Goal: Task Accomplishment & Management: Use online tool/utility

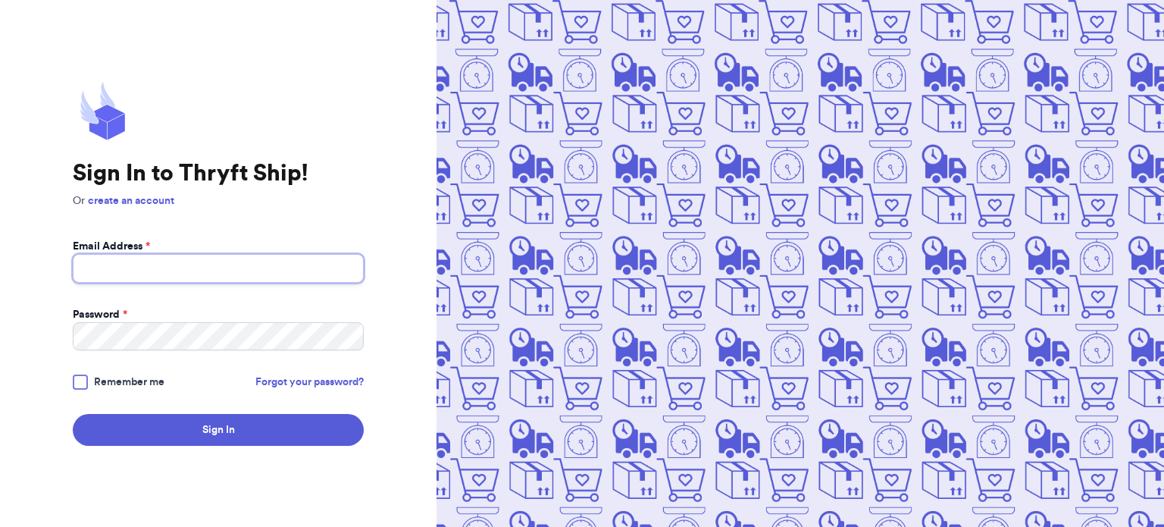
type input "[EMAIL_ADDRESS][DOMAIN_NAME]"
click at [86, 378] on div at bounding box center [80, 381] width 15 height 15
click at [0, 0] on input "Remember me" at bounding box center [0, 0] width 0 height 0
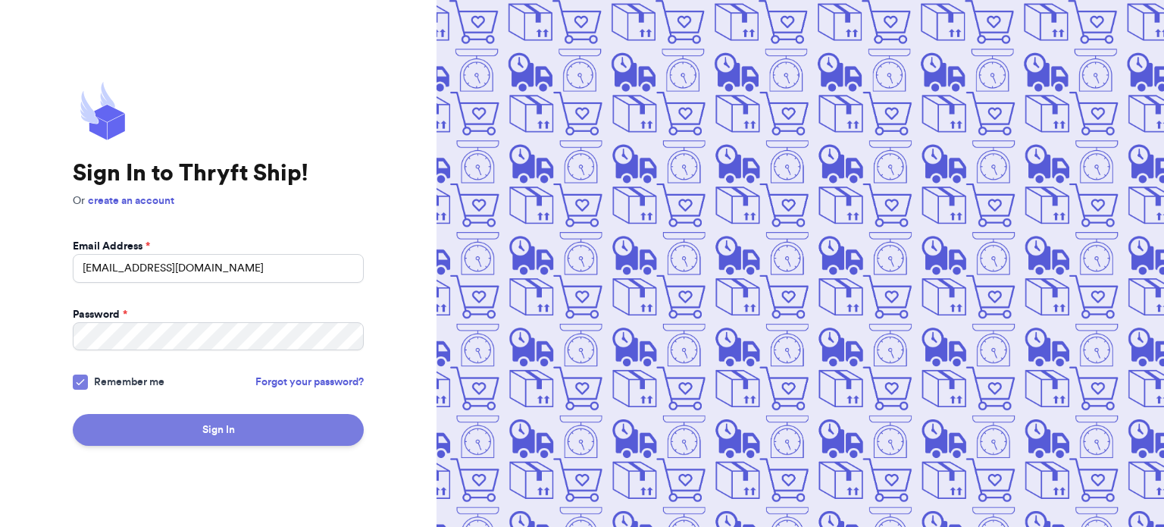
click at [146, 436] on button "Sign In" at bounding box center [218, 430] width 291 height 32
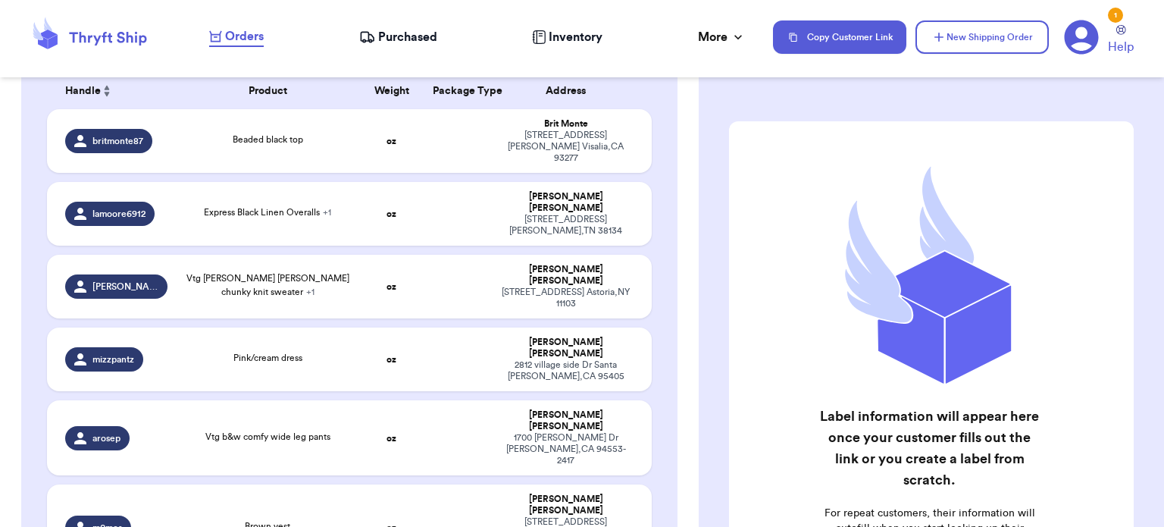
scroll to position [255, 0]
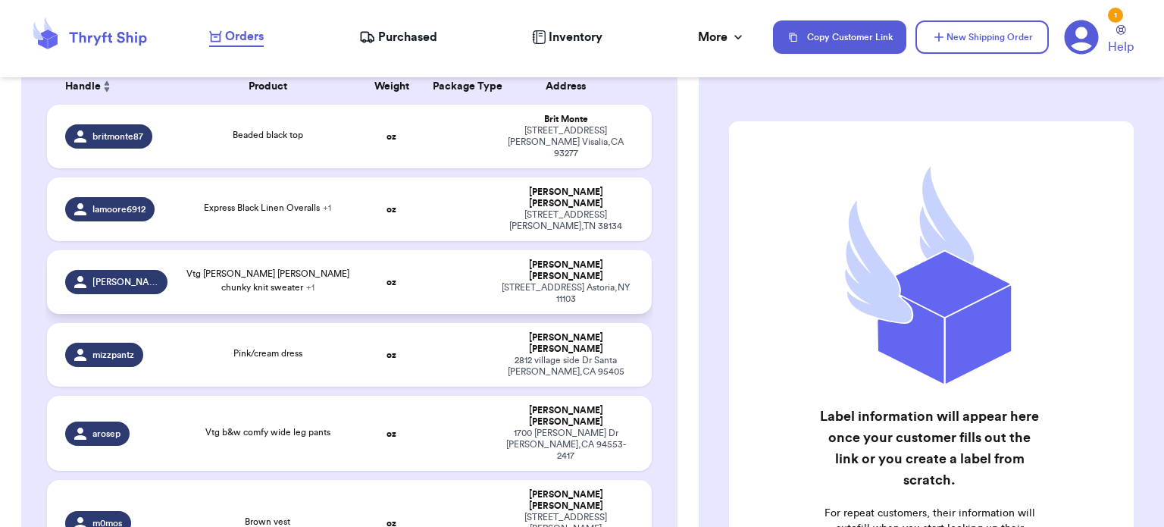
click at [427, 250] on td at bounding box center [456, 282] width 65 height 64
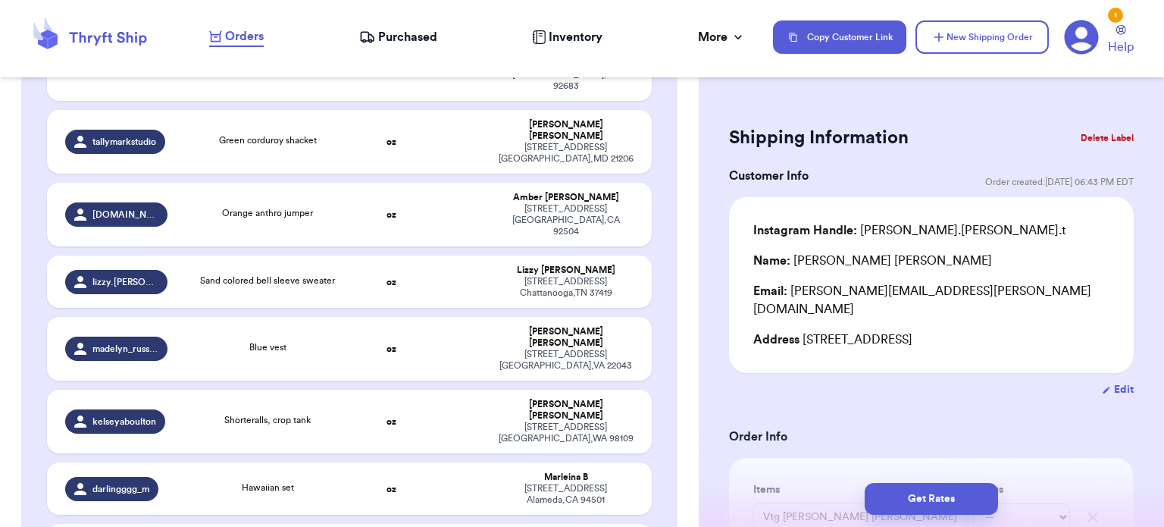
scroll to position [736, 0]
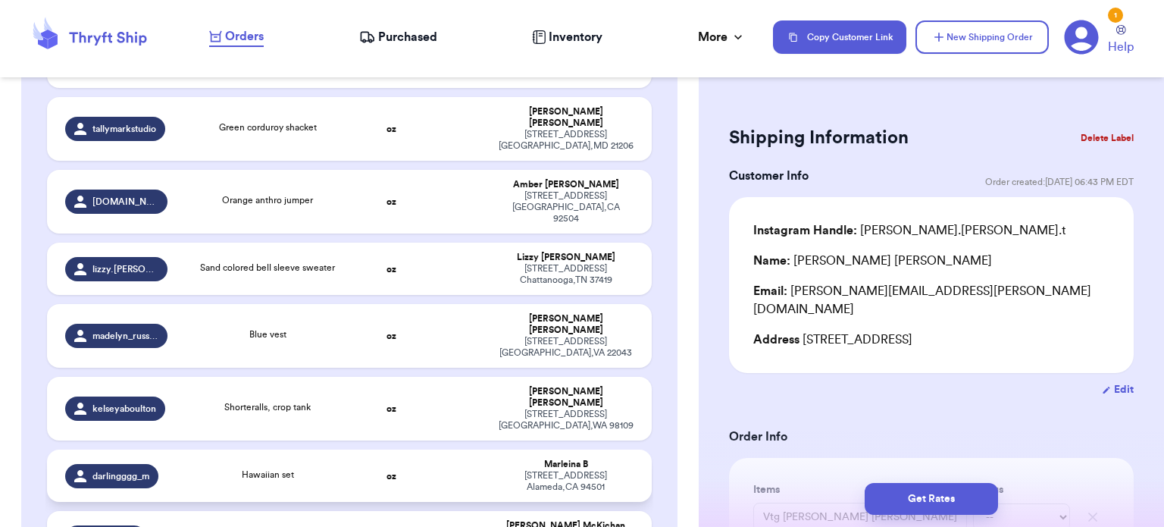
click at [408, 449] on td "oz" at bounding box center [391, 475] width 65 height 52
type input "Hawaiian set"
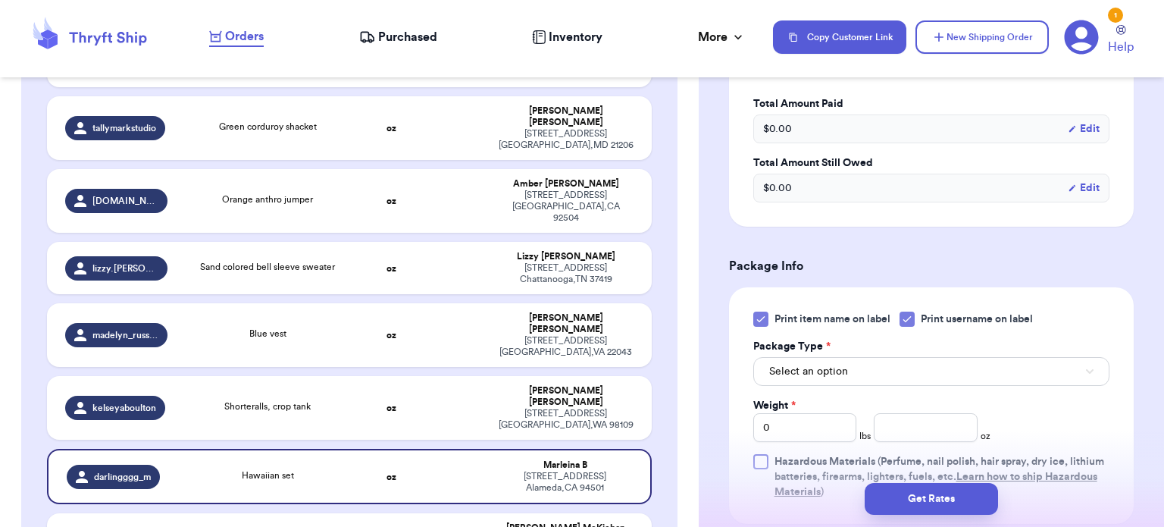
scroll to position [564, 0]
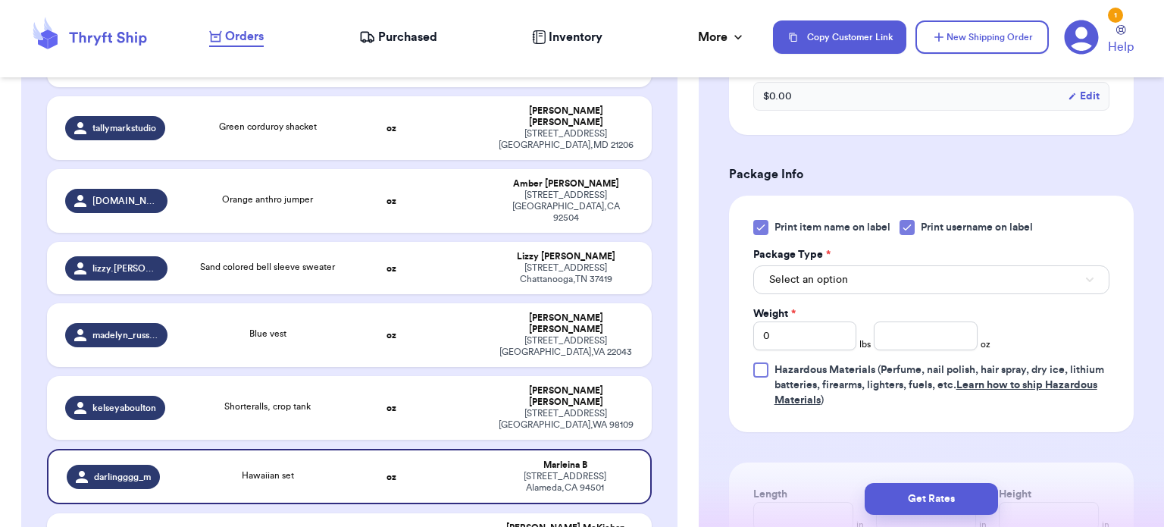
click at [755, 223] on icon at bounding box center [761, 227] width 12 height 12
click at [0, 0] on input "Print item name on label" at bounding box center [0, 0] width 0 height 0
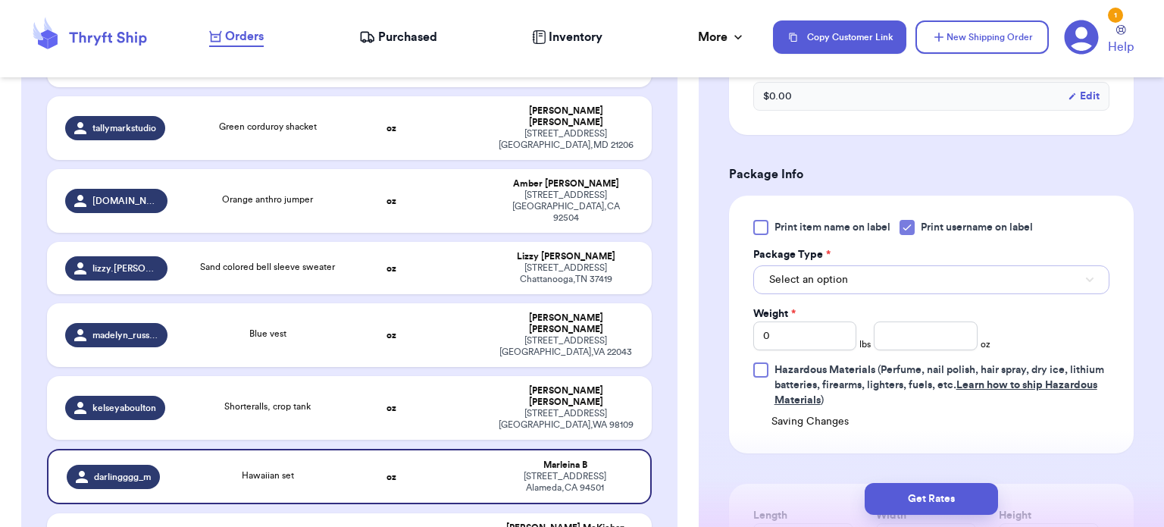
click at [958, 273] on button "Select an option" at bounding box center [931, 279] width 356 height 29
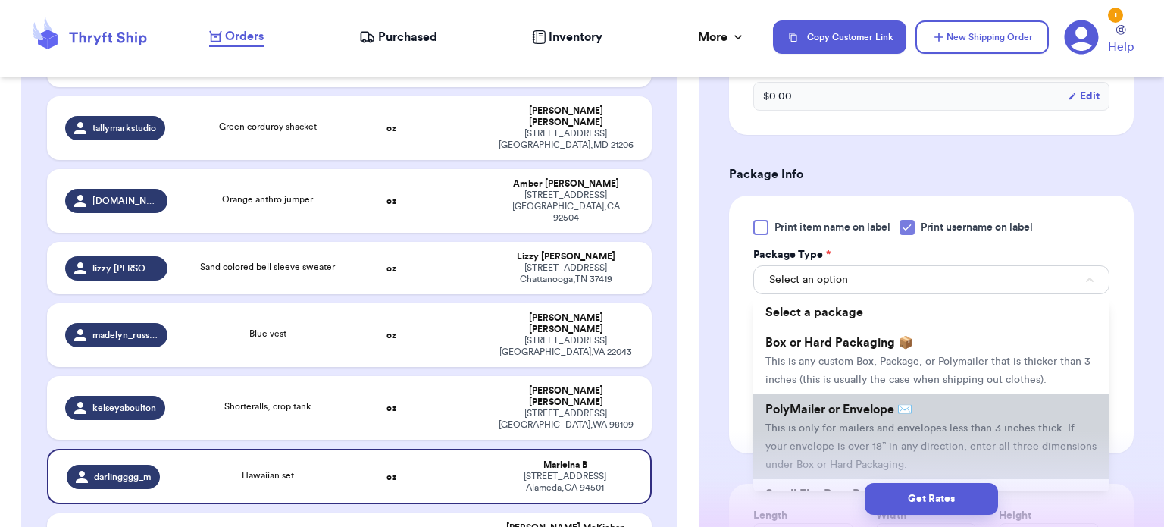
click at [912, 403] on span "PolyMailer or Envelope ✉️" at bounding box center [838, 409] width 147 height 12
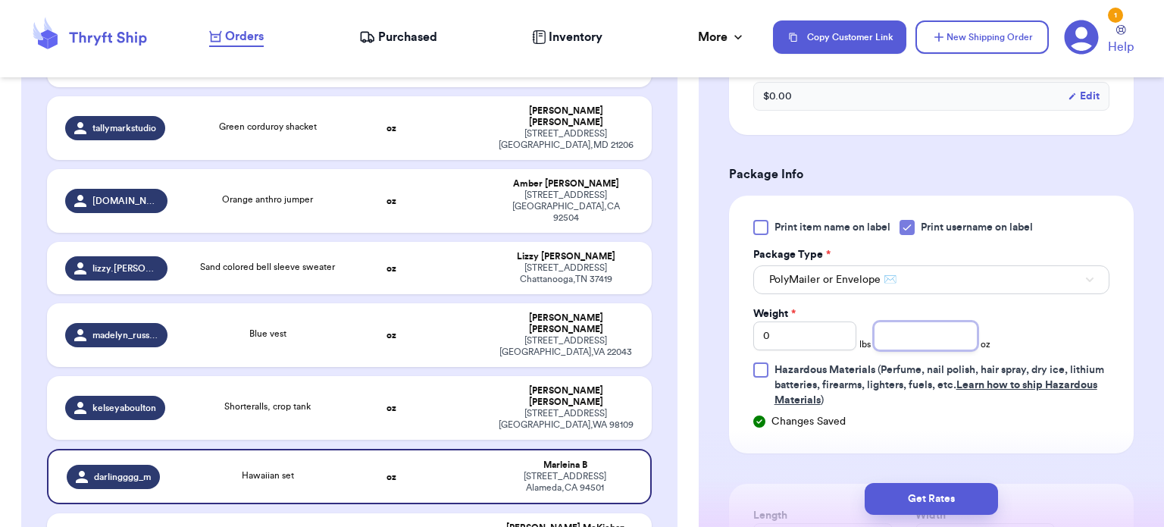
click at [924, 336] on input "number" at bounding box center [926, 335] width 104 height 29
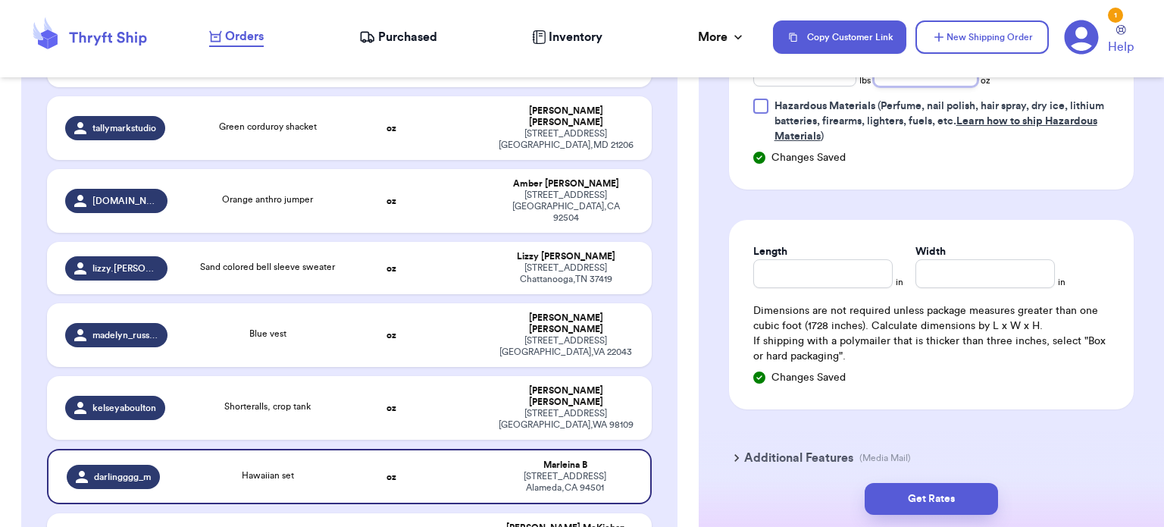
scroll to position [831, 0]
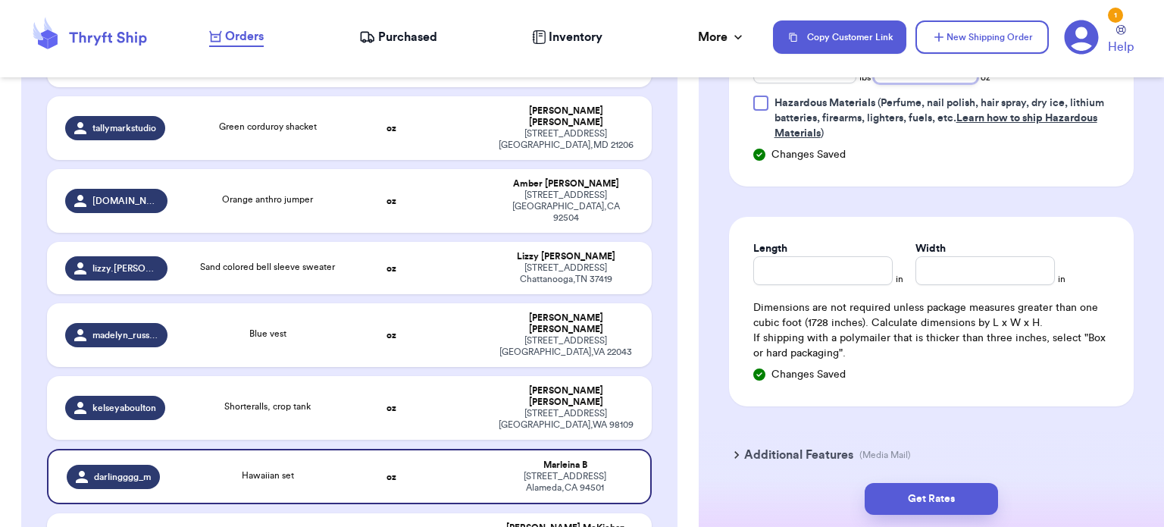
type input "10"
click at [812, 263] on input "Length" at bounding box center [822, 270] width 139 height 29
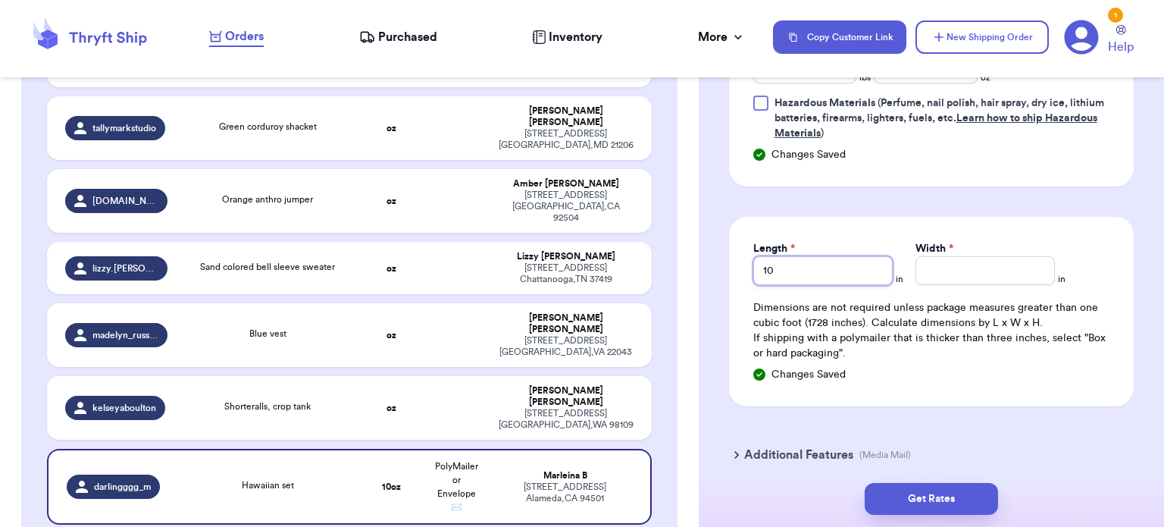
type input "10"
click at [1011, 271] on input "Width *" at bounding box center [984, 270] width 139 height 29
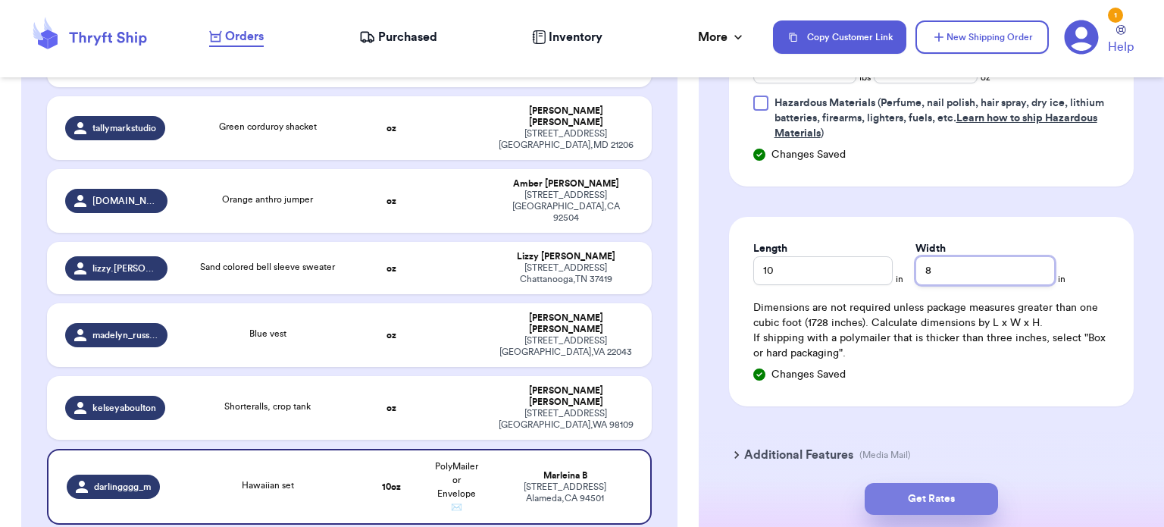
type input "8"
click at [946, 506] on button "Get Rates" at bounding box center [931, 499] width 133 height 32
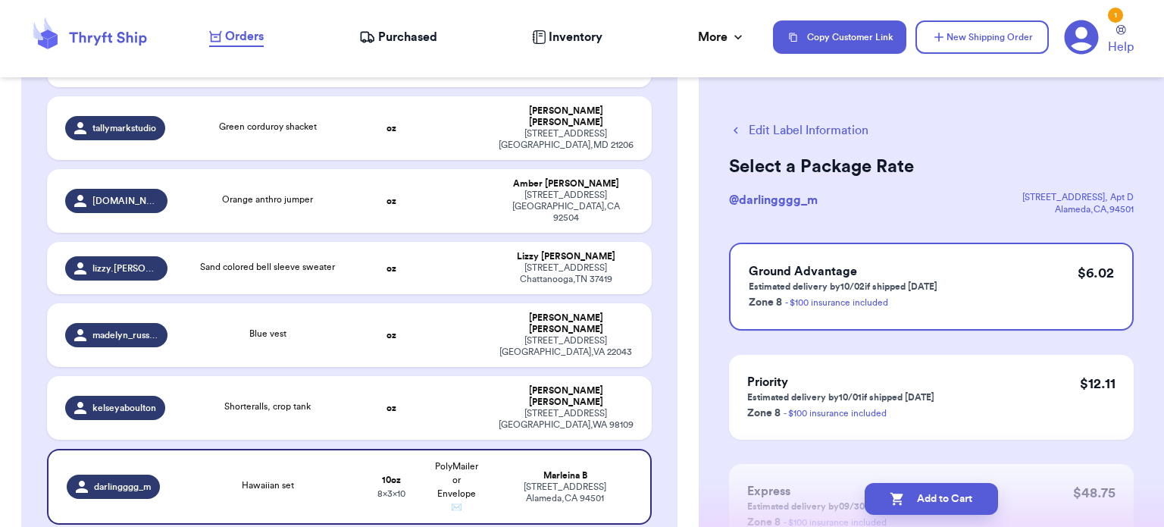
click at [946, 506] on button "Add to Cart" at bounding box center [931, 499] width 133 height 32
checkbox input "true"
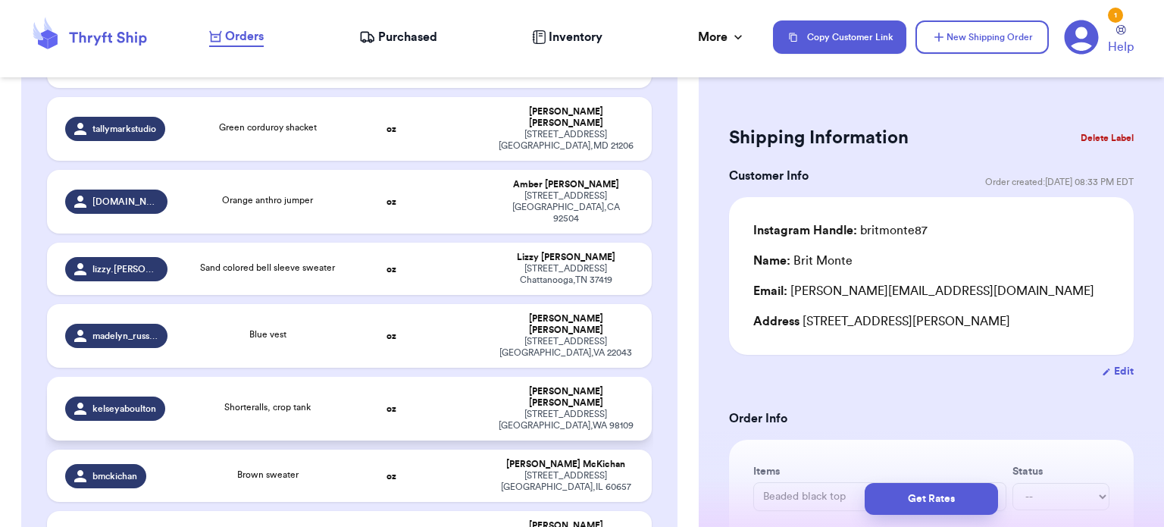
click at [369, 377] on td "oz" at bounding box center [391, 409] width 65 height 64
type input "Shorteralls, crop tank"
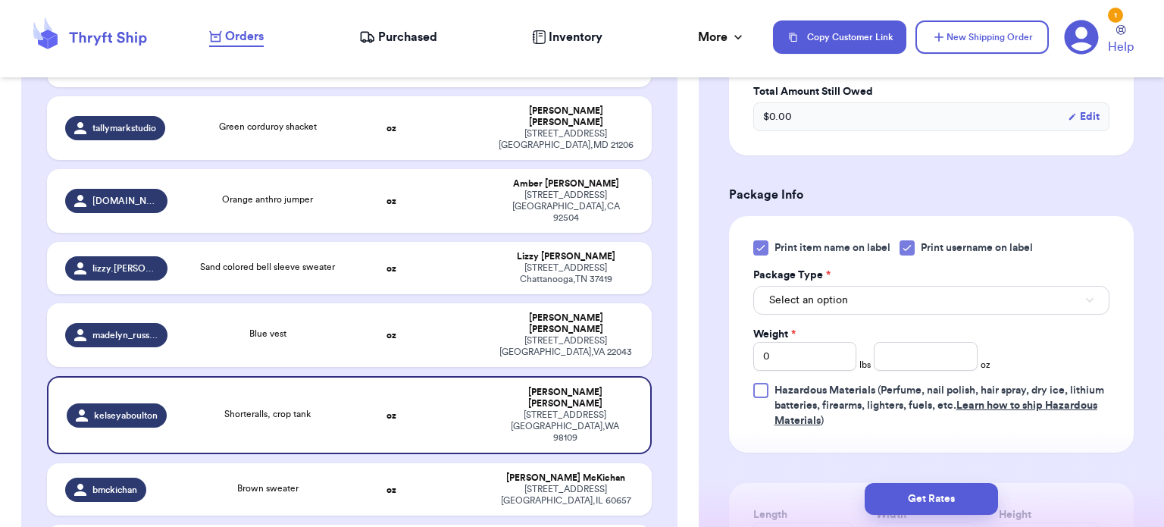
scroll to position [615, 0]
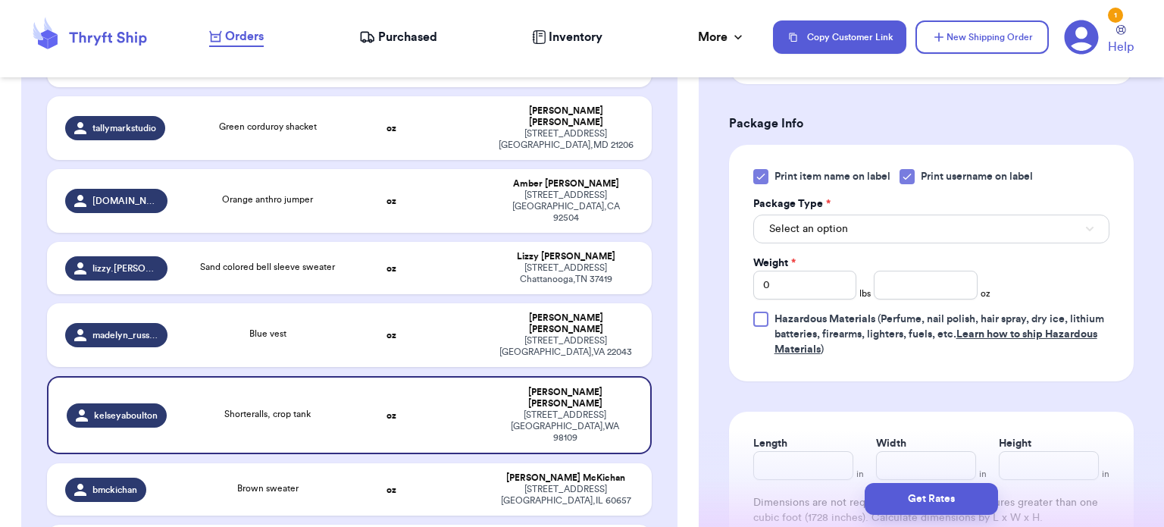
click at [753, 174] on div at bounding box center [760, 176] width 15 height 15
click at [0, 0] on input "Print item name on label" at bounding box center [0, 0] width 0 height 0
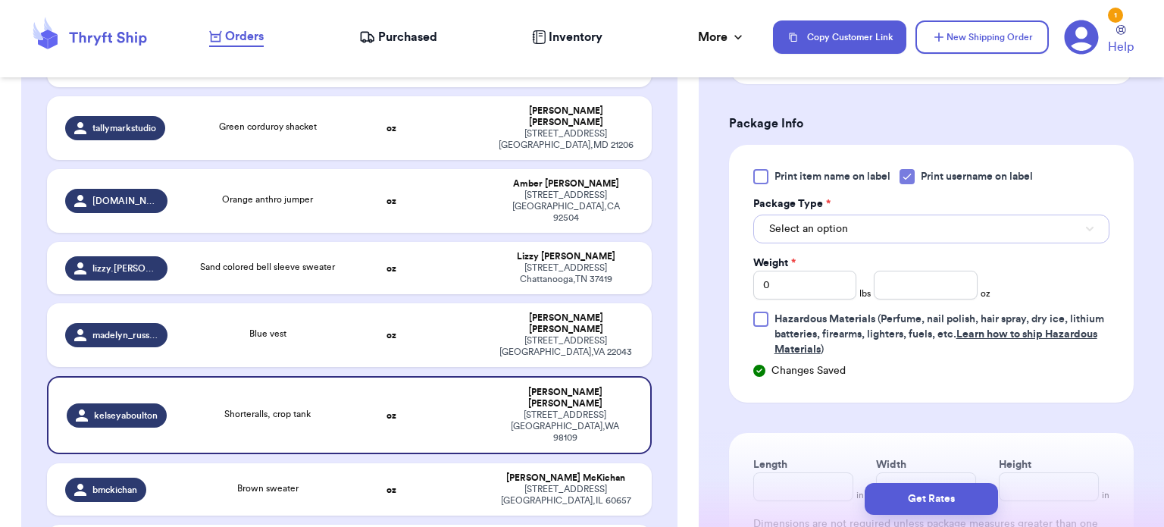
click at [852, 222] on button "Select an option" at bounding box center [931, 228] width 356 height 29
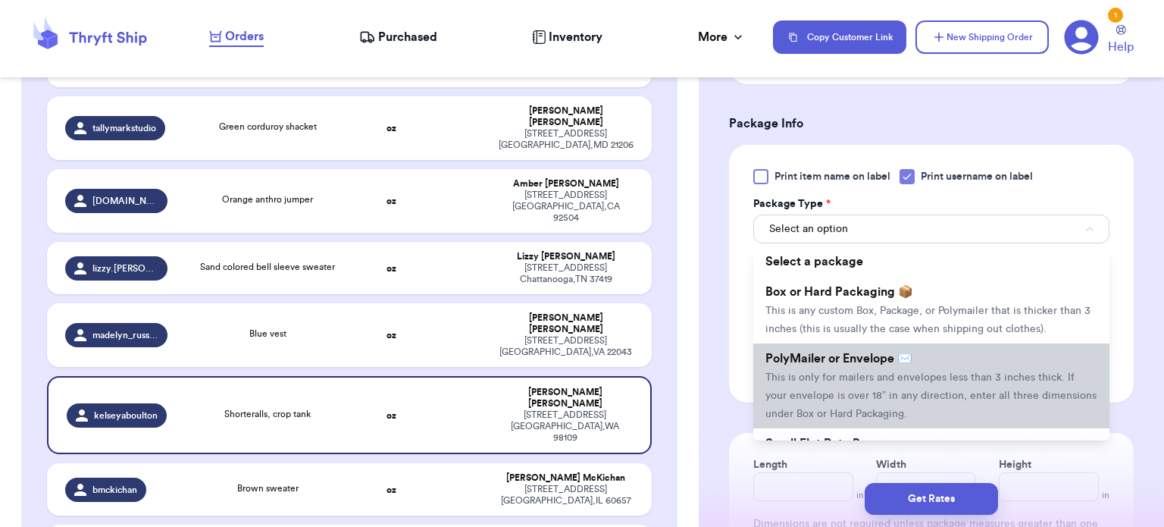
click at [881, 375] on span "This is only for mailers and envelopes less than 3 inches thick. If your envelo…" at bounding box center [930, 395] width 331 height 47
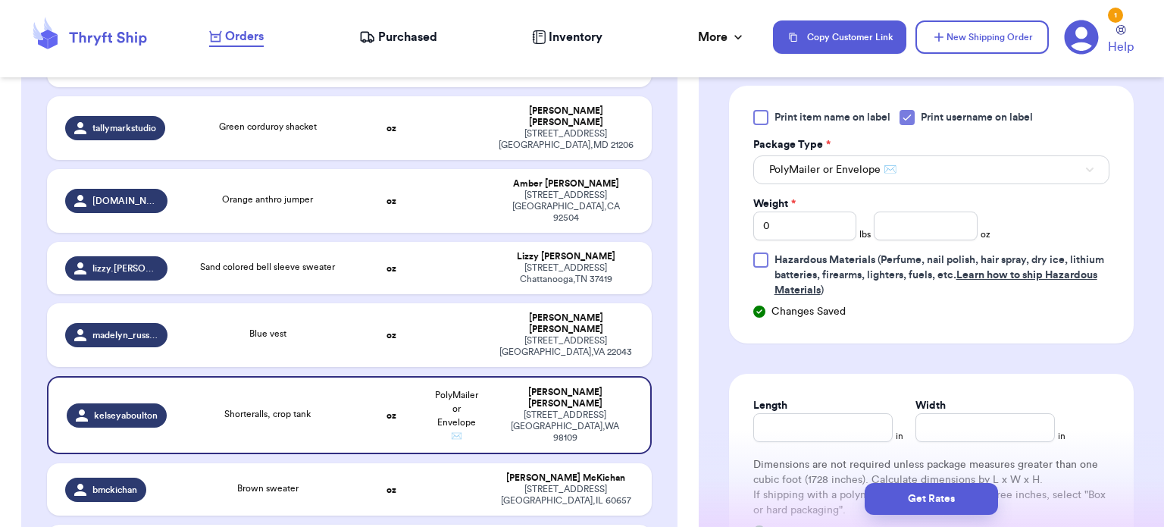
scroll to position [677, 0]
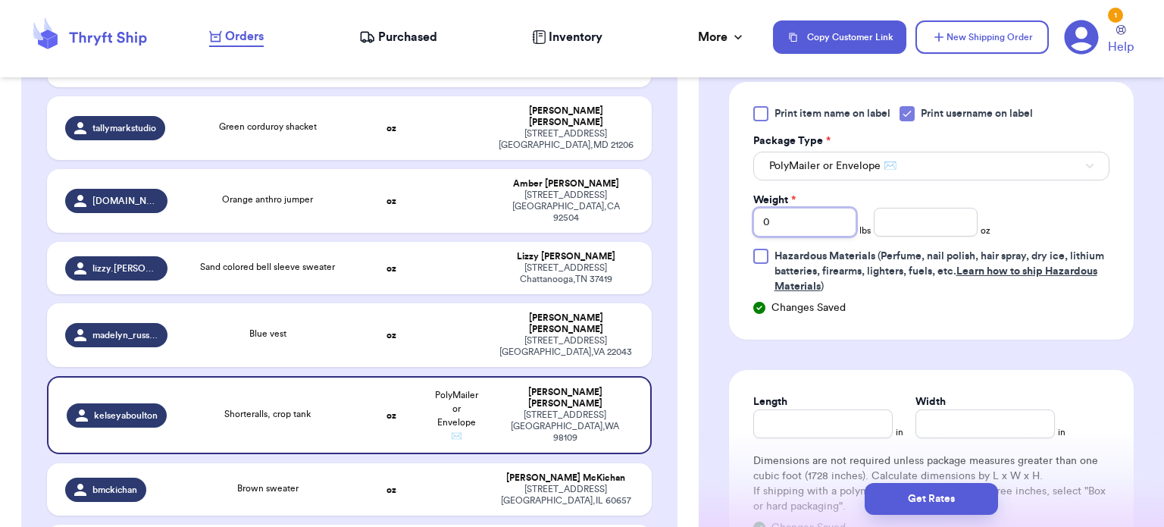
click at [827, 224] on input "0" at bounding box center [805, 222] width 104 height 29
type input "1"
click at [912, 217] on input "number" at bounding box center [926, 222] width 104 height 29
type input "10"
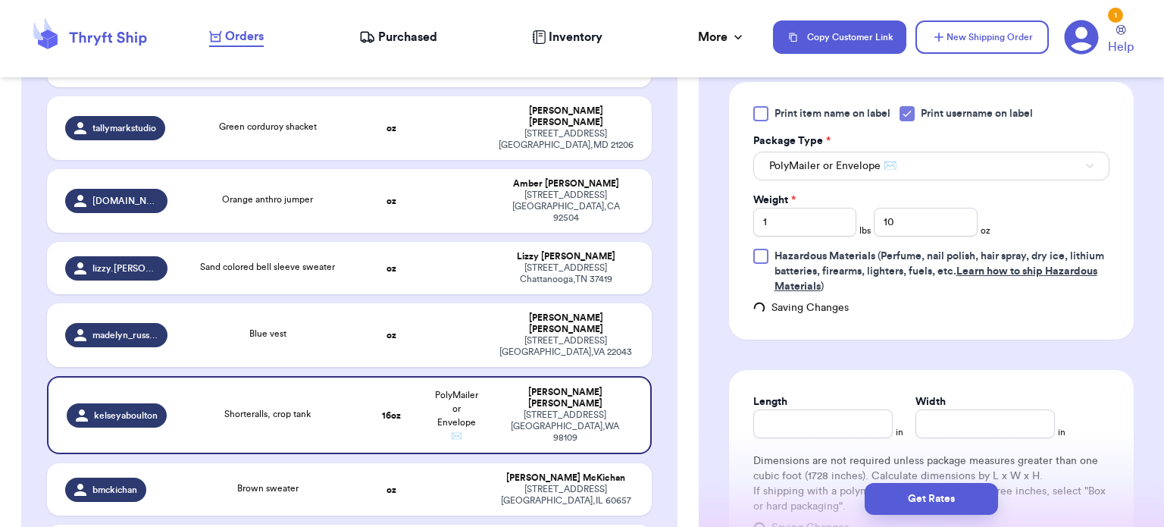
click at [805, 402] on div "Length" at bounding box center [822, 401] width 139 height 15
click at [809, 414] on input "Length" at bounding box center [822, 423] width 139 height 29
type input "14"
click at [949, 420] on input "Width *" at bounding box center [984, 423] width 139 height 29
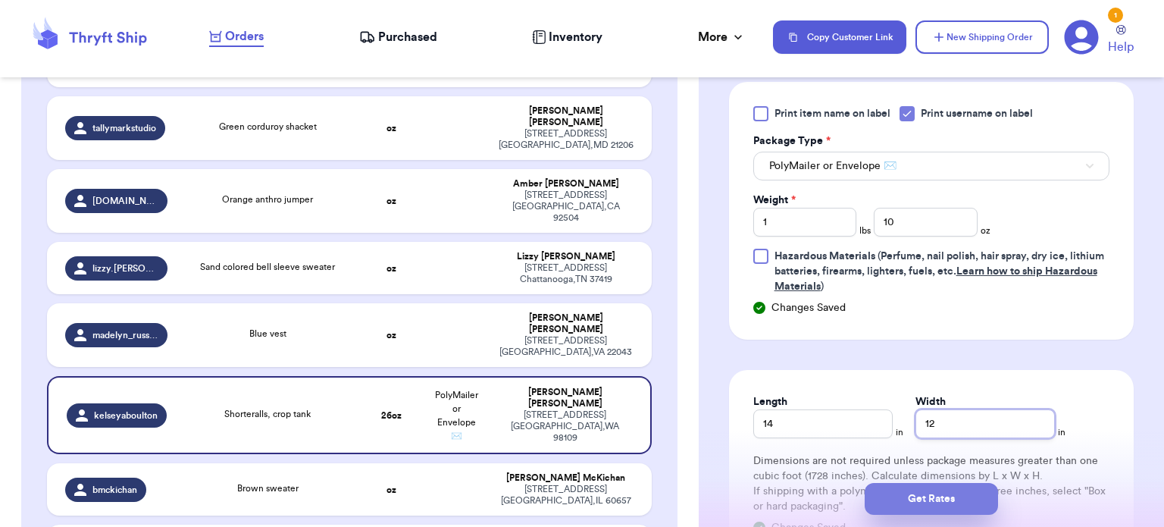
type input "12"
click at [932, 499] on button "Get Rates" at bounding box center [931, 499] width 133 height 32
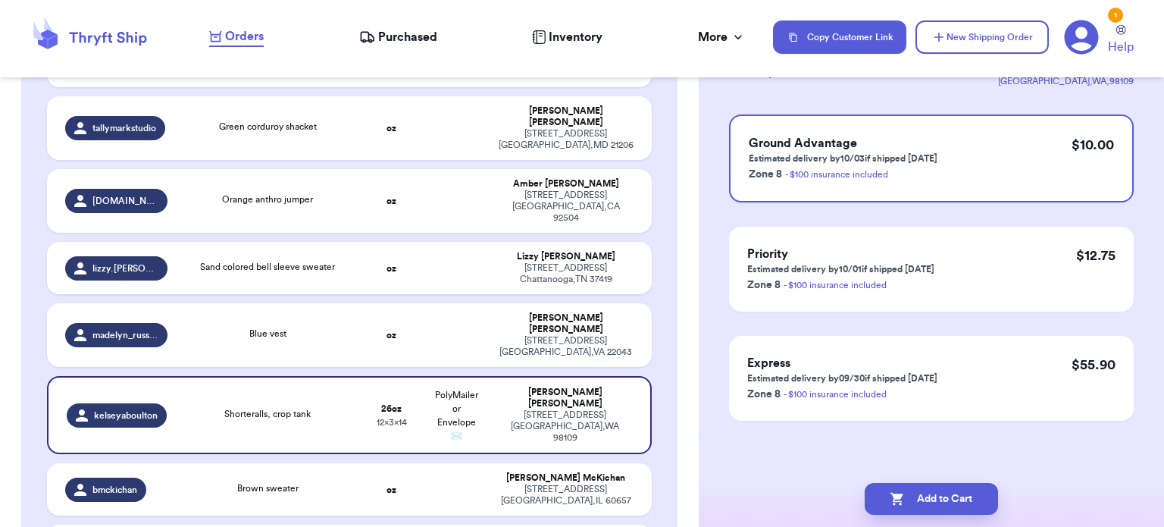
scroll to position [0, 0]
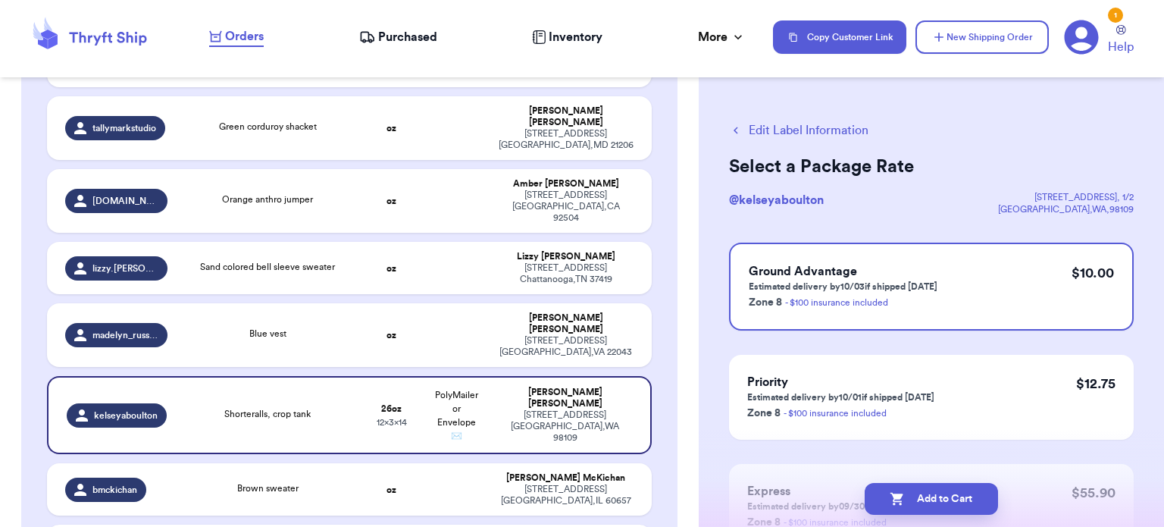
click at [932, 499] on button "Add to Cart" at bounding box center [931, 499] width 133 height 32
checkbox input "true"
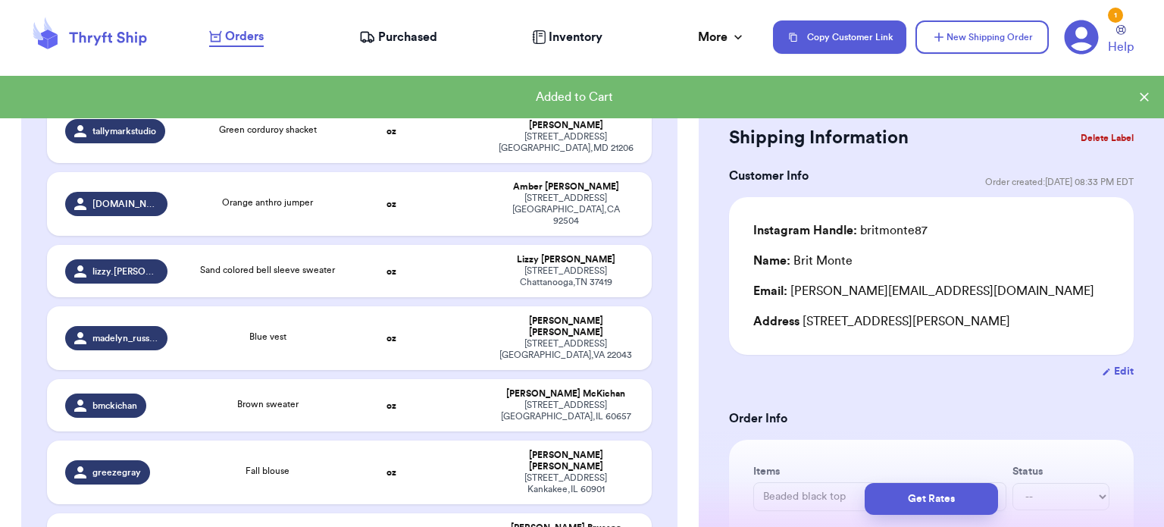
scroll to position [736, 0]
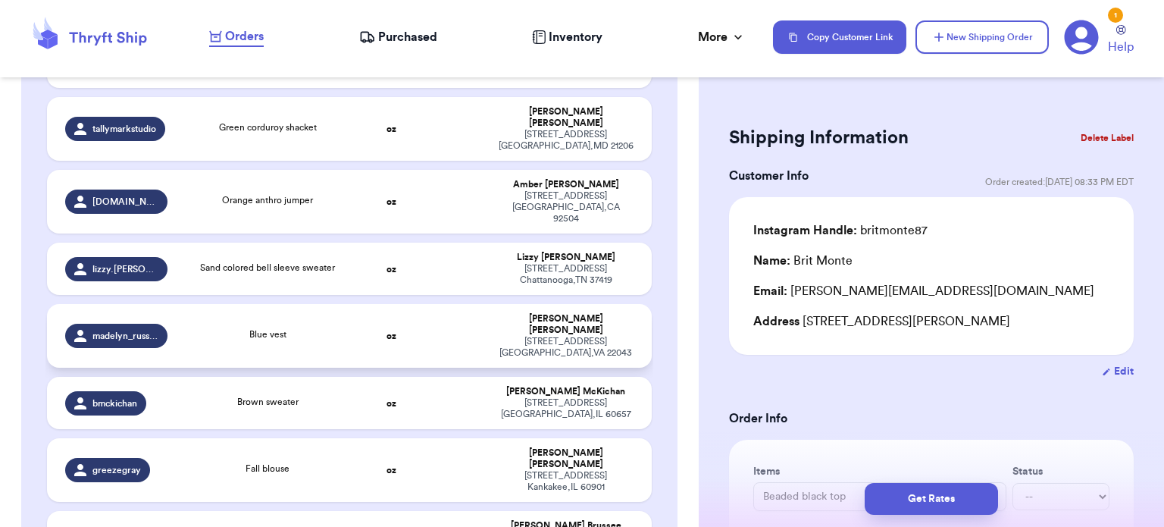
click at [333, 327] on div "Blue vest" at bounding box center [268, 335] width 164 height 17
type input "Blue vest"
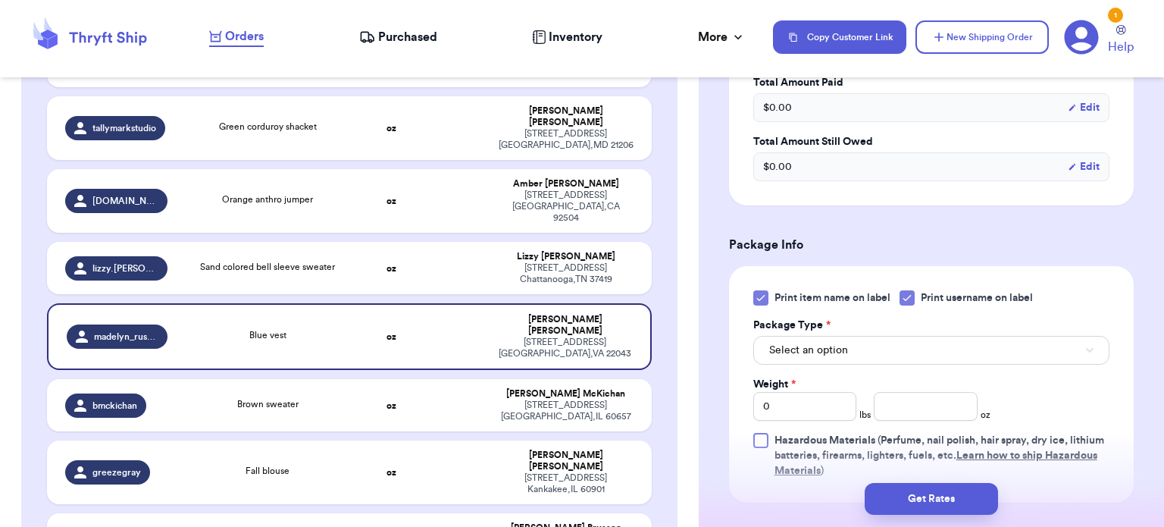
scroll to position [499, 0]
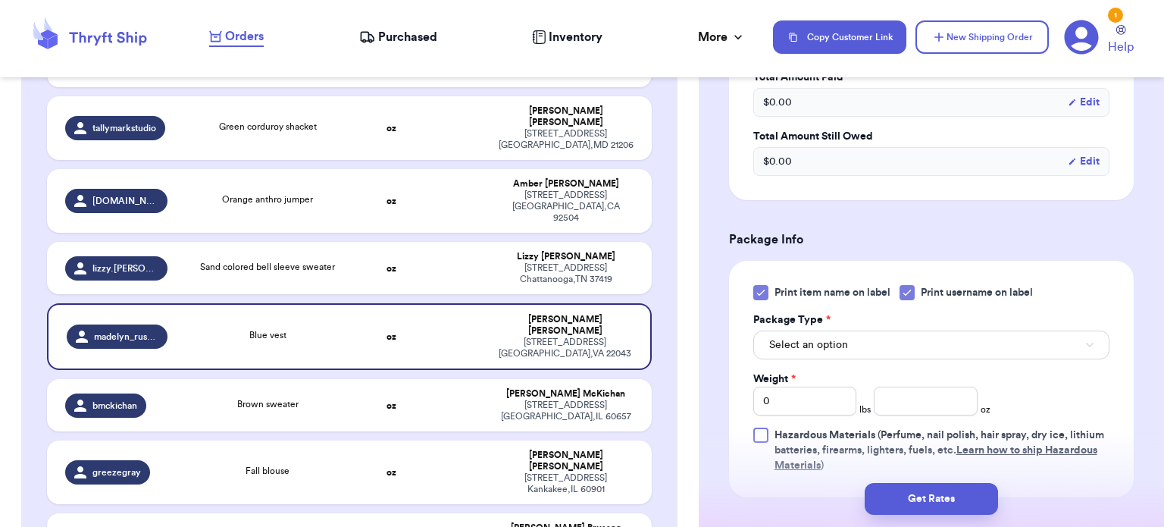
click at [768, 294] on label "Print item name on label" at bounding box center [821, 292] width 137 height 15
click at [0, 0] on input "Print item name on label" at bounding box center [0, 0] width 0 height 0
click at [887, 351] on button "Select an option" at bounding box center [931, 344] width 356 height 29
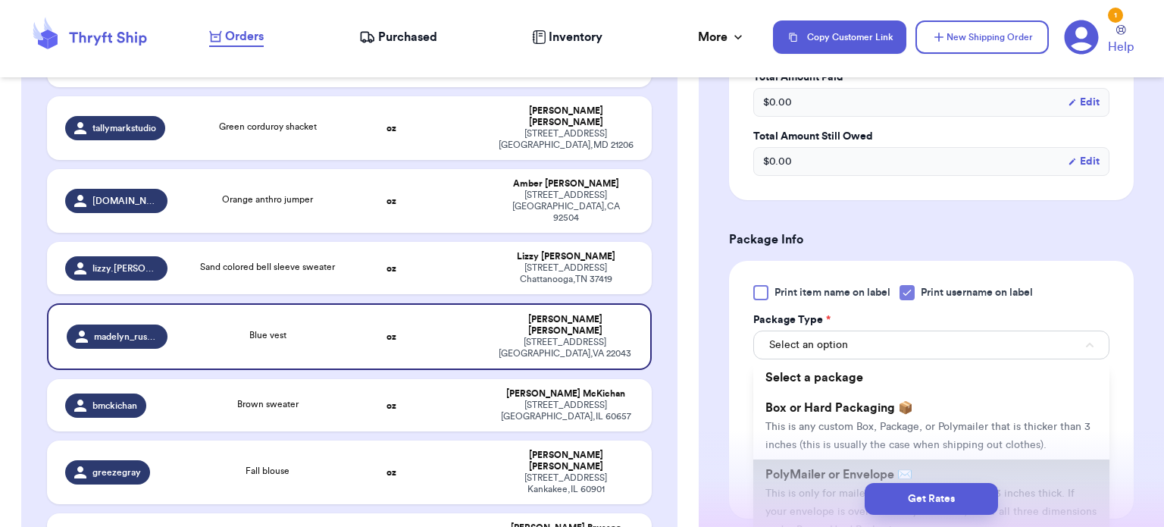
click at [894, 468] on span "PolyMailer or Envelope ✉️" at bounding box center [838, 474] width 147 height 12
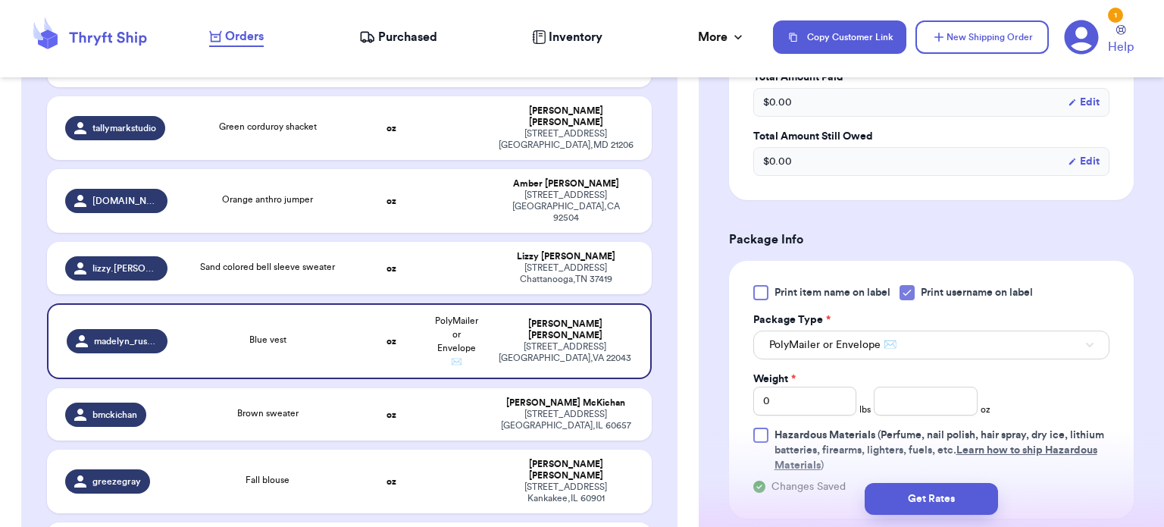
drag, startPoint x: 1149, startPoint y: 360, endPoint x: 1151, endPoint y: 375, distance: 15.3
click at [1151, 375] on div "Shipping Information Delete Label Customer Info Order created: [DATE] 11:25 AM …" at bounding box center [931, 257] width 465 height 1331
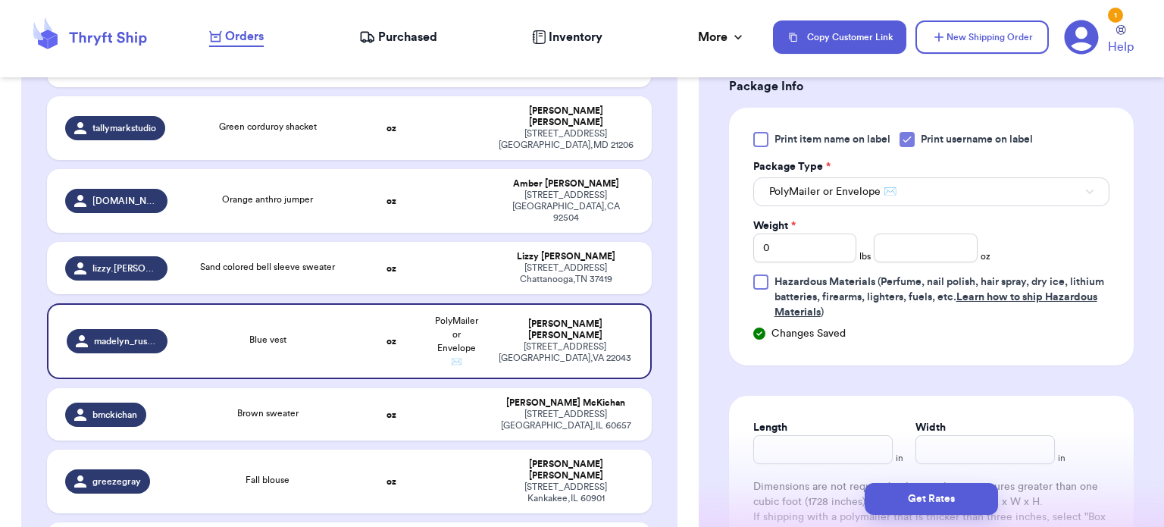
scroll to position [655, 0]
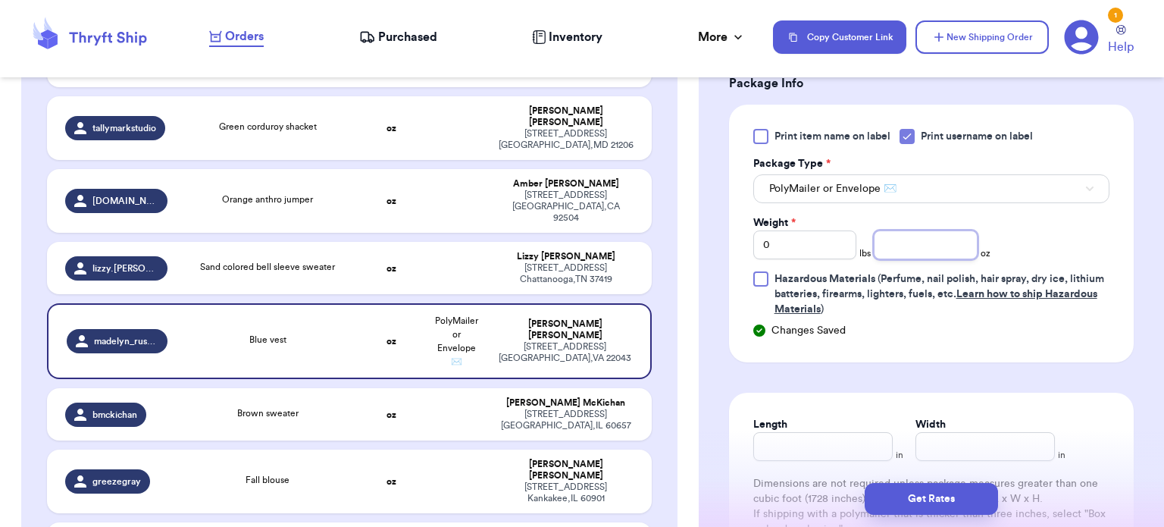
click at [886, 242] on input "number" at bounding box center [926, 244] width 104 height 29
type input "9"
click at [779, 447] on input "Length" at bounding box center [822, 446] width 139 height 29
type input "12"
click at [938, 439] on input "Width *" at bounding box center [984, 446] width 139 height 29
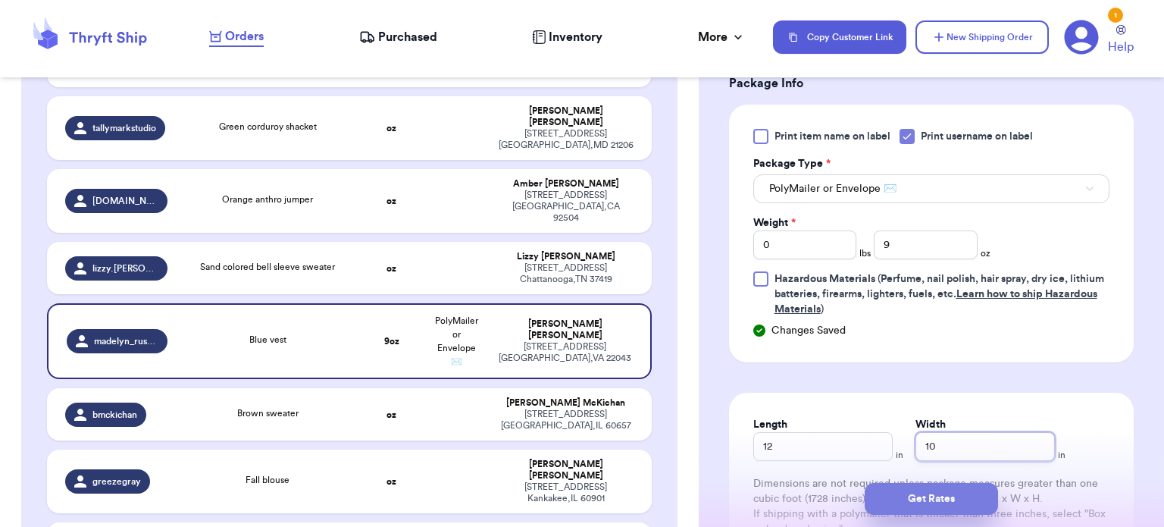
type input "10"
click at [943, 498] on button "Get Rates" at bounding box center [931, 499] width 133 height 32
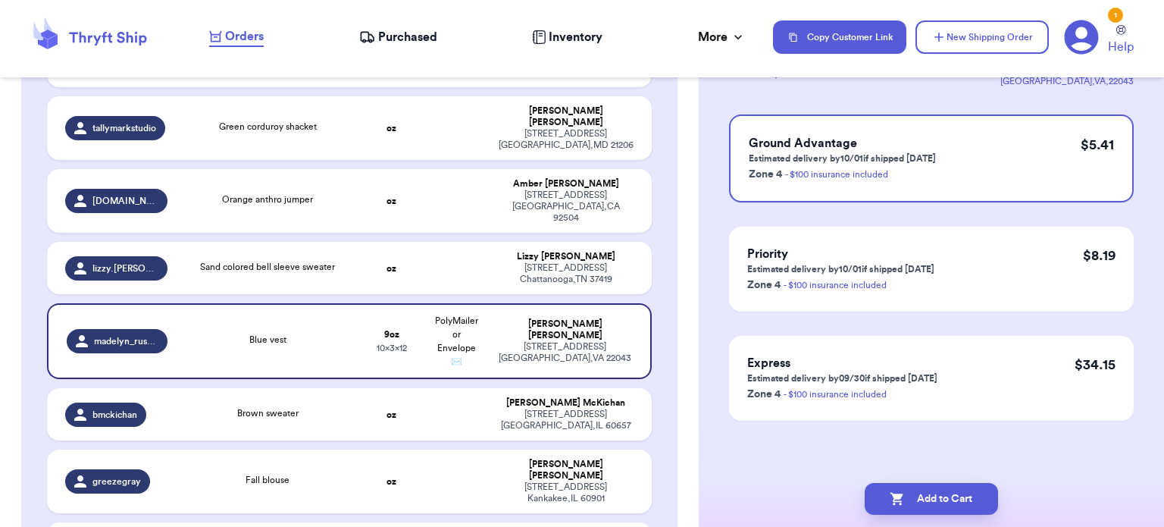
scroll to position [0, 0]
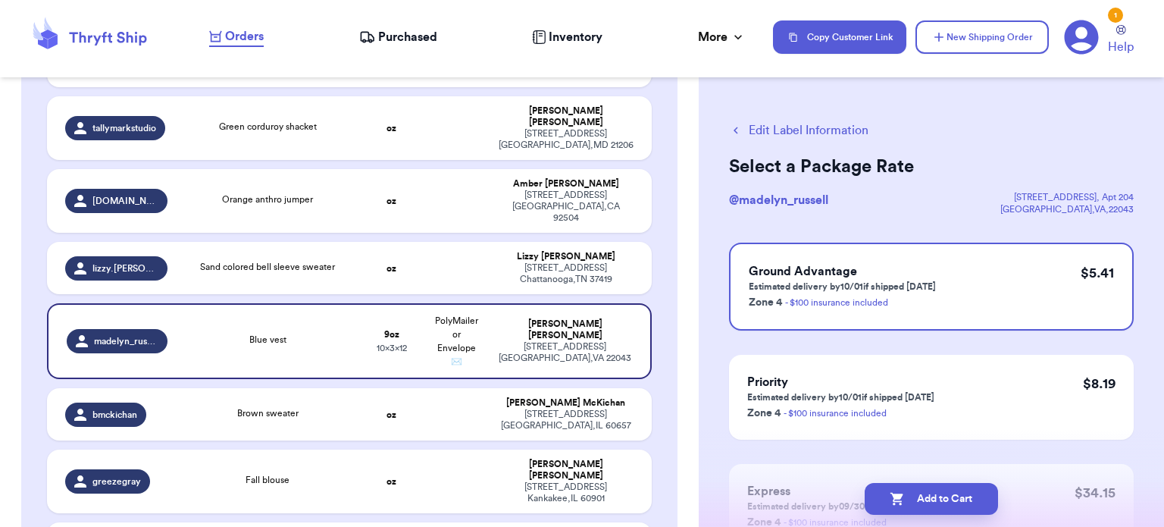
click at [943, 498] on button "Add to Cart" at bounding box center [931, 499] width 133 height 32
checkbox input "true"
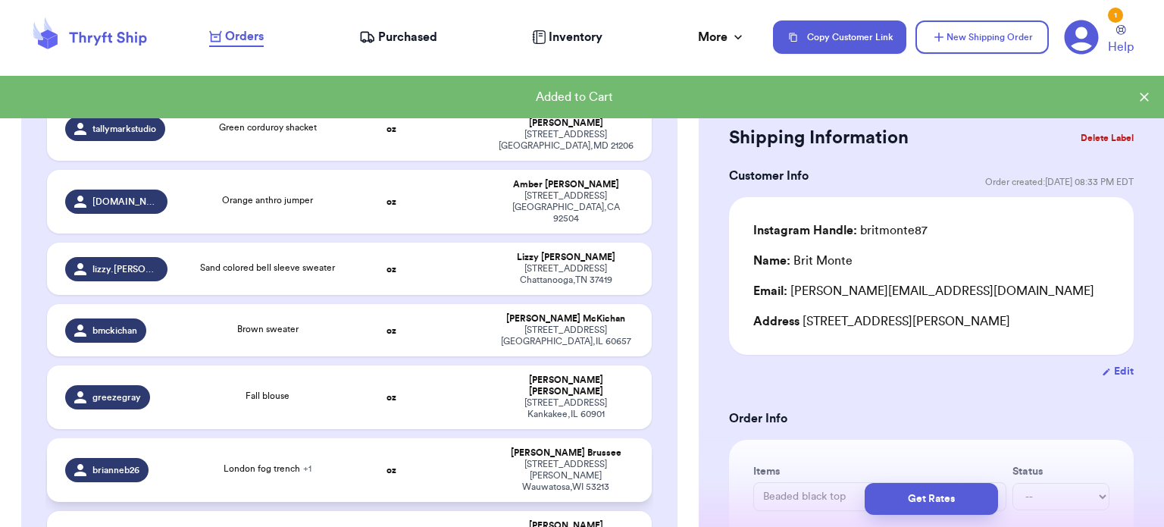
click at [430, 438] on td at bounding box center [456, 470] width 65 height 64
type input "London fog trench"
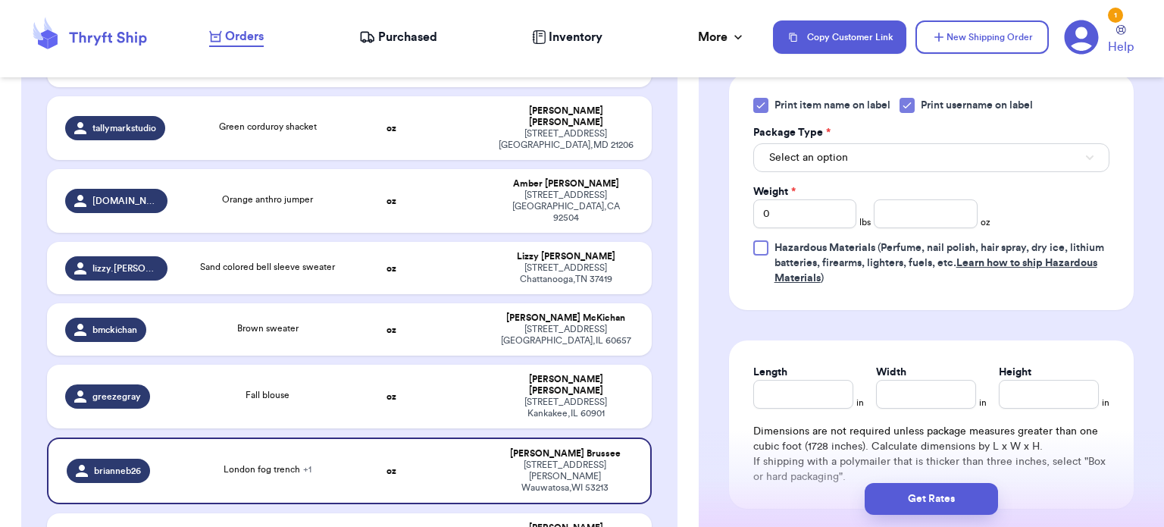
scroll to position [728, 0]
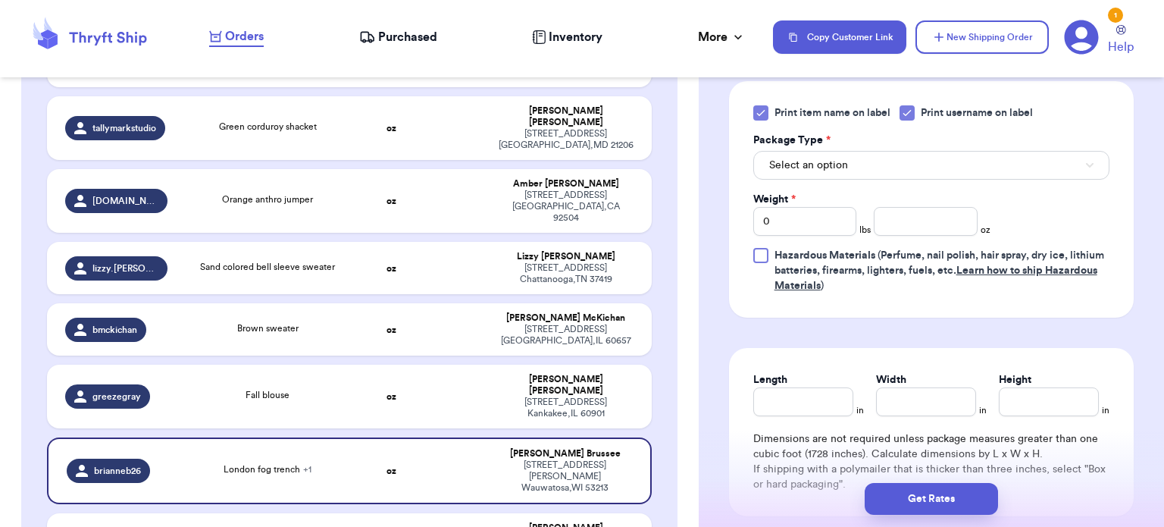
click at [761, 103] on div "Print item name on label Print username on label Package Type * Select an optio…" at bounding box center [931, 199] width 405 height 236
click at [762, 111] on icon at bounding box center [760, 113] width 7 height 5
click at [0, 0] on input "Print item name on label" at bounding box center [0, 0] width 0 height 0
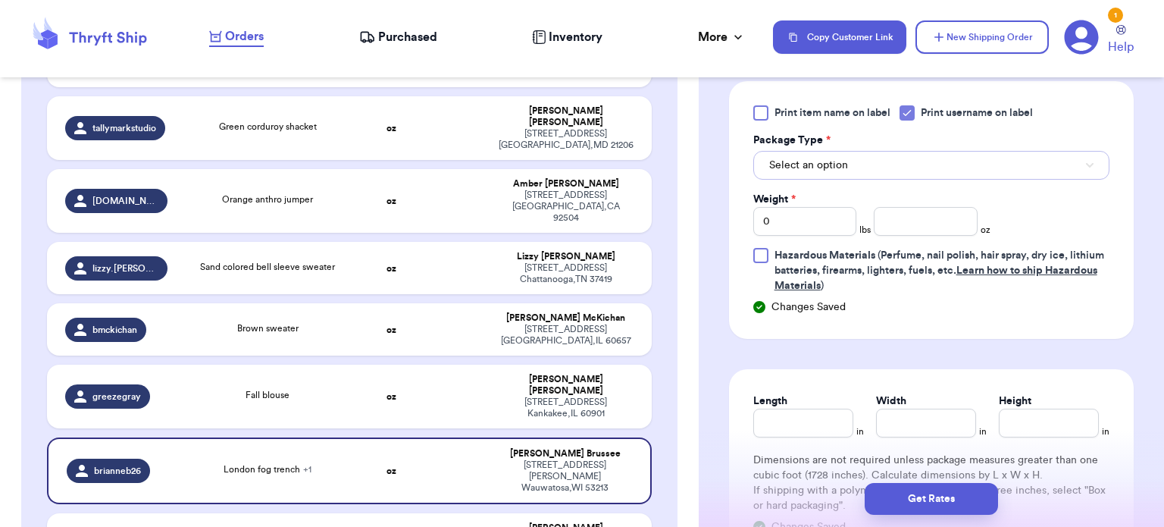
click at [834, 154] on button "Select an option" at bounding box center [931, 165] width 356 height 29
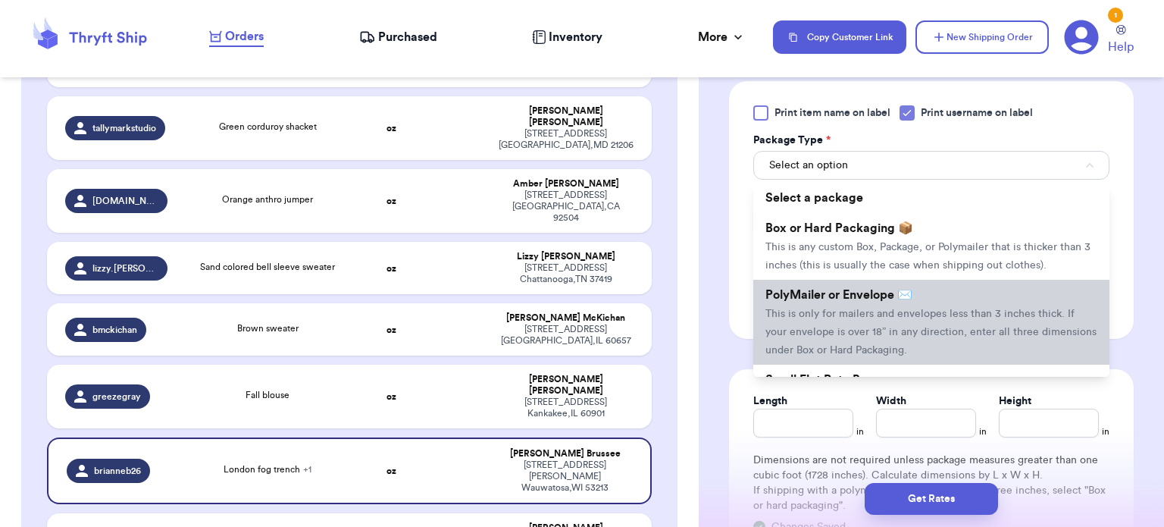
click at [866, 296] on span "PolyMailer or Envelope ✉️" at bounding box center [838, 295] width 147 height 12
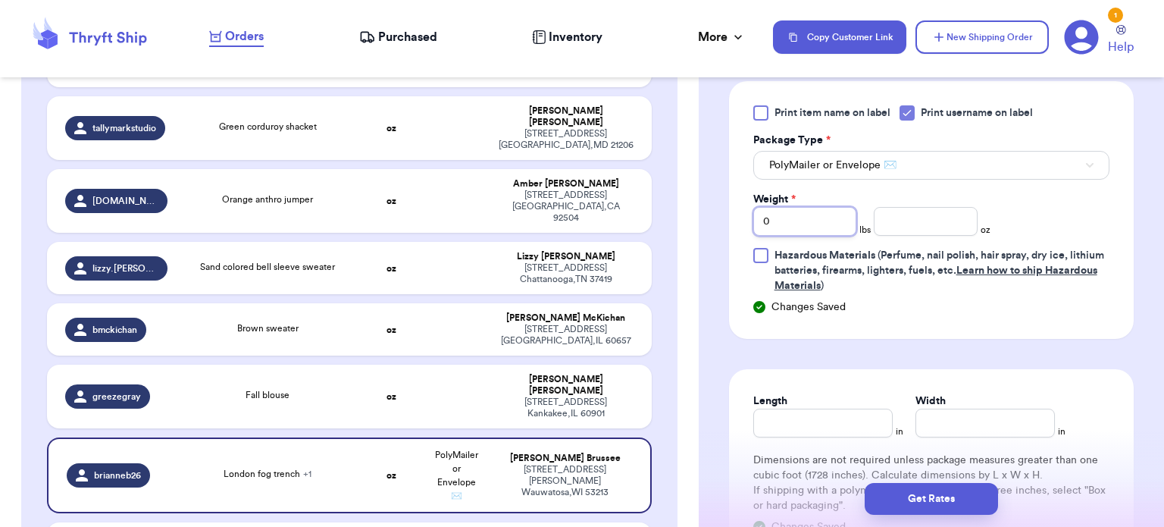
click at [812, 227] on input "0" at bounding box center [805, 221] width 104 height 29
type input "3"
click at [900, 223] on input "number" at bounding box center [926, 221] width 104 height 29
type input "15"
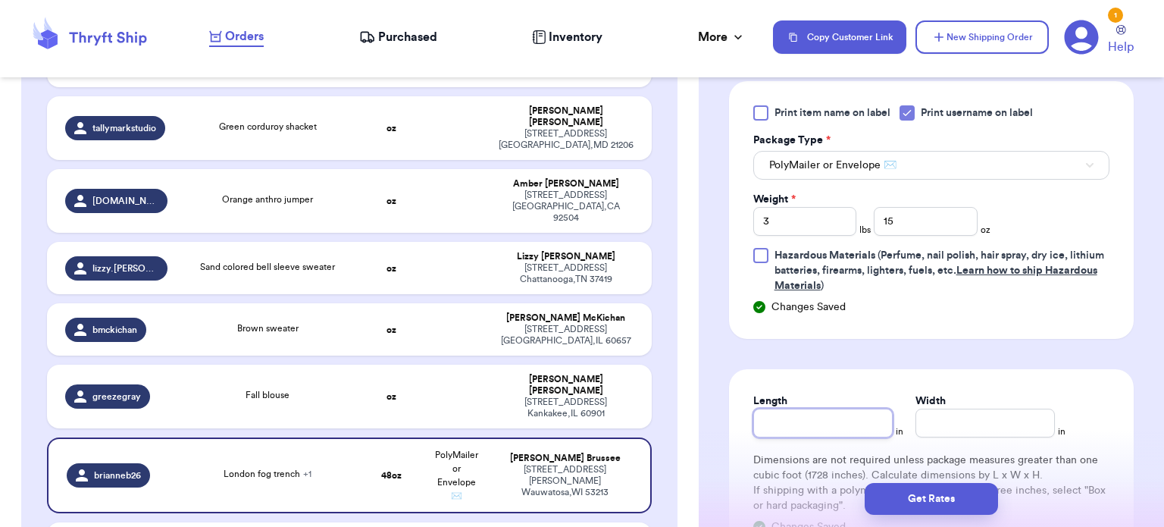
click at [820, 429] on input "Length" at bounding box center [822, 422] width 139 height 29
type input "16"
click at [969, 424] on input "Width *" at bounding box center [984, 422] width 139 height 29
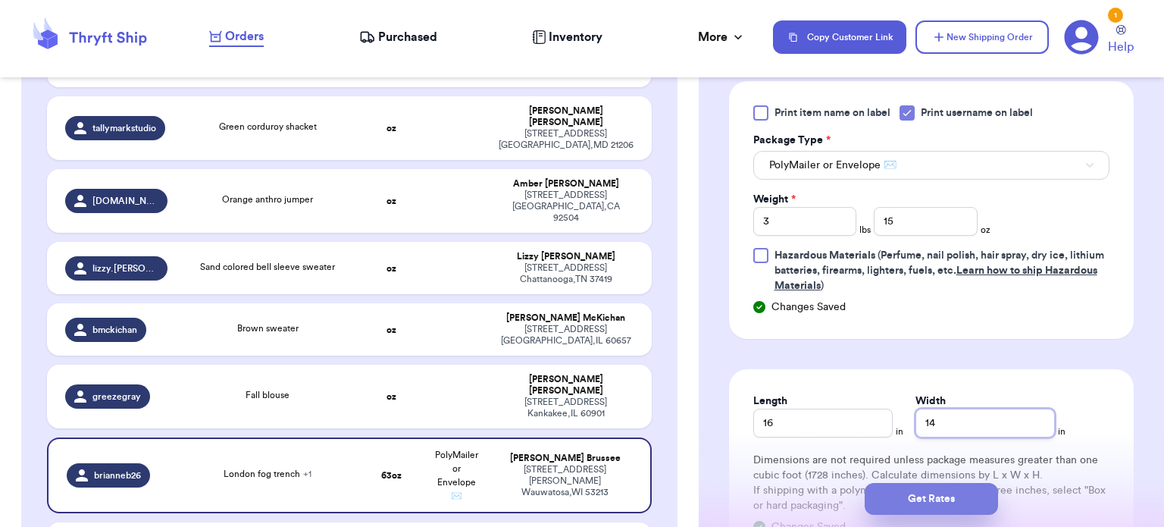
type input "14"
click at [961, 502] on button "Get Rates" at bounding box center [931, 499] width 133 height 32
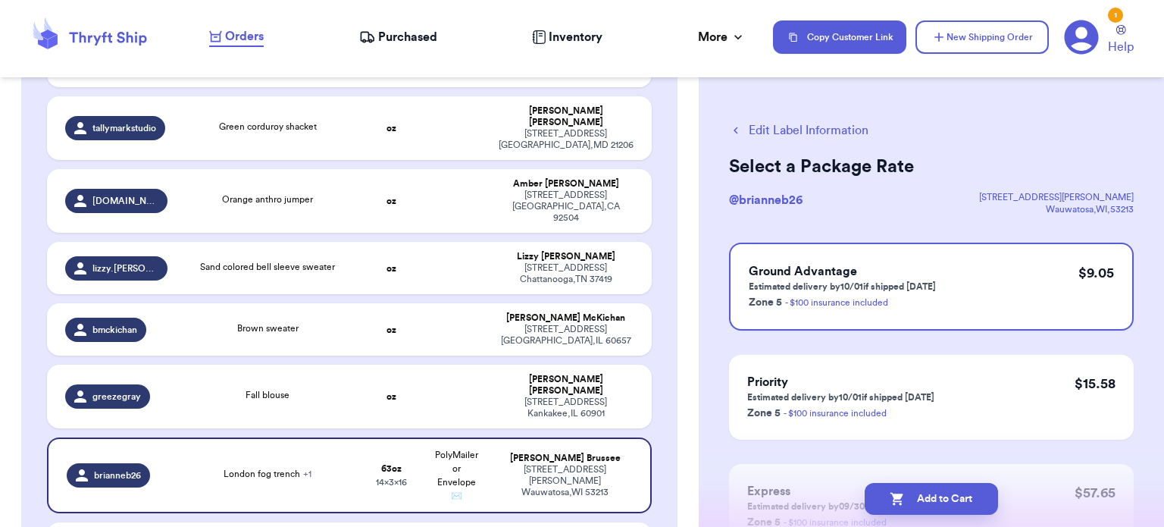
click at [961, 502] on button "Add to Cart" at bounding box center [931, 499] width 133 height 32
checkbox input "true"
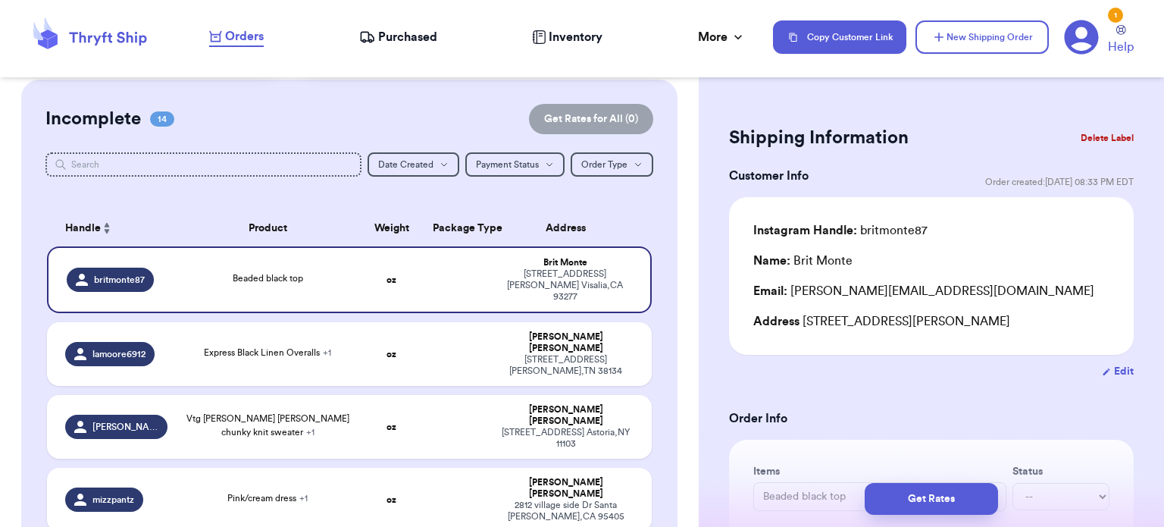
scroll to position [186, 0]
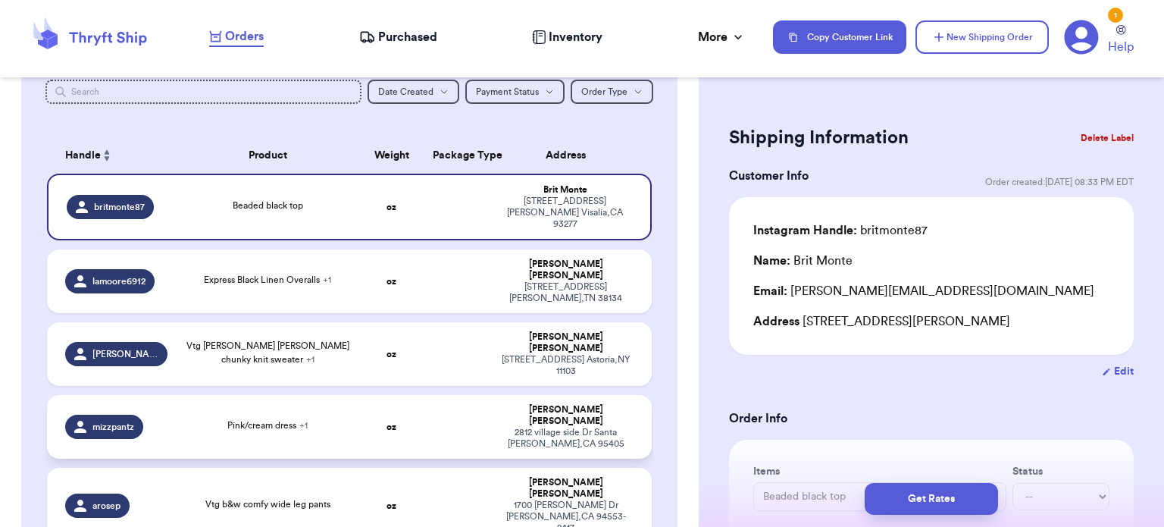
click at [432, 395] on td at bounding box center [456, 427] width 65 height 64
type input "Pink/cream dress"
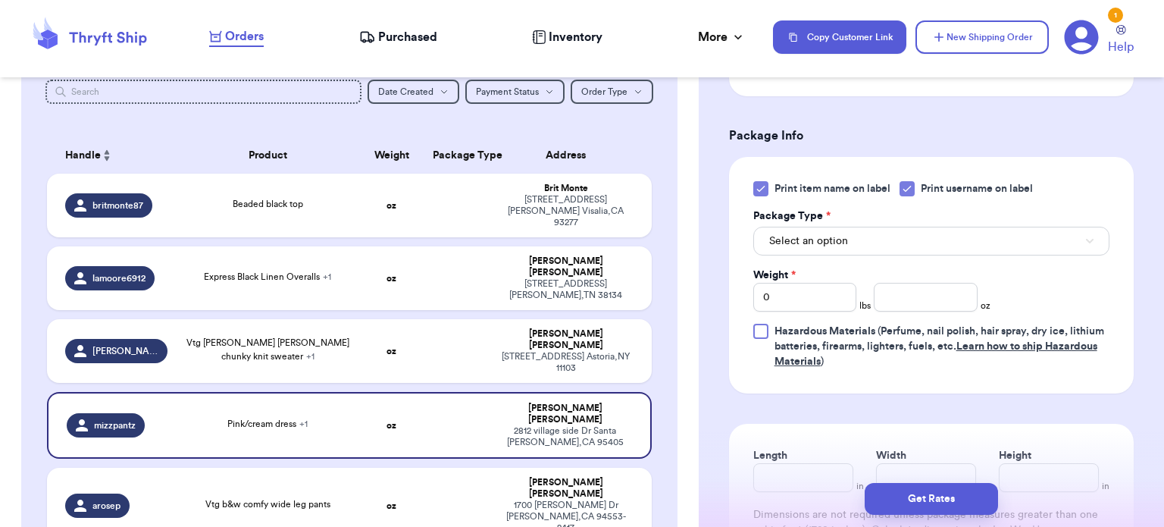
scroll to position [689, 0]
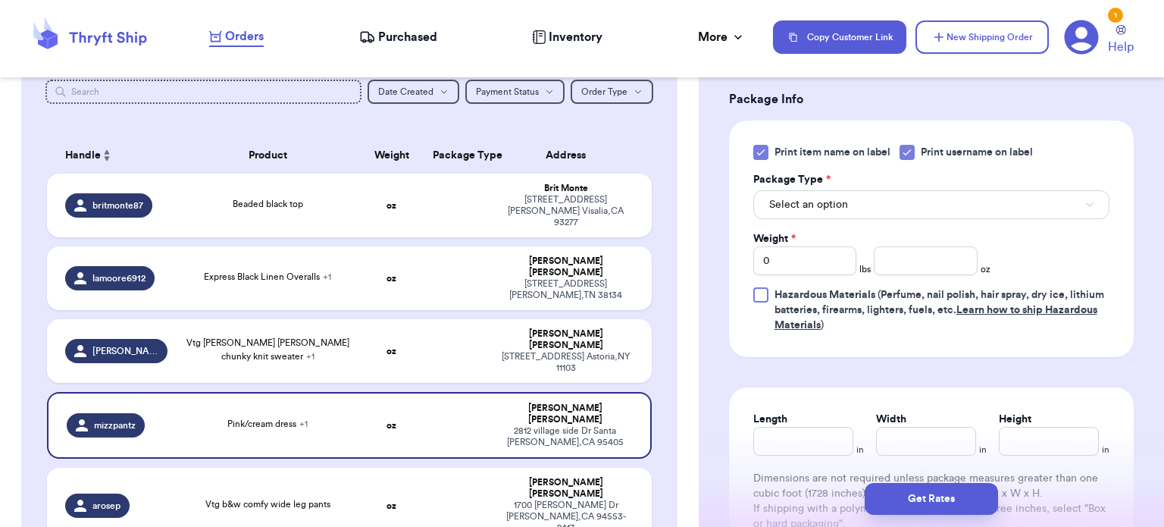
click at [759, 151] on icon at bounding box center [761, 152] width 12 height 12
click at [0, 0] on input "Print item name on label" at bounding box center [0, 0] width 0 height 0
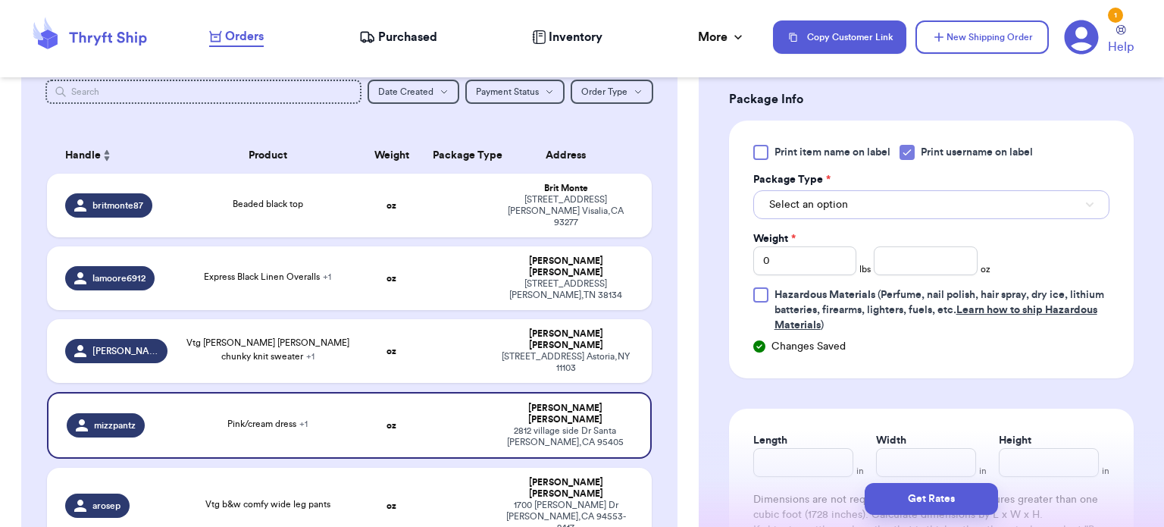
click at [837, 212] on button "Select an option" at bounding box center [931, 204] width 356 height 29
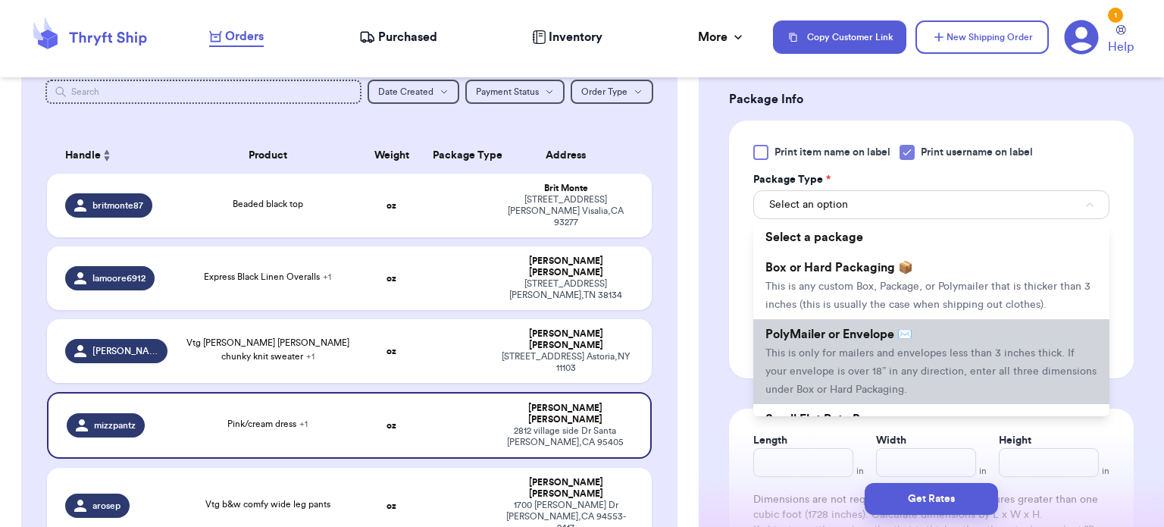
click at [858, 340] on li "PolyMailer or Envelope ✉️ This is only for mailers and envelopes less than 3 in…" at bounding box center [931, 361] width 356 height 85
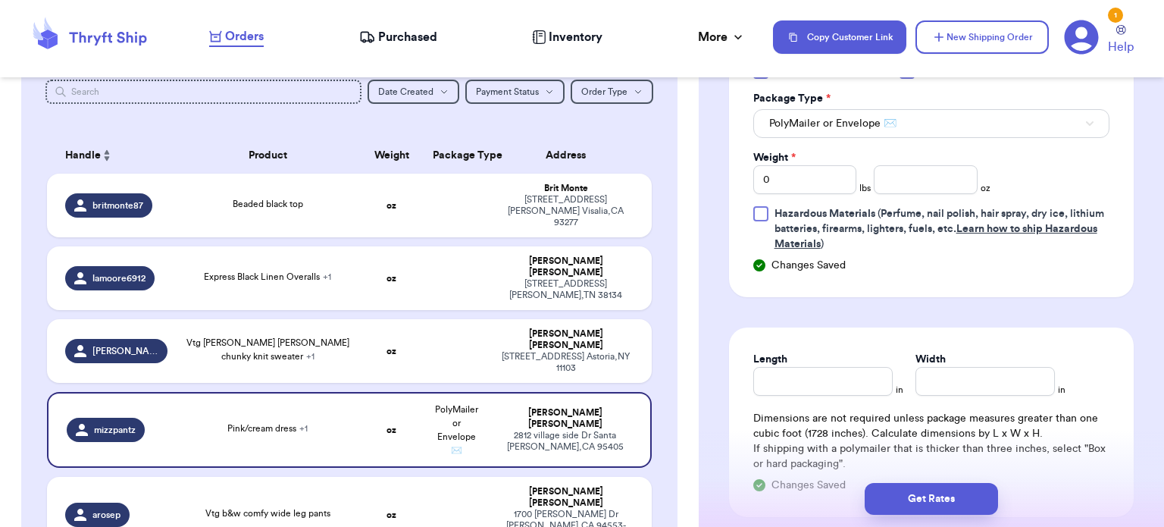
scroll to position [780, 0]
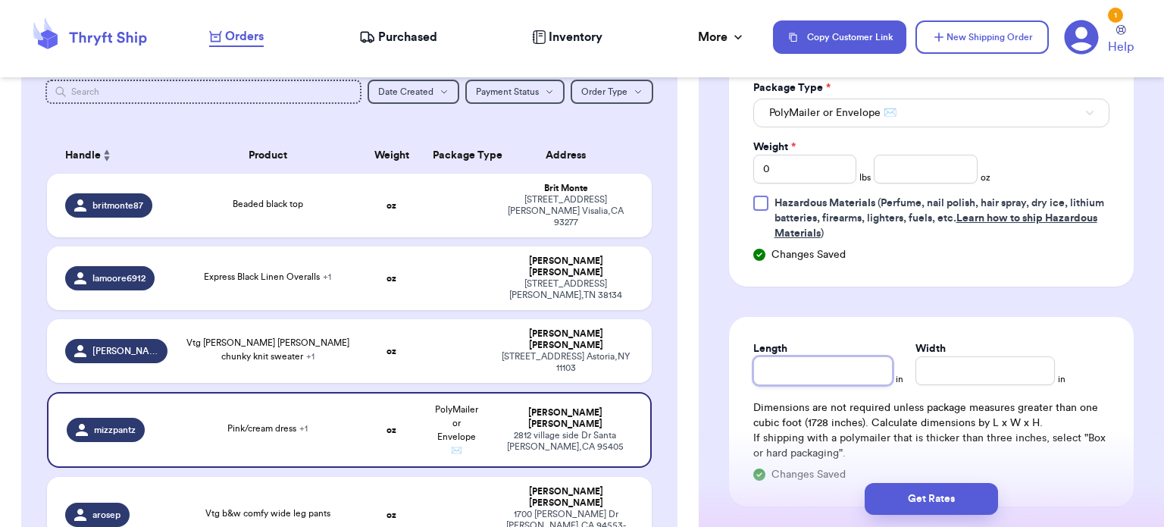
click at [812, 357] on input "Length" at bounding box center [822, 370] width 139 height 29
type input "1"
type input "12"
click at [931, 379] on input "Width *" at bounding box center [984, 370] width 139 height 29
type input "1"
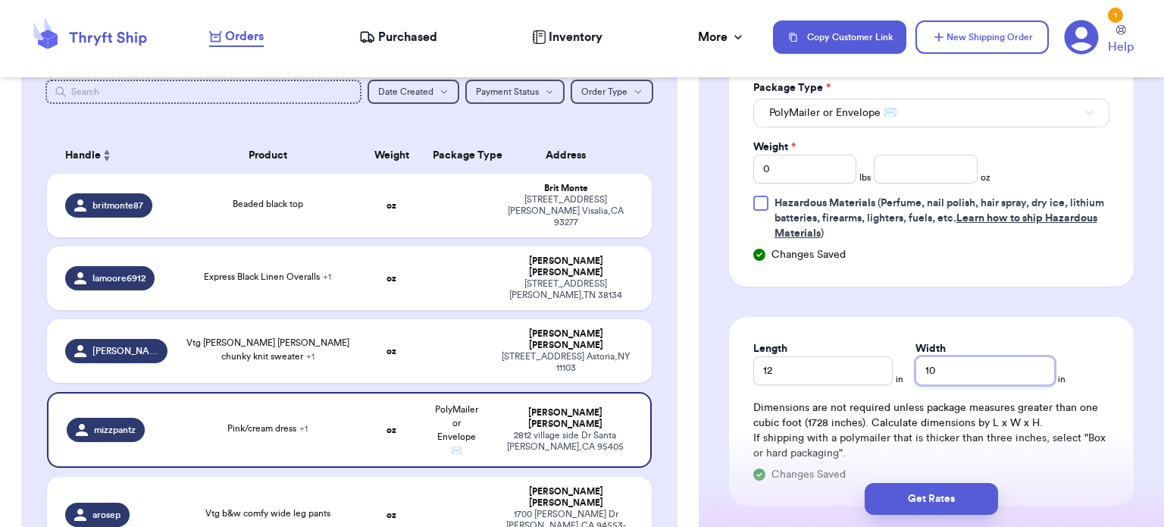
type input "10"
click at [786, 167] on input "0" at bounding box center [805, 169] width 104 height 29
type input "1"
click at [941, 179] on input "number" at bounding box center [926, 169] width 104 height 29
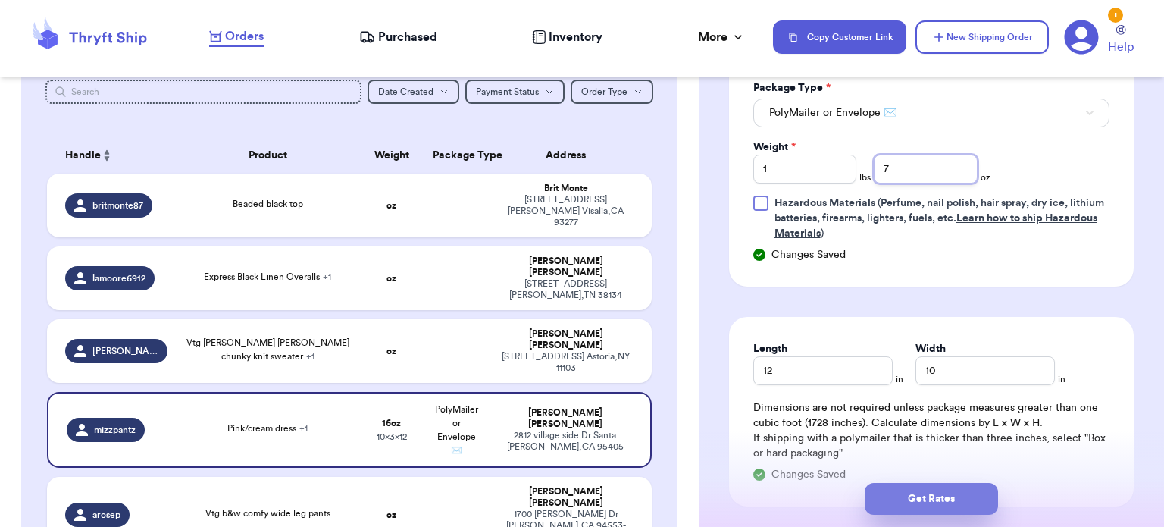
type input "7"
click at [941, 493] on button "Get Rates" at bounding box center [931, 499] width 133 height 32
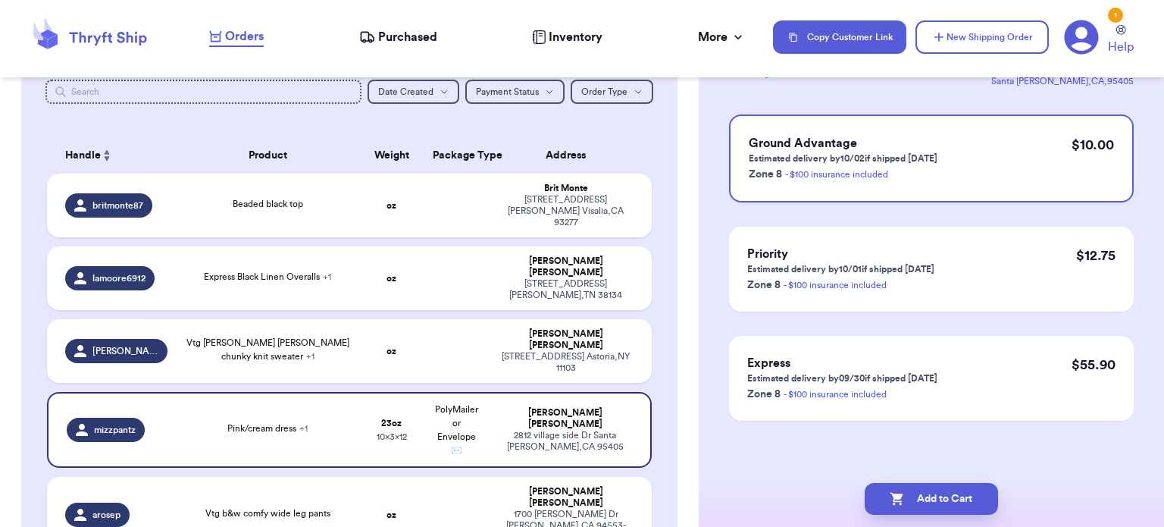
scroll to position [0, 0]
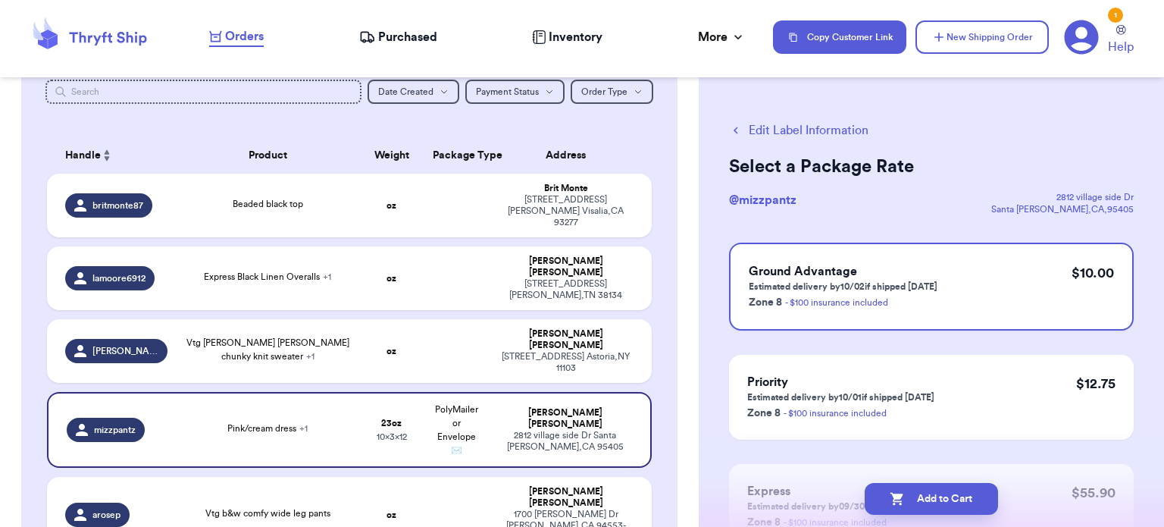
click at [941, 493] on button "Add to Cart" at bounding box center [931, 499] width 133 height 32
checkbox input "true"
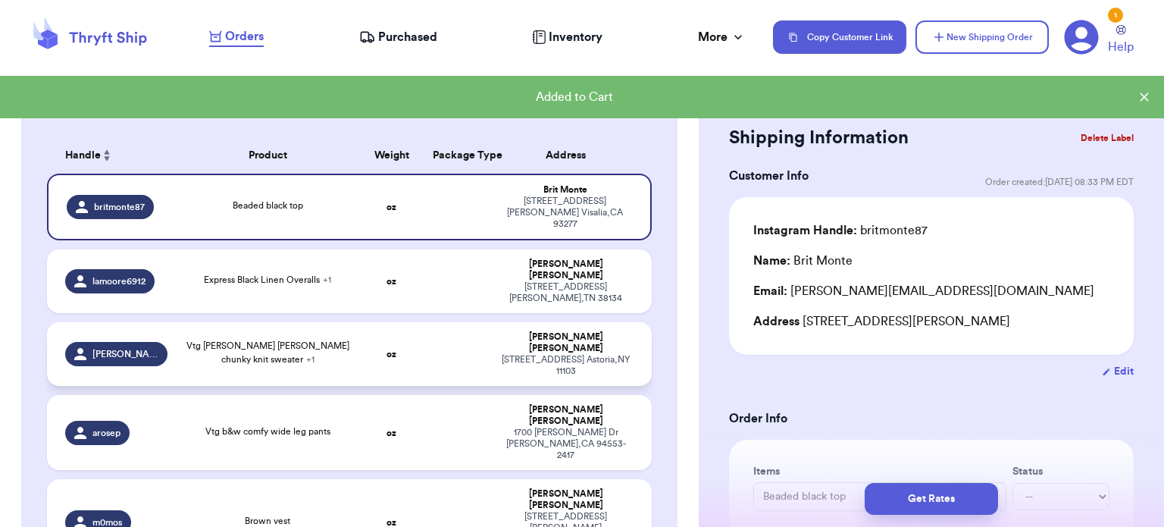
click at [407, 322] on td "oz" at bounding box center [391, 354] width 65 height 64
type input "Vtg [PERSON_NAME] [PERSON_NAME] chunky knit sweater"
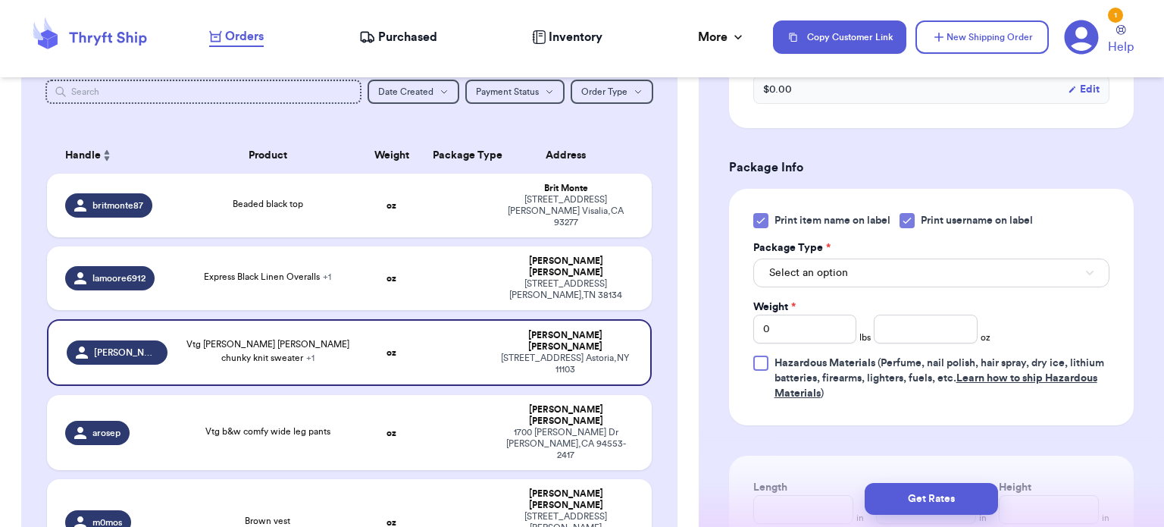
scroll to position [658, 0]
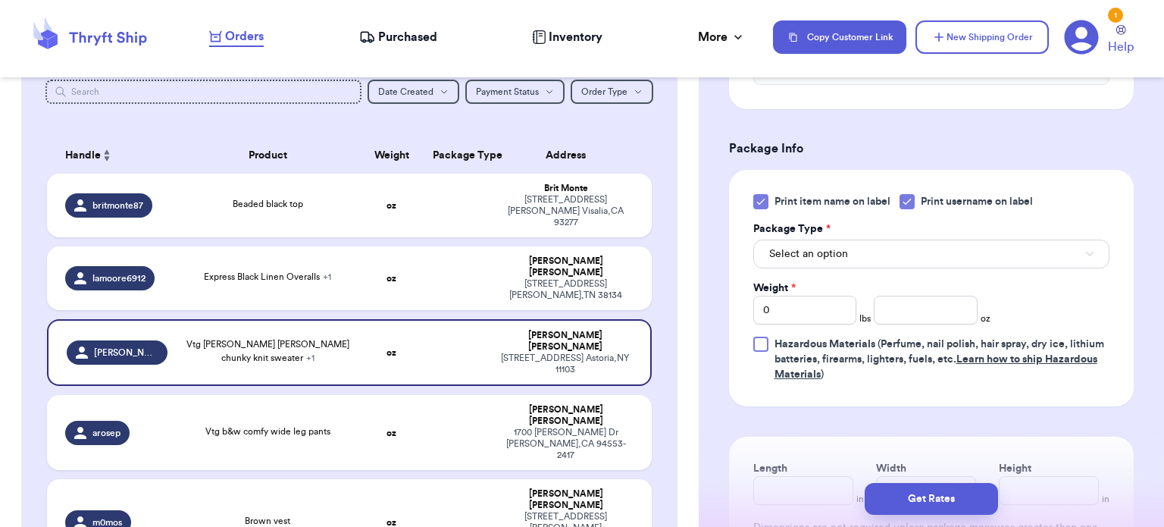
click at [759, 199] on icon at bounding box center [760, 201] width 7 height 5
click at [0, 0] on input "Print item name on label" at bounding box center [0, 0] width 0 height 0
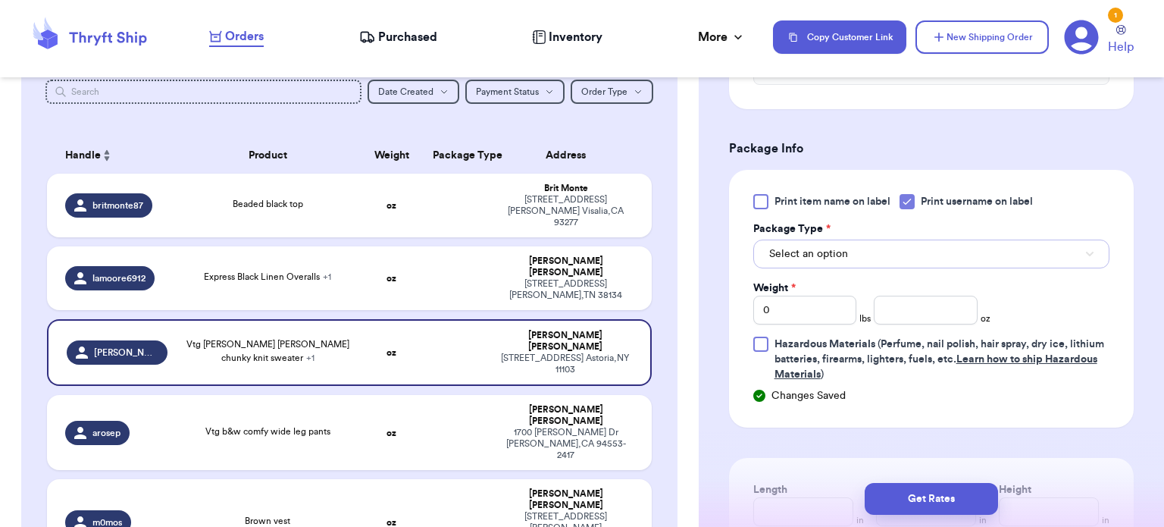
click at [818, 246] on span "Select an option" at bounding box center [808, 253] width 79 height 15
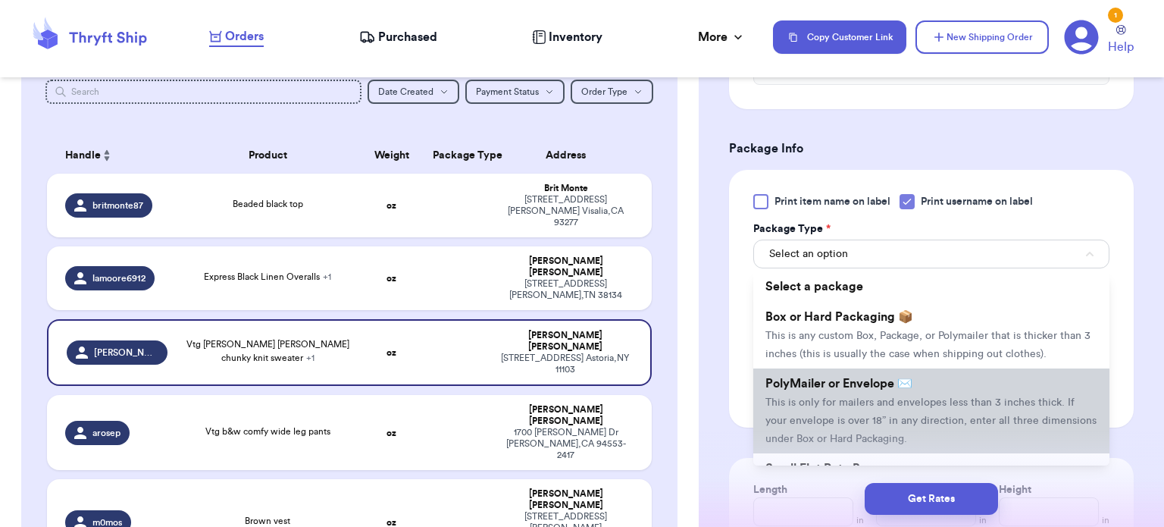
click at [867, 377] on span "PolyMailer or Envelope ✉️" at bounding box center [838, 383] width 147 height 12
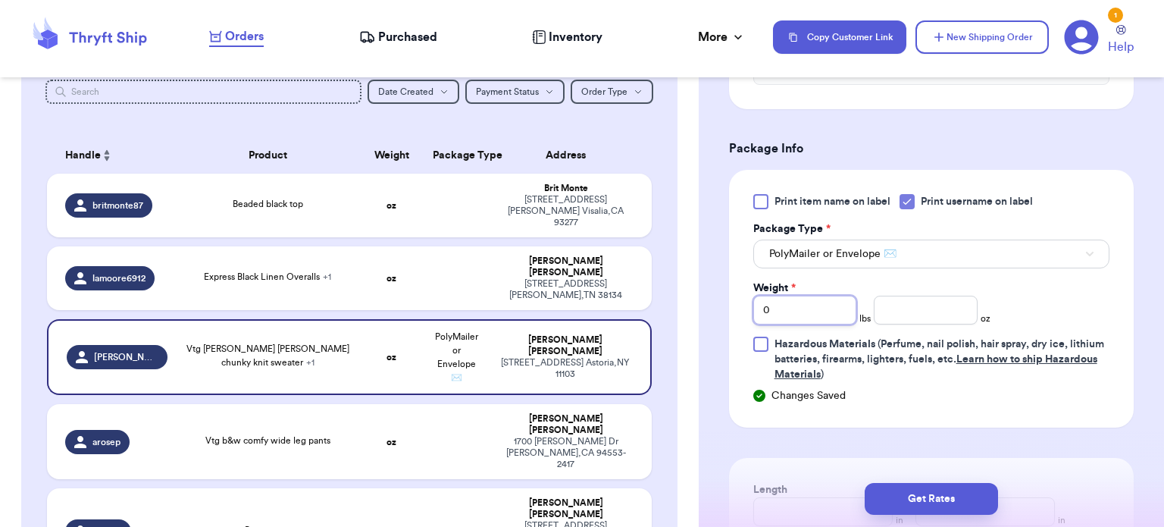
click at [824, 296] on input "0" at bounding box center [805, 310] width 104 height 29
type input "2"
click at [927, 296] on input "number" at bounding box center [926, 310] width 104 height 29
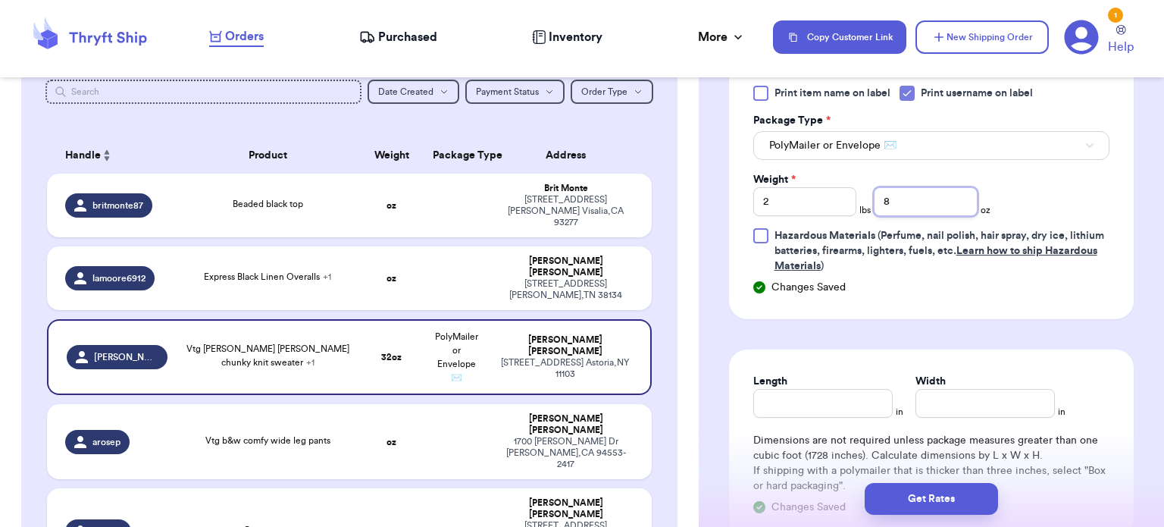
scroll to position [811, 0]
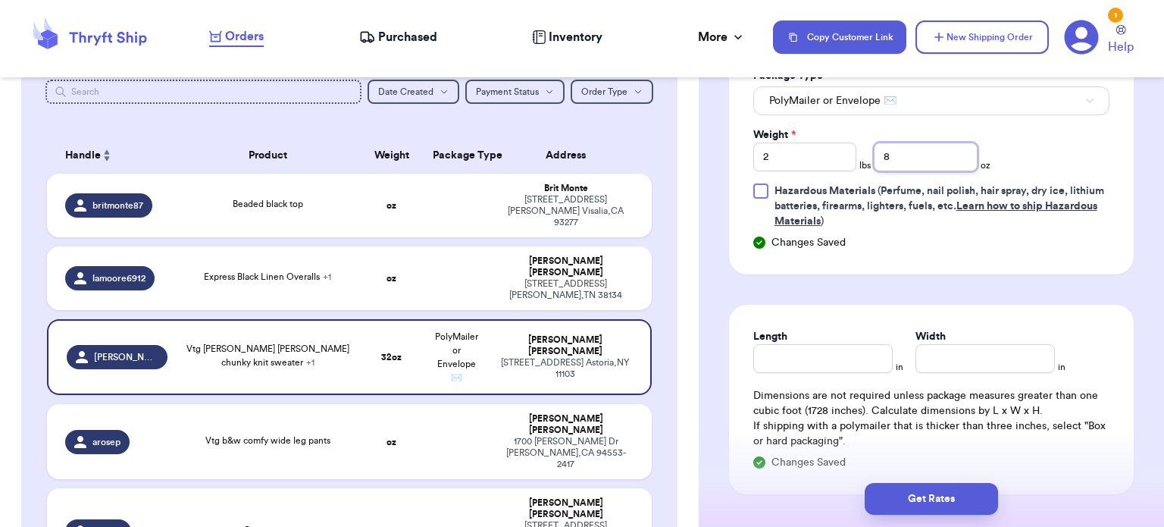
type input "8"
click at [840, 344] on input "Length" at bounding box center [822, 358] width 139 height 29
type input "14"
click at [939, 344] on input "Width *" at bounding box center [984, 358] width 139 height 29
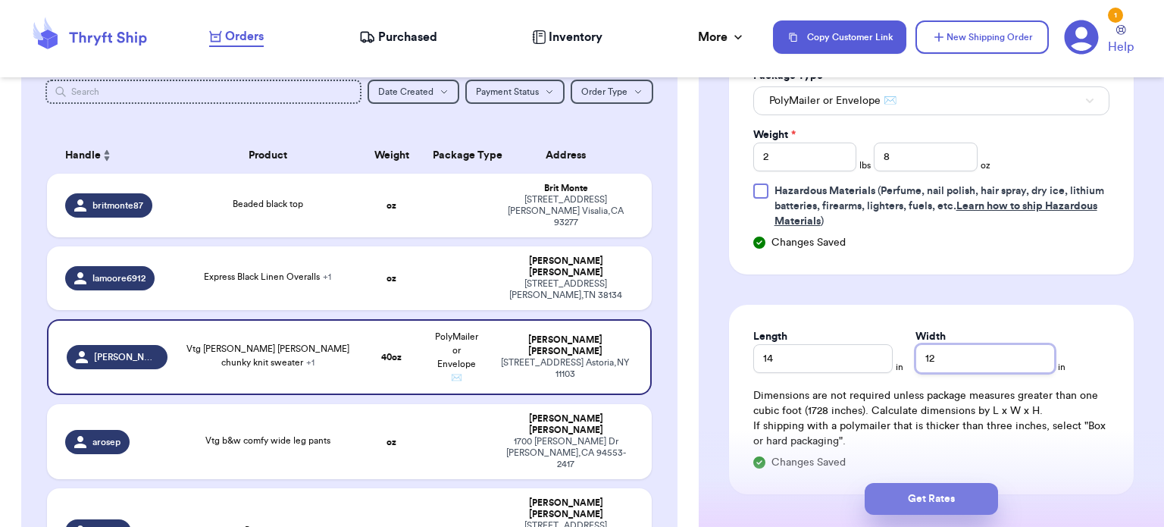
type input "12"
click at [935, 506] on button "Get Rates" at bounding box center [931, 499] width 133 height 32
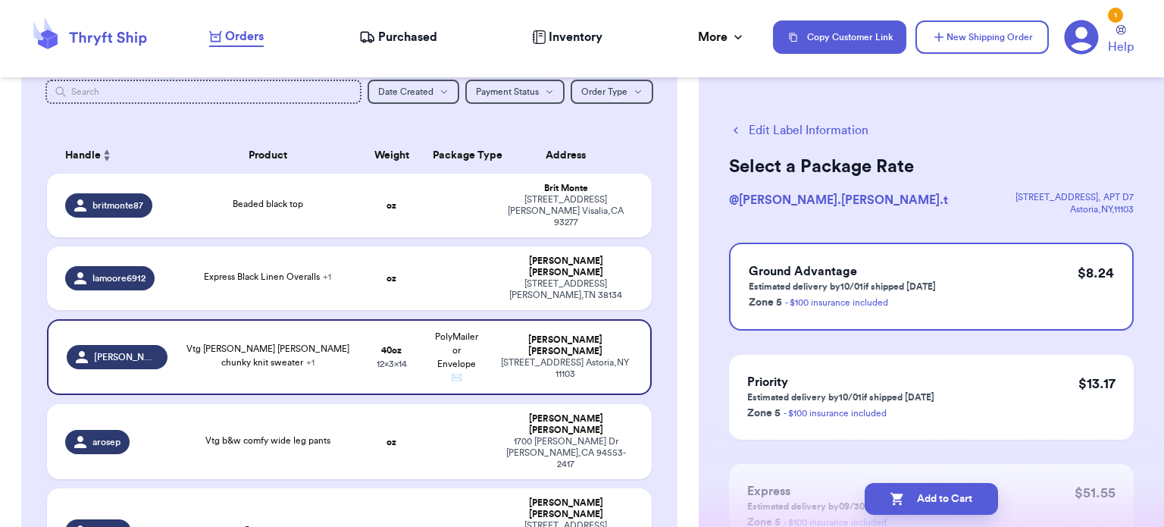
click at [935, 506] on button "Add to Cart" at bounding box center [931, 499] width 133 height 32
checkbox input "true"
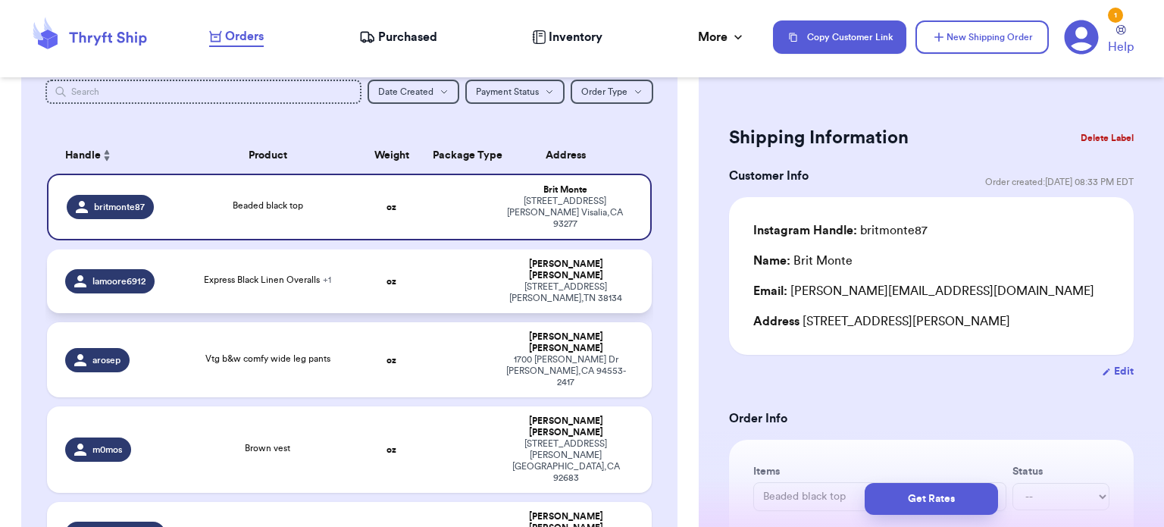
click at [468, 267] on td at bounding box center [456, 281] width 65 height 64
type input "Express Black Linen Overalls"
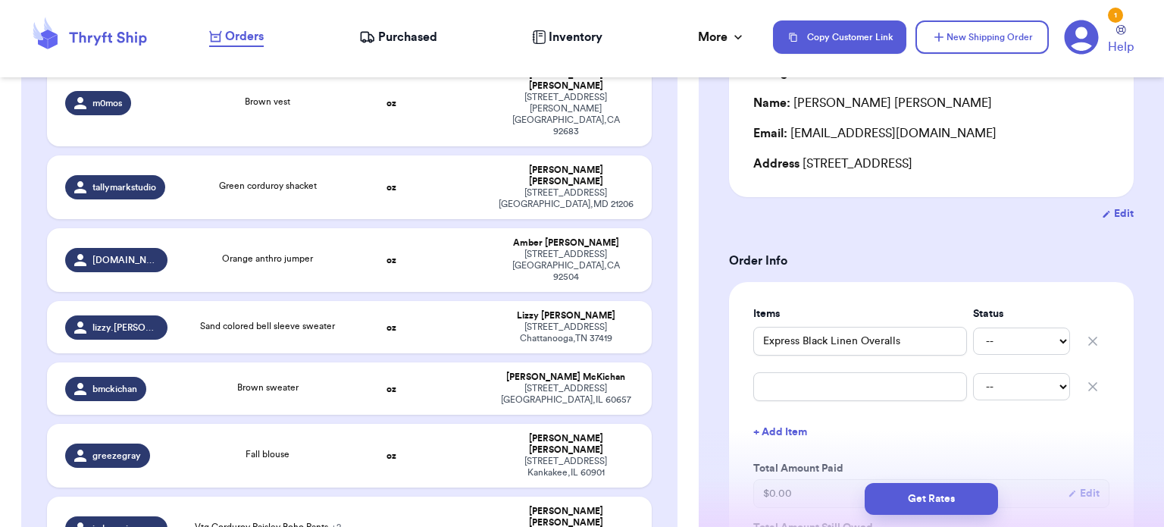
scroll to position [535, 0]
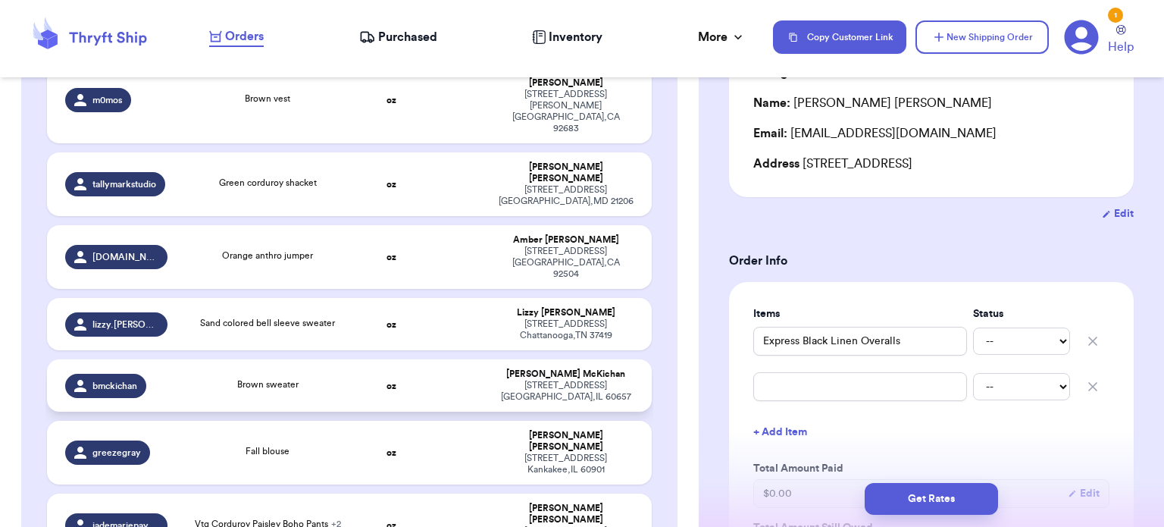
click at [299, 359] on td "Brown sweater" at bounding box center [268, 385] width 182 height 52
type input "Brown sweater"
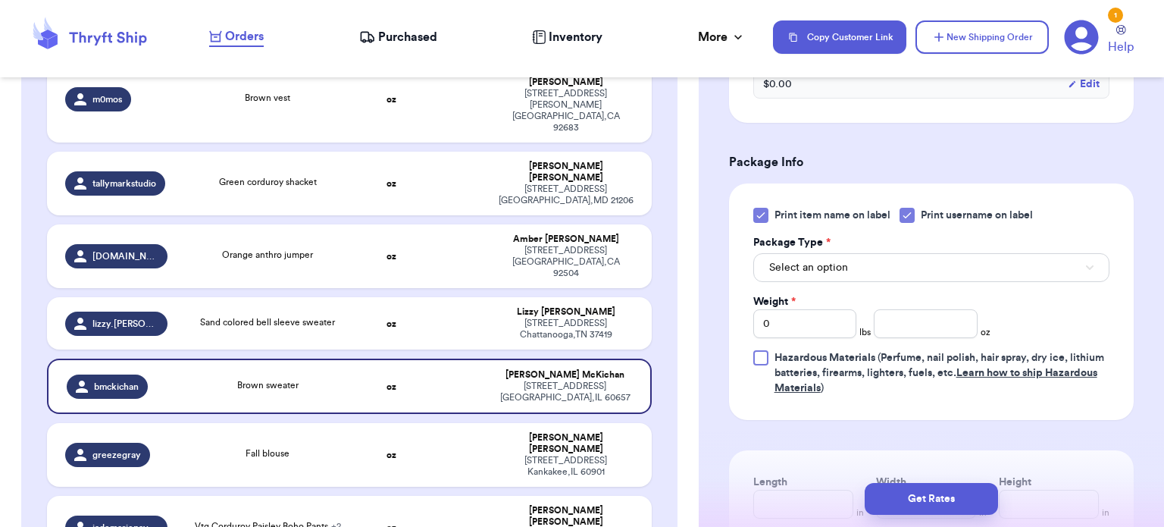
scroll to position [582, 0]
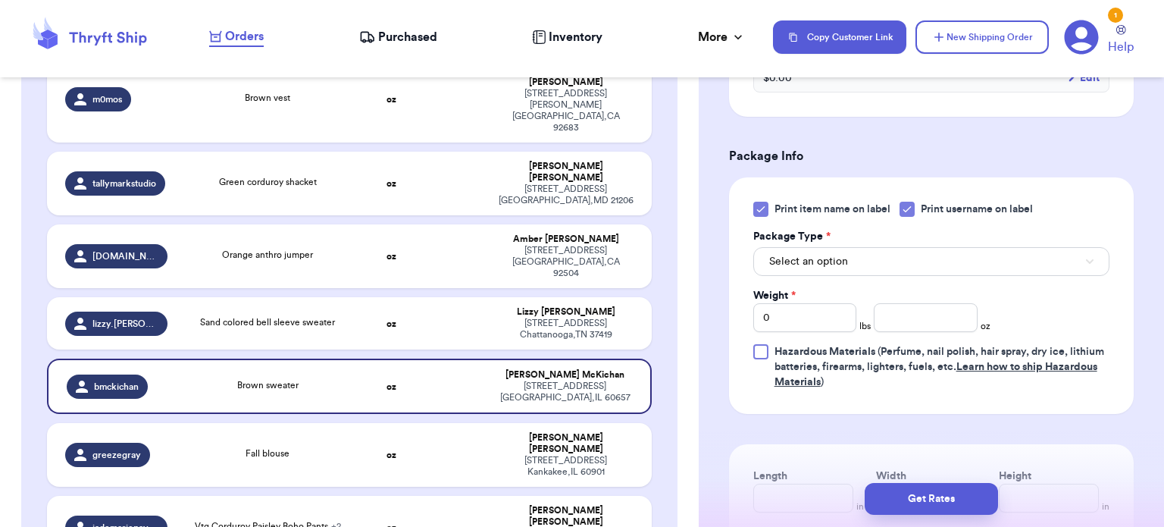
click at [765, 208] on icon at bounding box center [761, 209] width 12 height 12
click at [0, 0] on input "Print item name on label" at bounding box center [0, 0] width 0 height 0
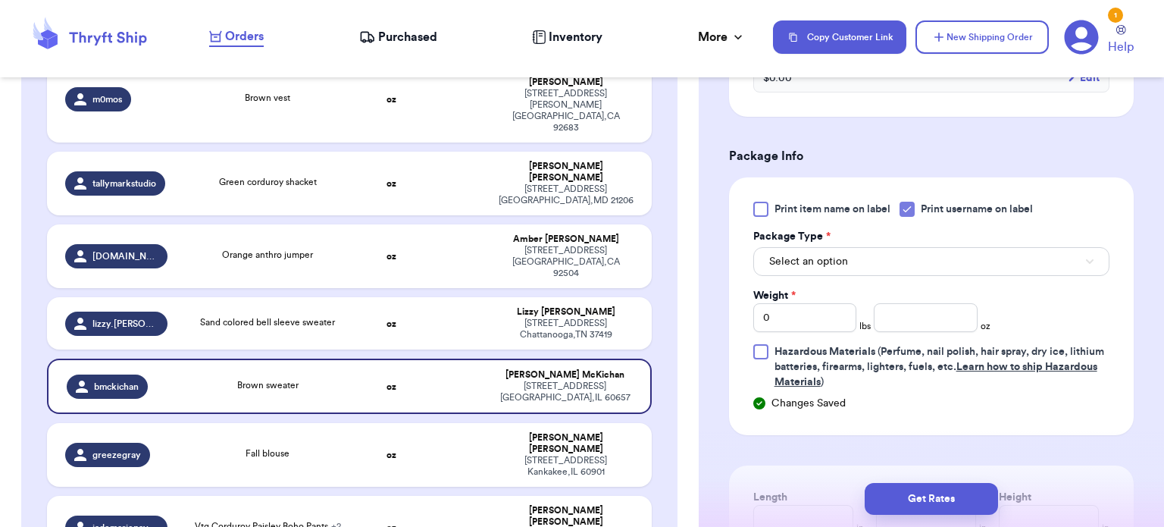
scroll to position [621, 0]
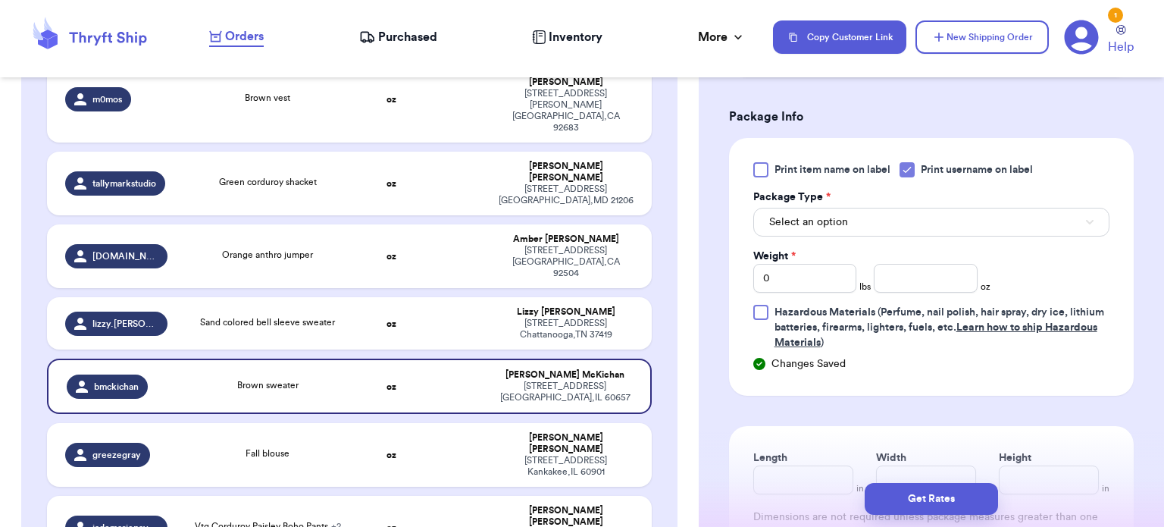
click at [837, 205] on div "Select an option" at bounding box center [931, 221] width 356 height 32
click at [850, 221] on button "Select an option" at bounding box center [931, 222] width 356 height 29
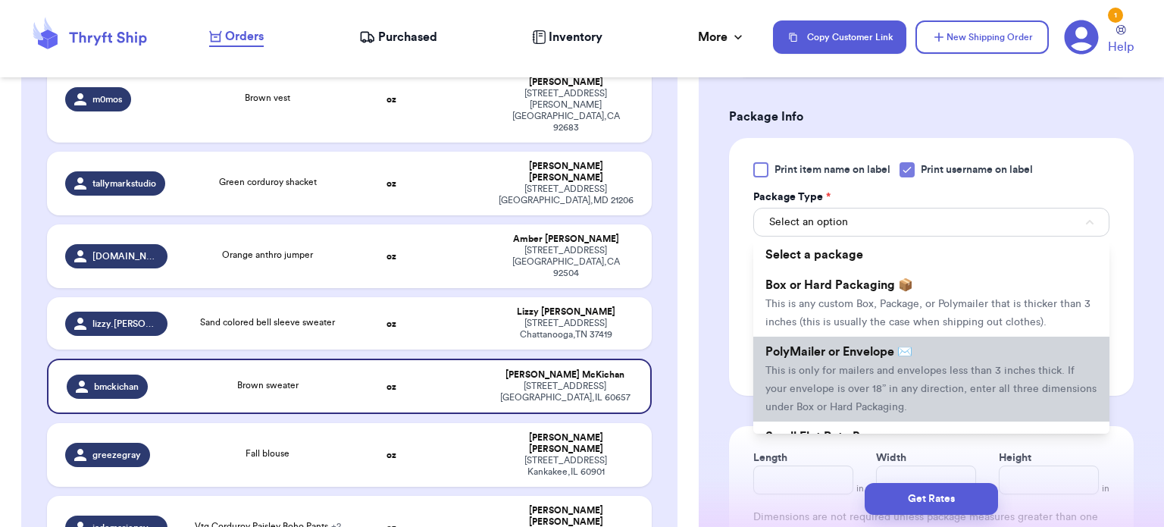
click at [884, 384] on span "This is only for mailers and envelopes less than 3 inches thick. If your envelo…" at bounding box center [930, 388] width 331 height 47
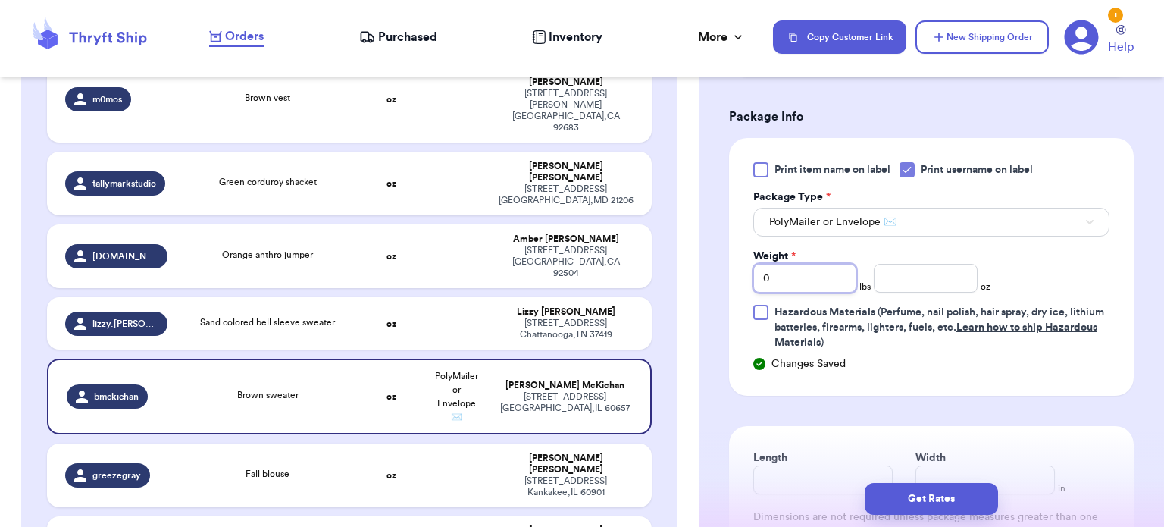
click at [833, 277] on input "0" at bounding box center [805, 278] width 104 height 29
type input "1"
click at [934, 277] on input "number" at bounding box center [926, 278] width 104 height 29
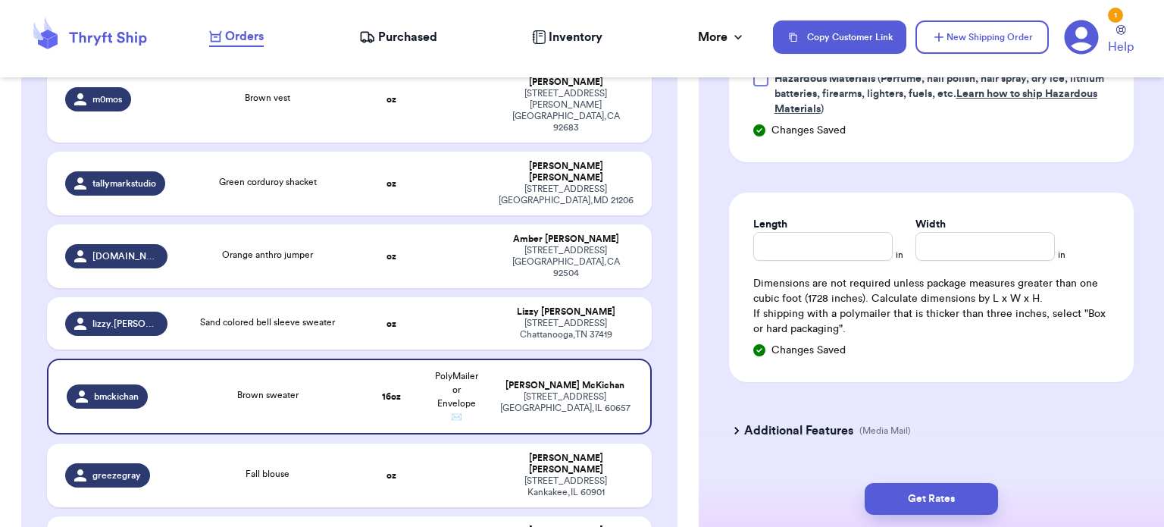
scroll to position [893, 0]
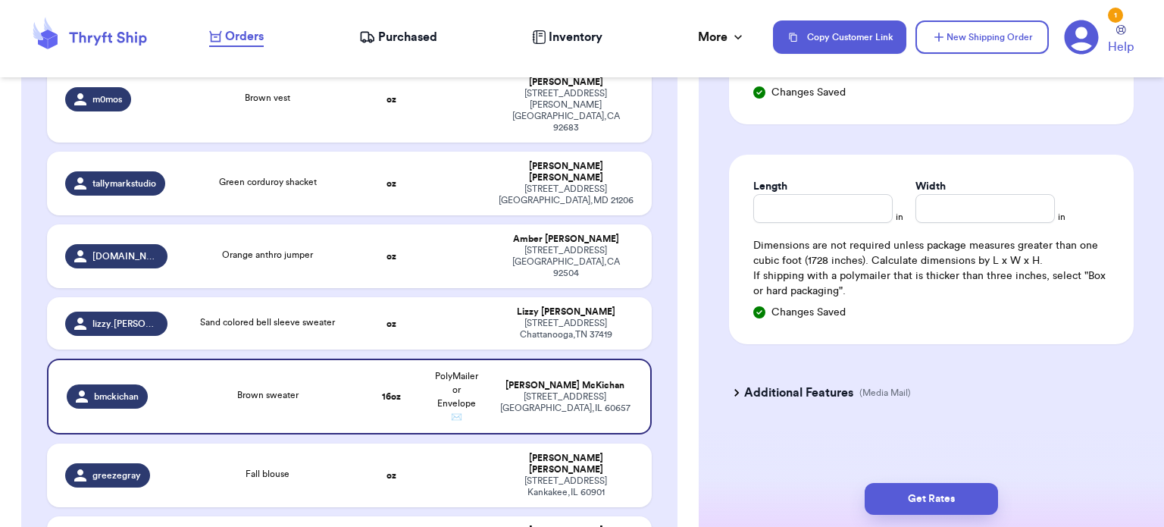
type input "15"
click at [818, 211] on input "Length" at bounding box center [822, 208] width 139 height 29
type input "14"
click at [930, 208] on input "Width *" at bounding box center [984, 208] width 139 height 29
type input "12"
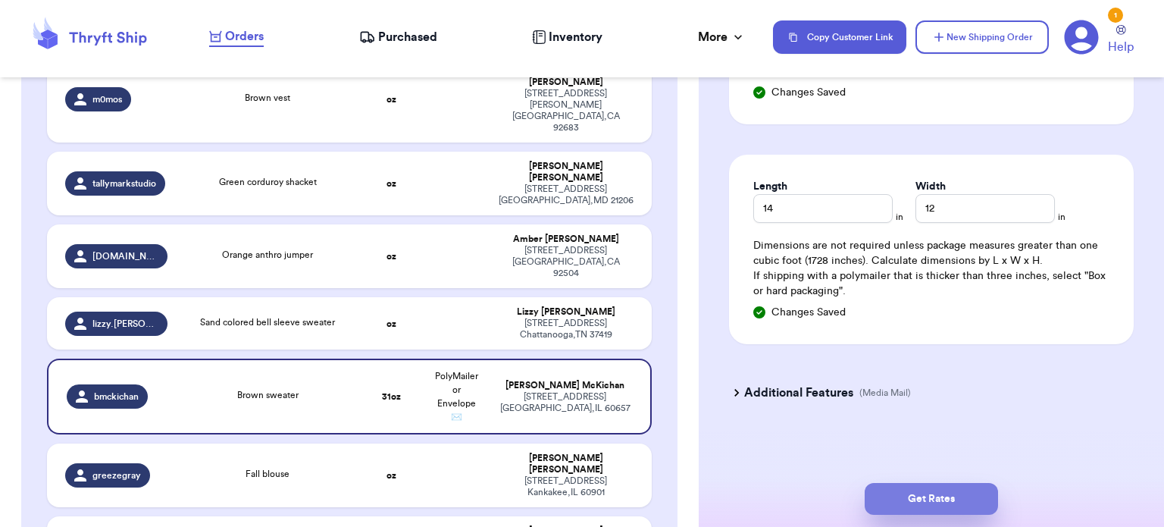
click at [925, 491] on button "Get Rates" at bounding box center [931, 499] width 133 height 32
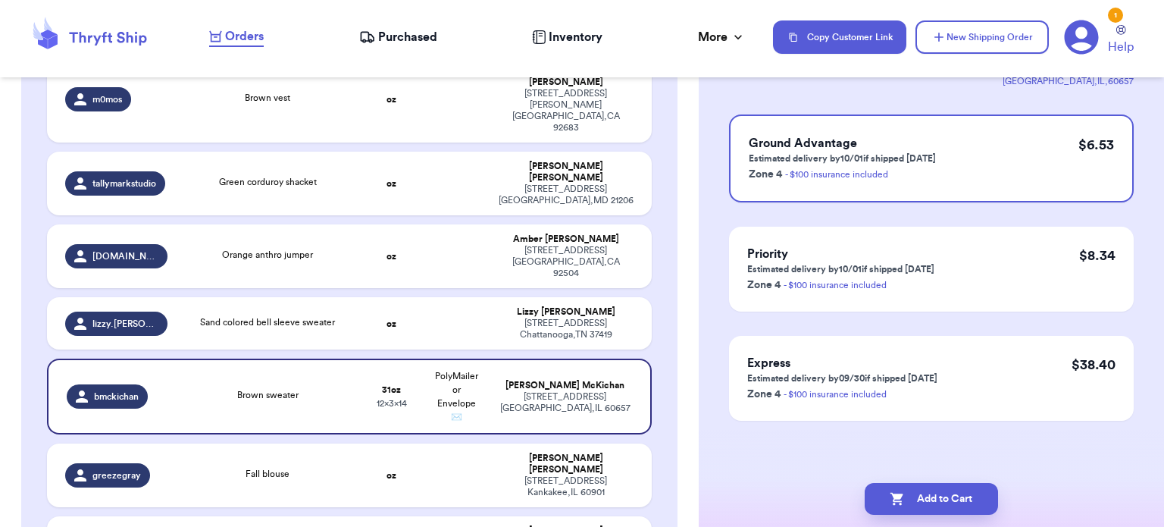
scroll to position [0, 0]
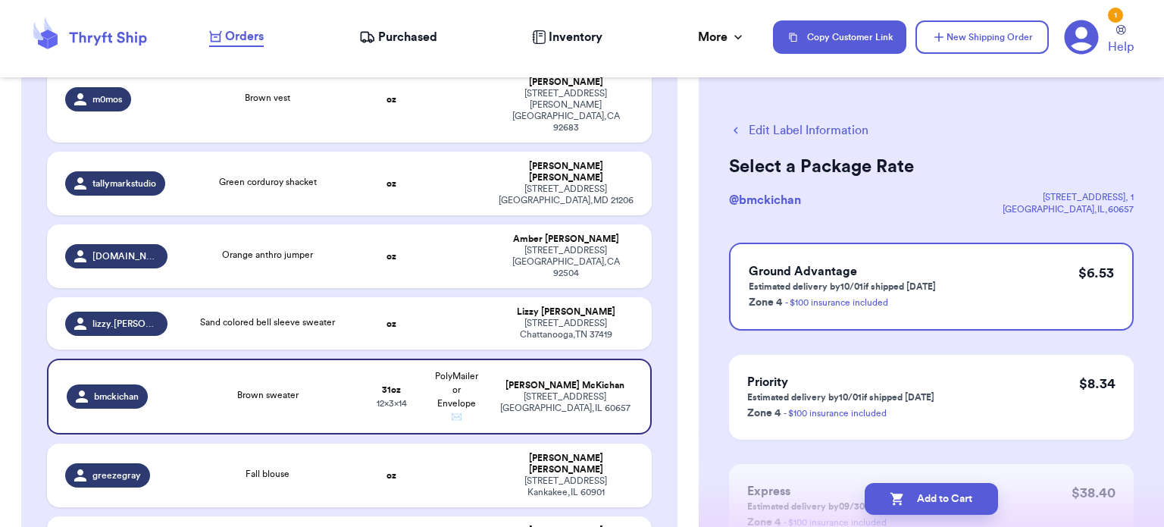
click at [925, 491] on button "Add to Cart" at bounding box center [931, 499] width 133 height 32
checkbox input "true"
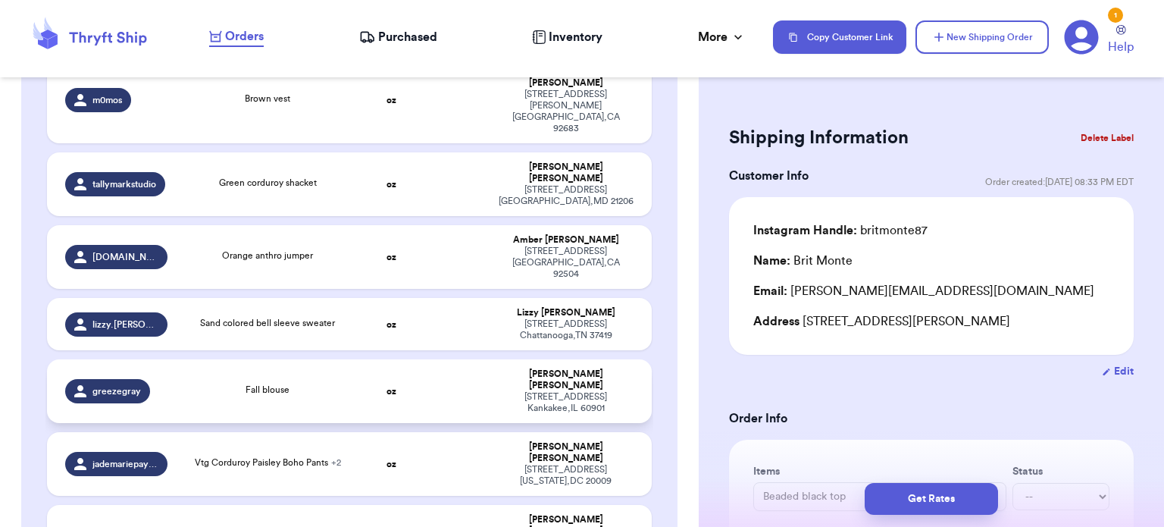
click at [410, 359] on td "oz" at bounding box center [391, 391] width 65 height 64
type input "Fall blouse"
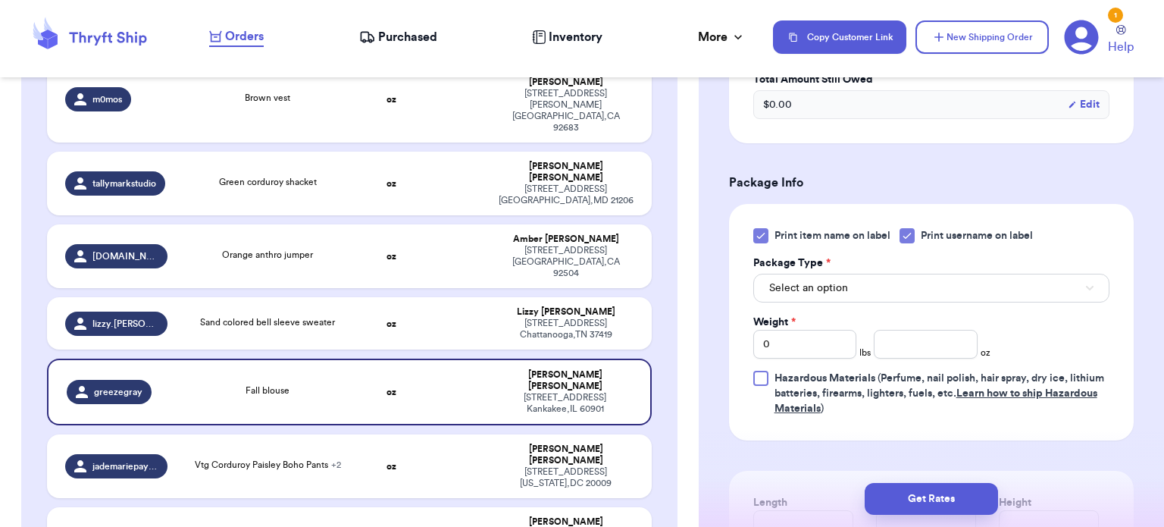
scroll to position [558, 0]
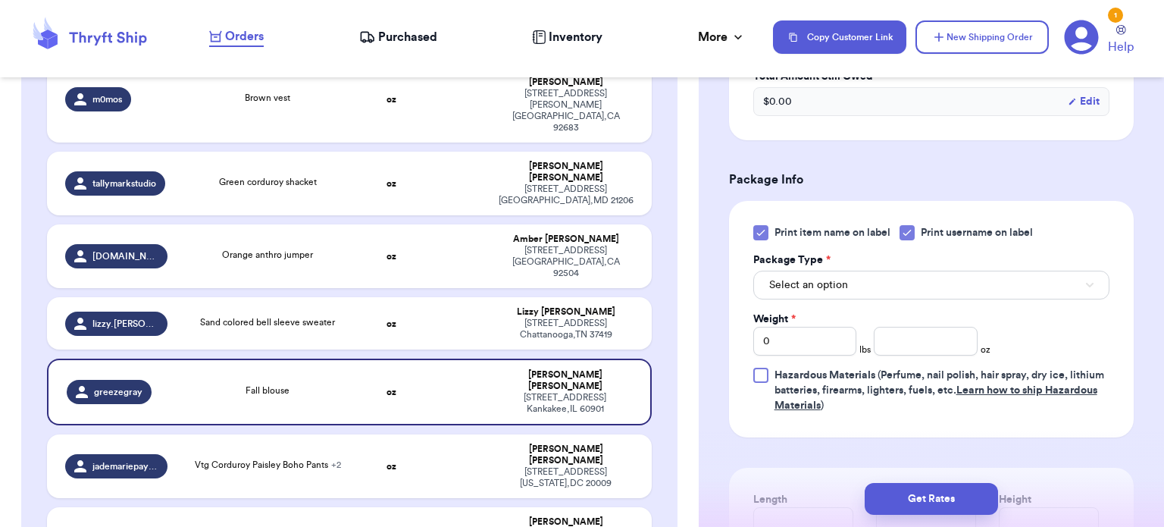
click at [751, 230] on div "Print item name on label Print username on label Package Type * Select an optio…" at bounding box center [931, 319] width 405 height 236
click at [753, 229] on div at bounding box center [760, 232] width 15 height 15
click at [0, 0] on input "Print item name on label" at bounding box center [0, 0] width 0 height 0
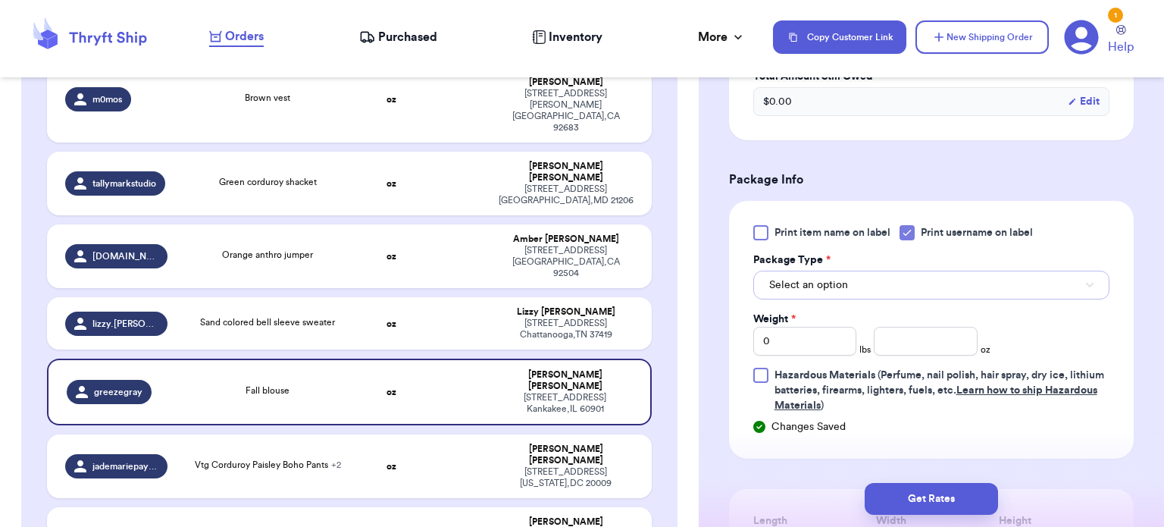
click at [824, 279] on span "Select an option" at bounding box center [808, 284] width 79 height 15
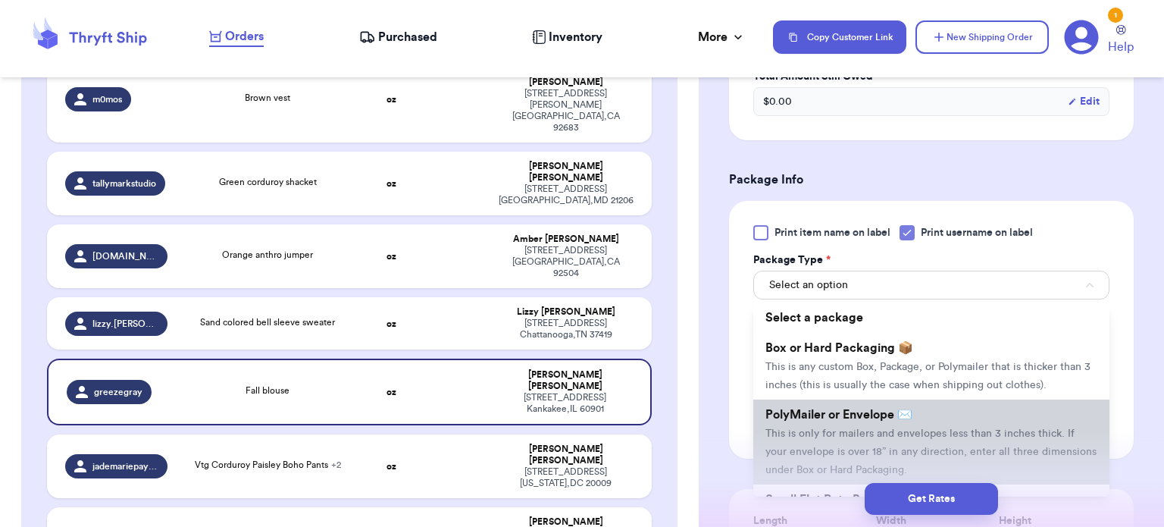
click at [862, 411] on span "PolyMailer or Envelope ✉️" at bounding box center [838, 414] width 147 height 12
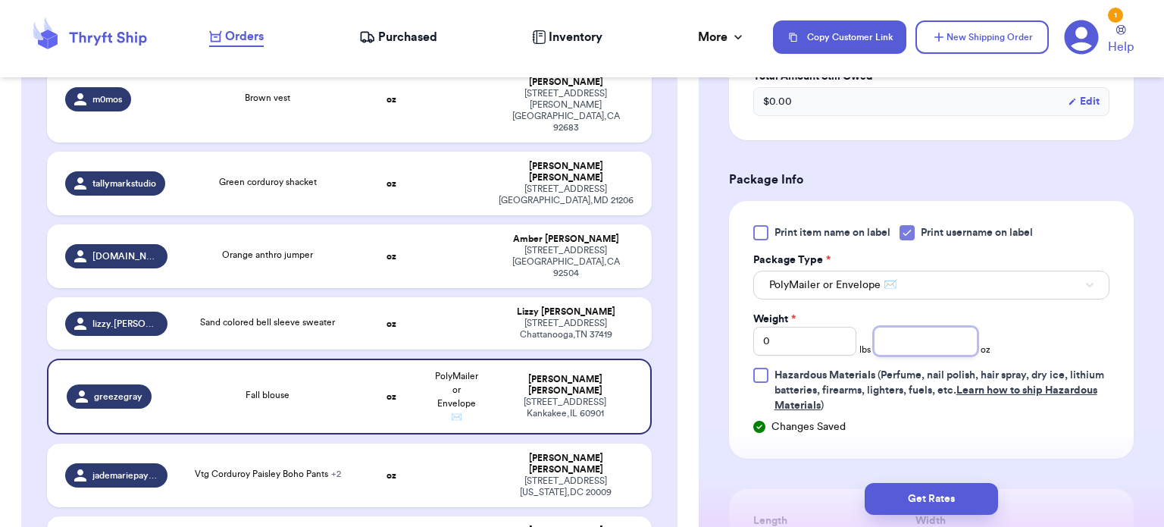
click at [902, 339] on input "number" at bounding box center [926, 341] width 104 height 29
type input "4"
click at [1093, 335] on div "Print item name on label Print username on label Package Type * PolyMailer or E…" at bounding box center [931, 319] width 356 height 188
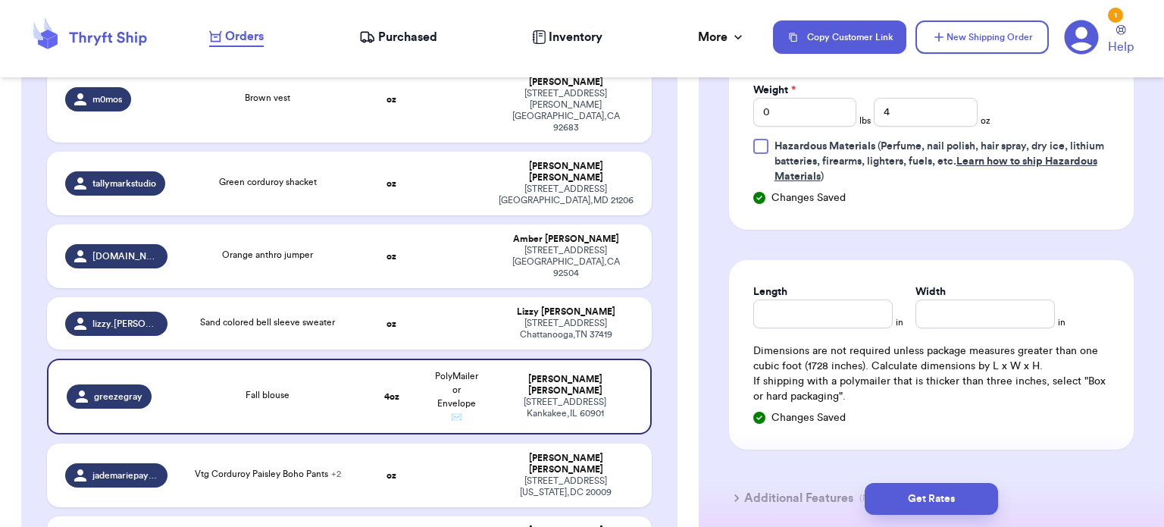
scroll to position [794, 0]
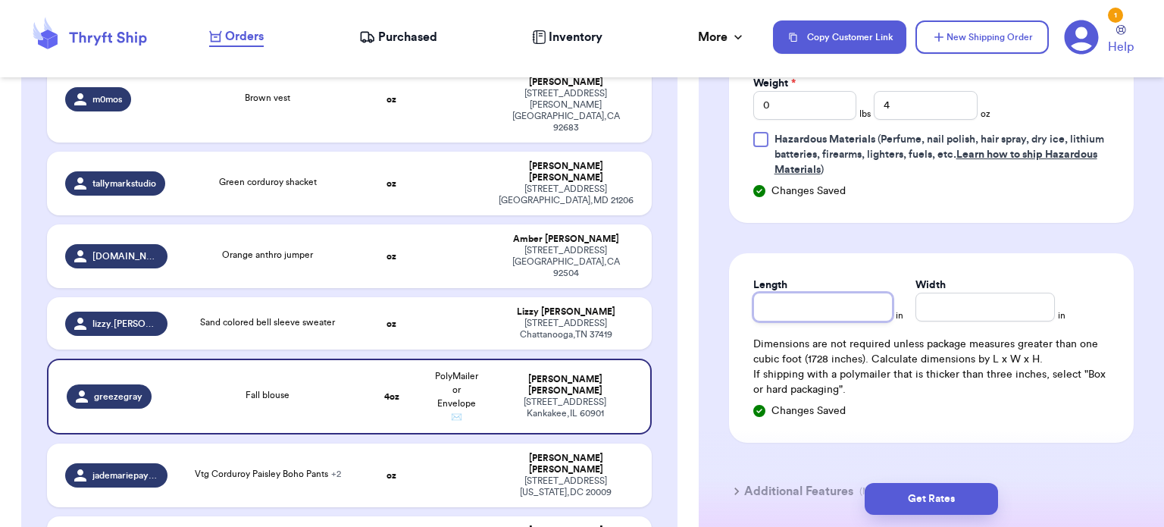
click at [800, 305] on input "Length" at bounding box center [822, 306] width 139 height 29
type input "8"
click at [964, 300] on input "Width *" at bounding box center [984, 306] width 139 height 29
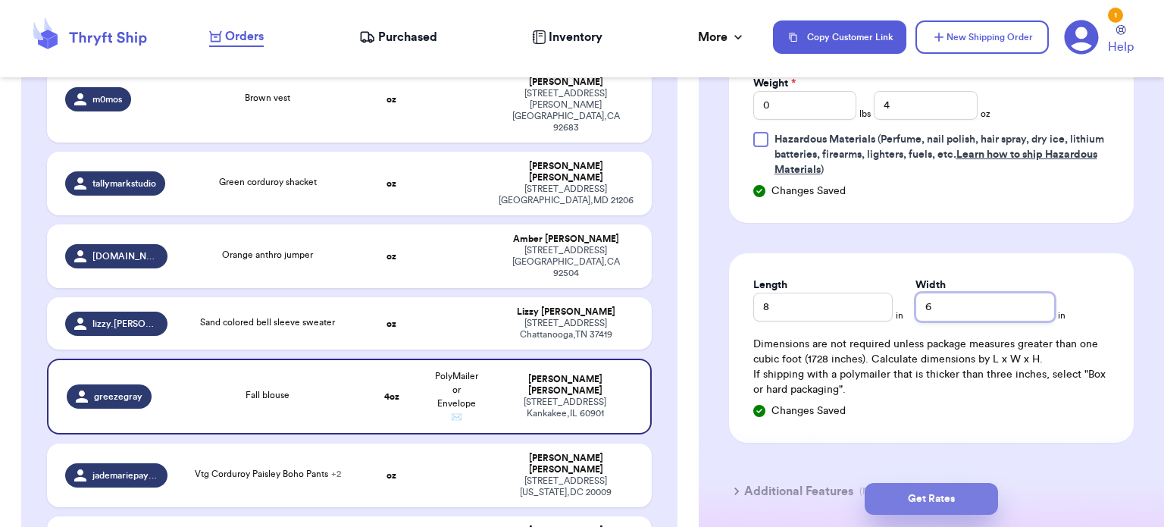
type input "6"
click at [975, 496] on button "Get Rates" at bounding box center [931, 499] width 133 height 32
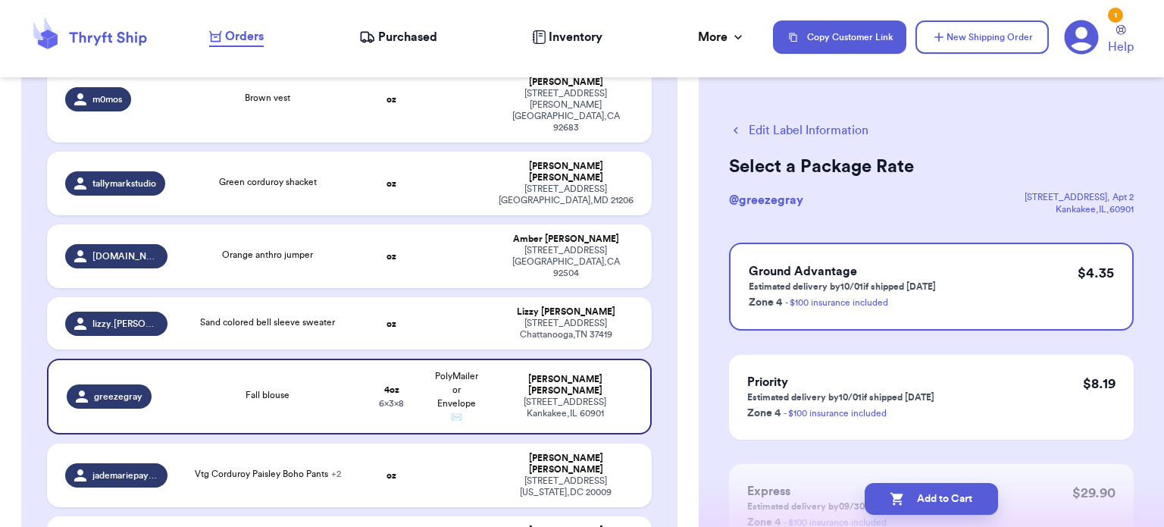
click at [975, 496] on button "Add to Cart" at bounding box center [931, 499] width 133 height 32
checkbox input "true"
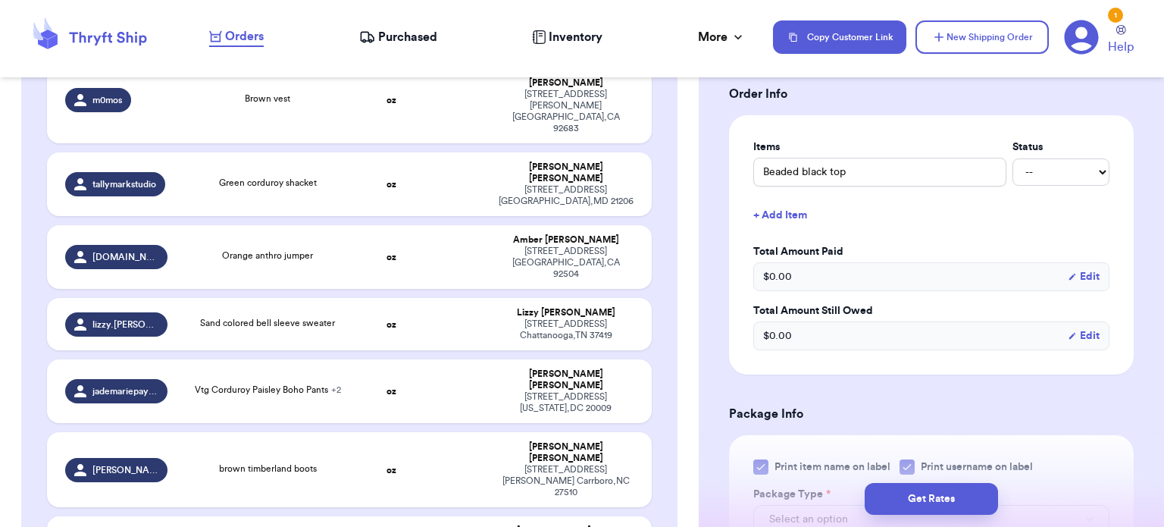
scroll to position [327, 0]
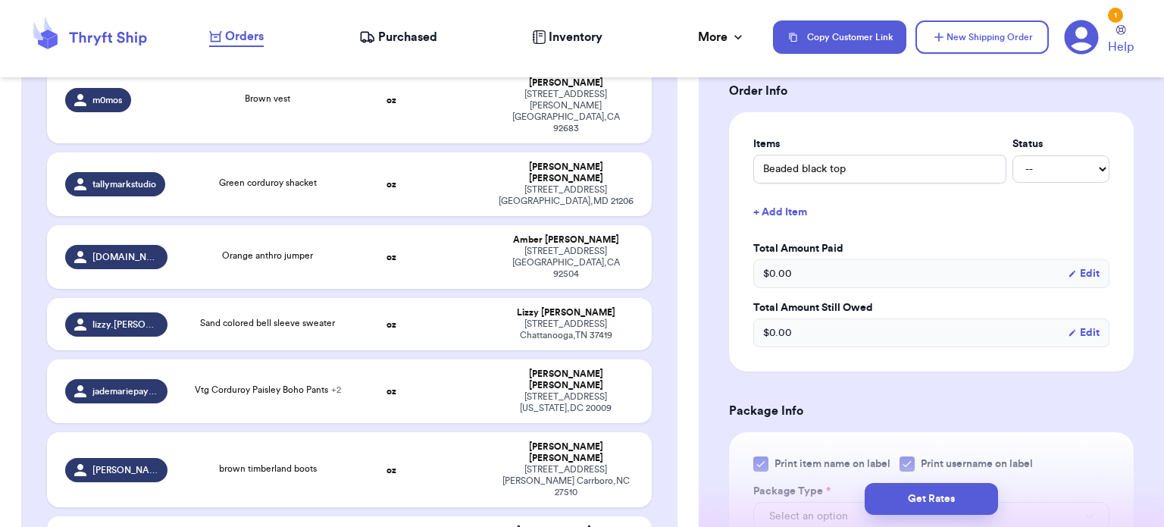
type input "Brown jacket"
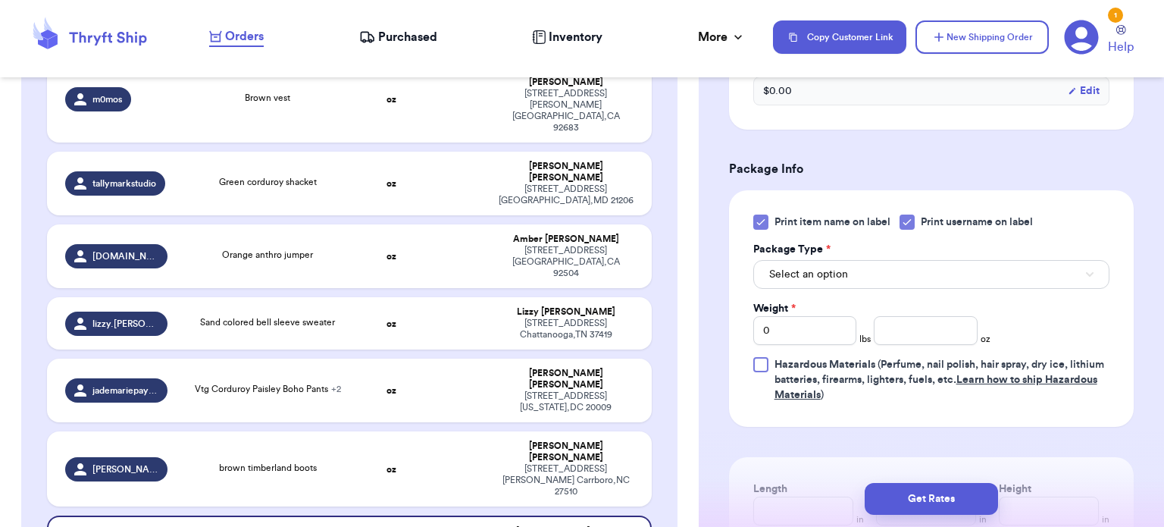
scroll to position [648, 0]
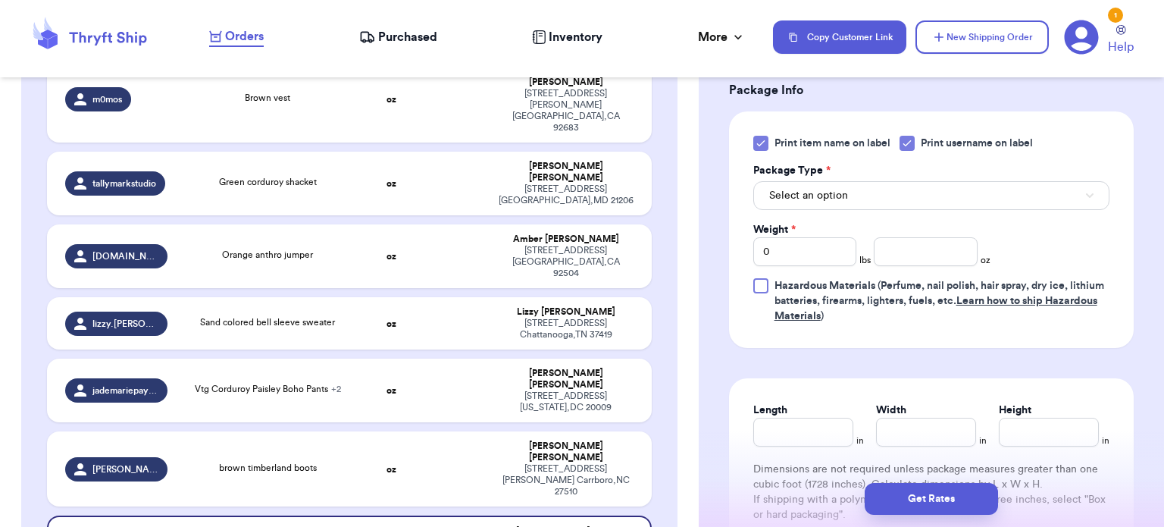
click at [760, 142] on icon at bounding box center [760, 143] width 7 height 5
click at [0, 0] on input "Print item name on label" at bounding box center [0, 0] width 0 height 0
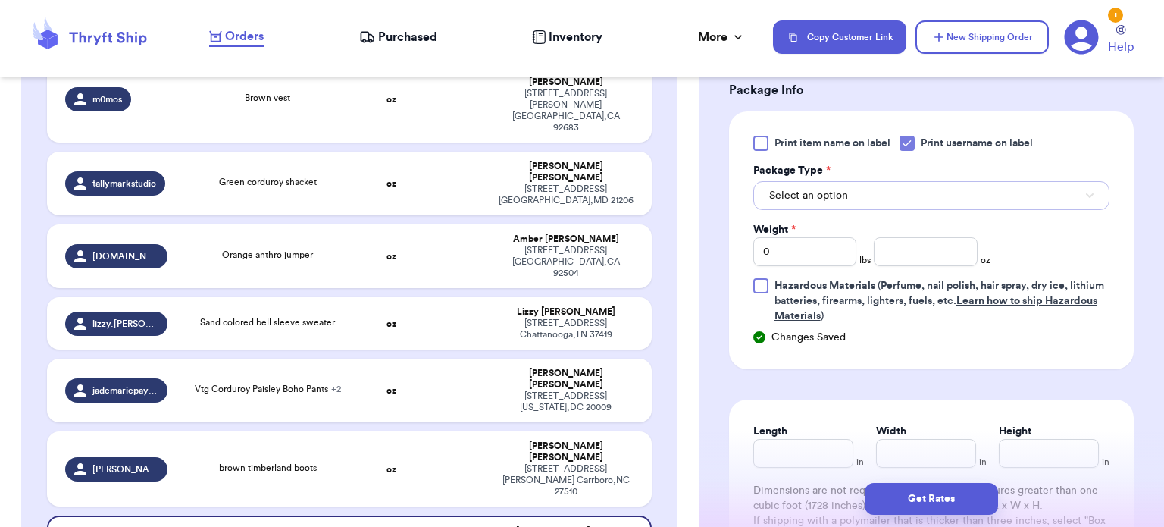
click at [836, 194] on span "Select an option" at bounding box center [808, 195] width 79 height 15
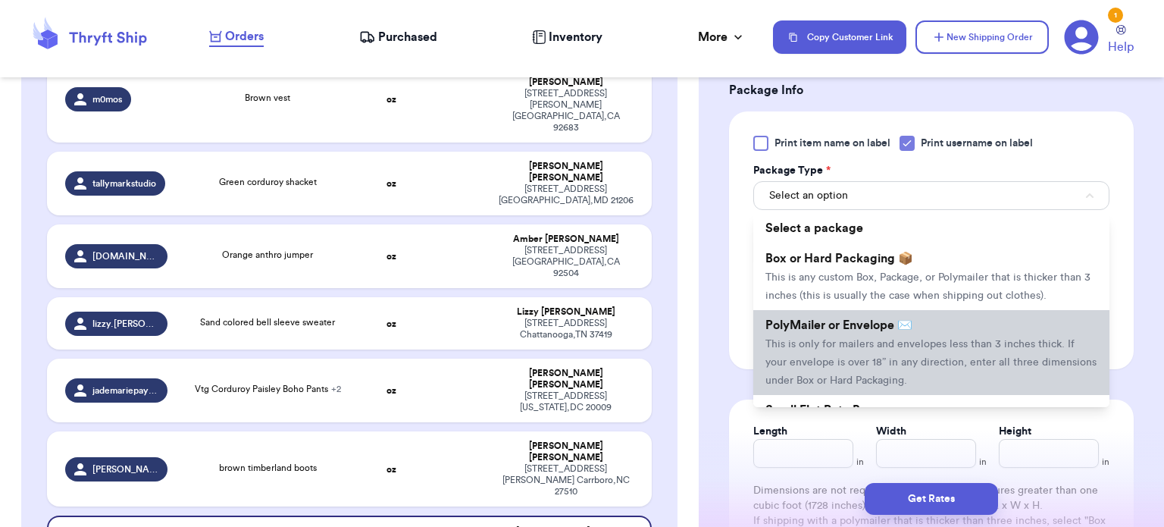
click at [865, 340] on span "This is only for mailers and envelopes less than 3 inches thick. If your envelo…" at bounding box center [930, 362] width 331 height 47
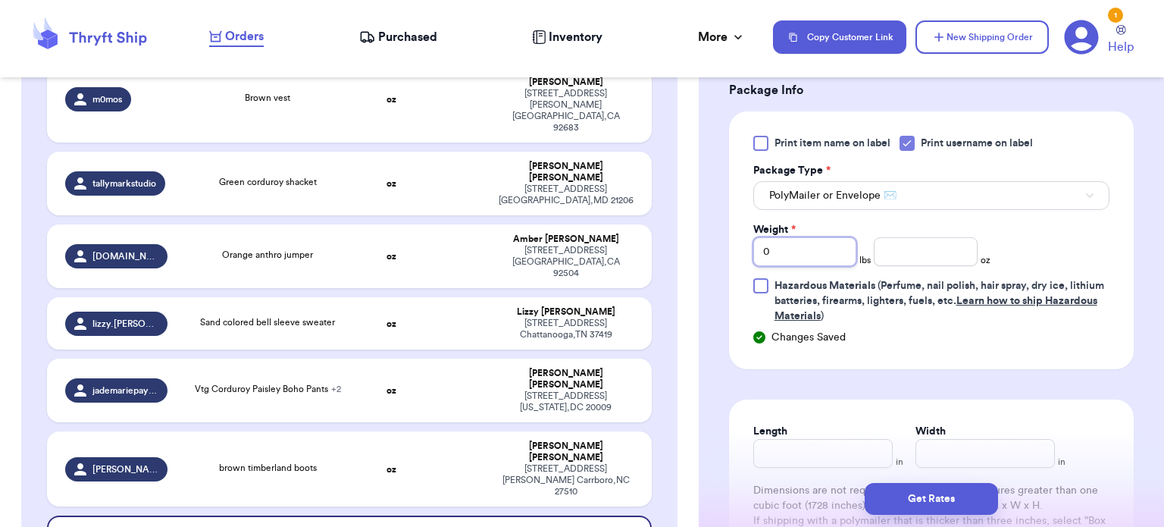
click at [818, 252] on input "0" at bounding box center [805, 251] width 104 height 29
type input "2"
click at [940, 254] on input "number" at bounding box center [926, 251] width 104 height 29
type input "5"
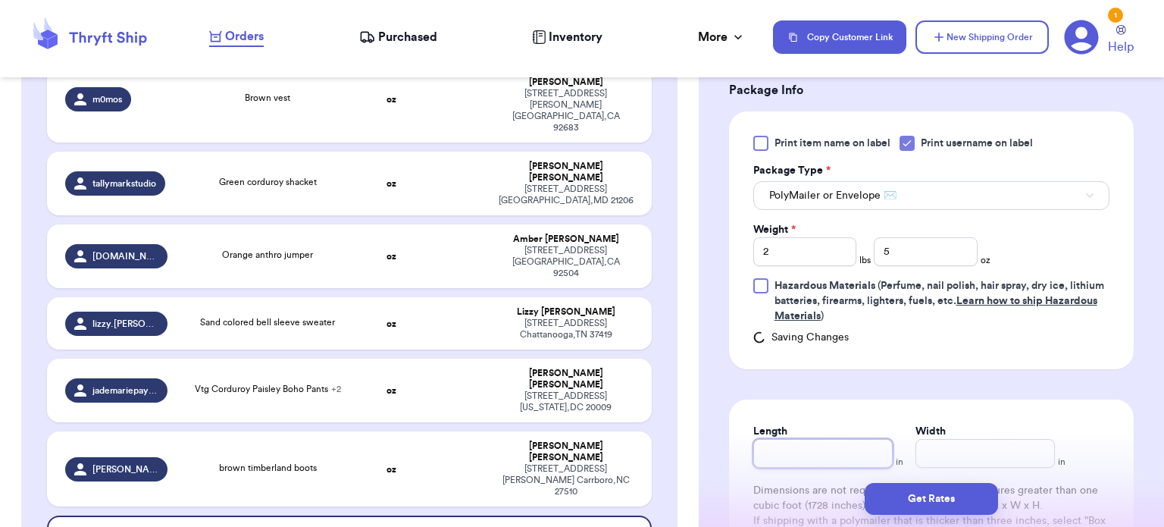
click at [825, 447] on input "Length" at bounding box center [822, 453] width 139 height 29
type input "12"
click at [931, 445] on input "Width *" at bounding box center [984, 453] width 139 height 29
type input "12"
click at [932, 499] on button "Get Rates" at bounding box center [931, 499] width 133 height 32
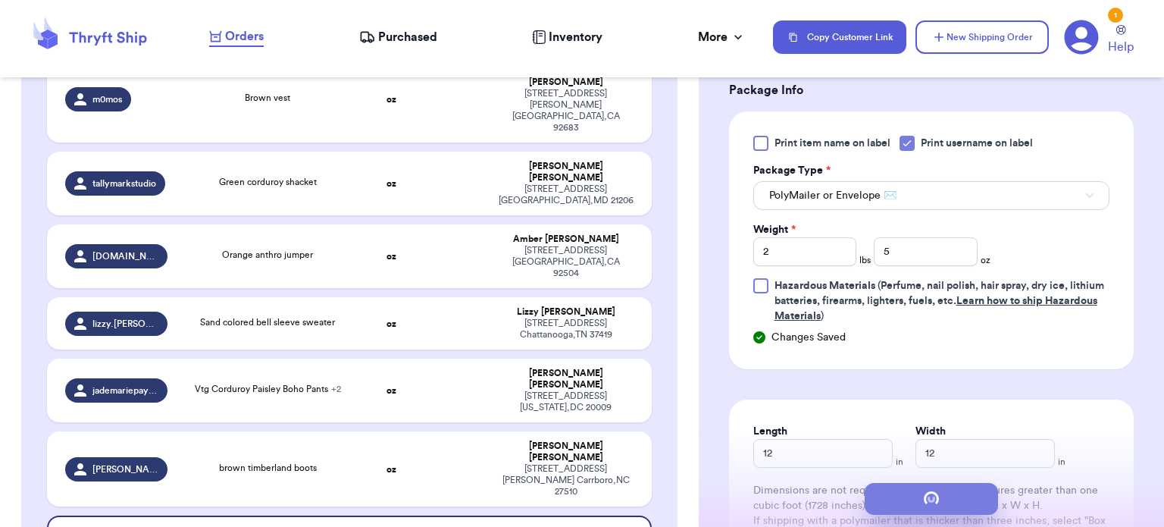
scroll to position [0, 0]
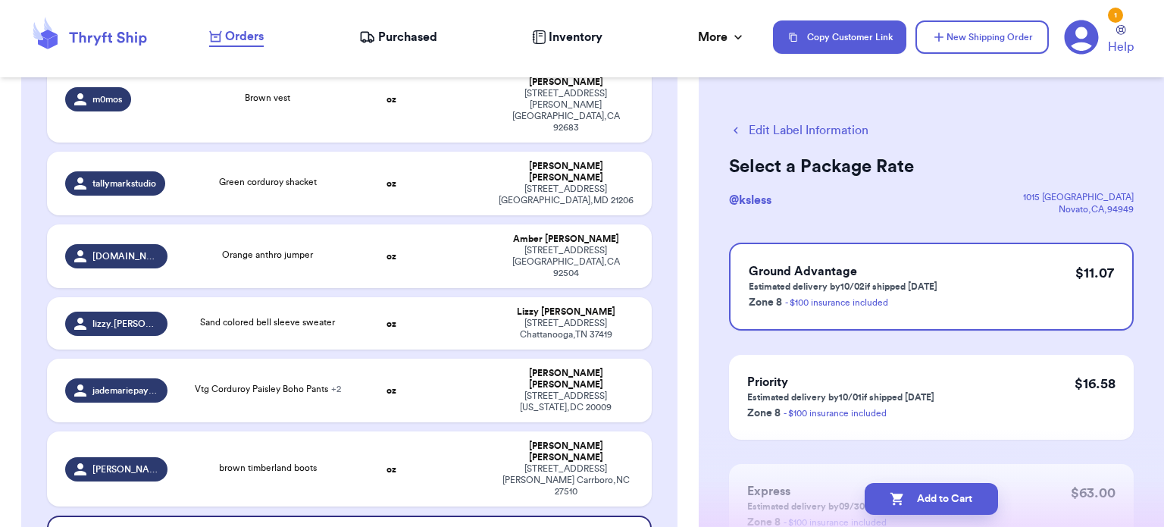
click at [932, 499] on button "Add to Cart" at bounding box center [931, 499] width 133 height 32
checkbox input "true"
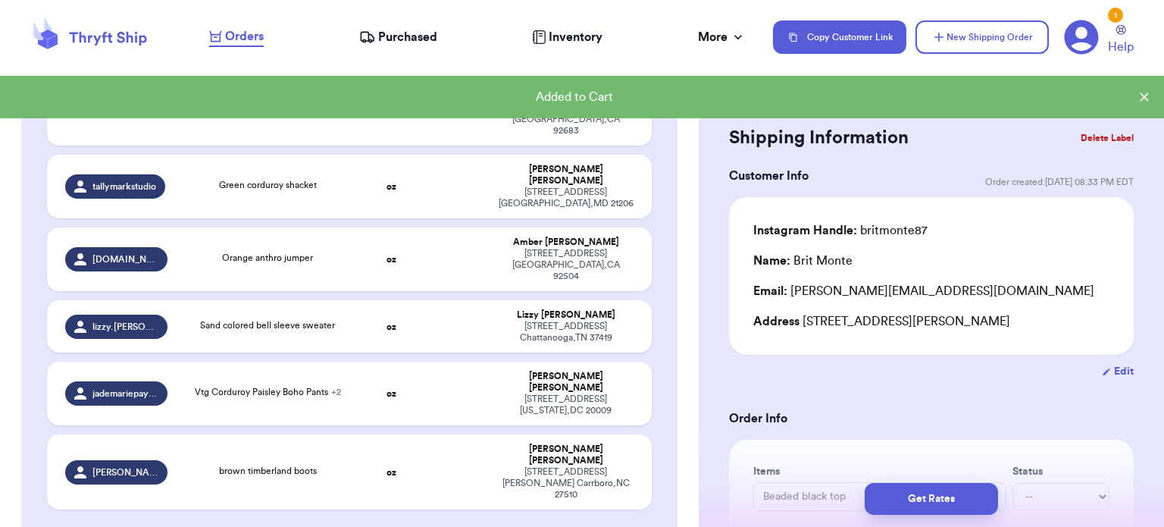
scroll to position [535, 0]
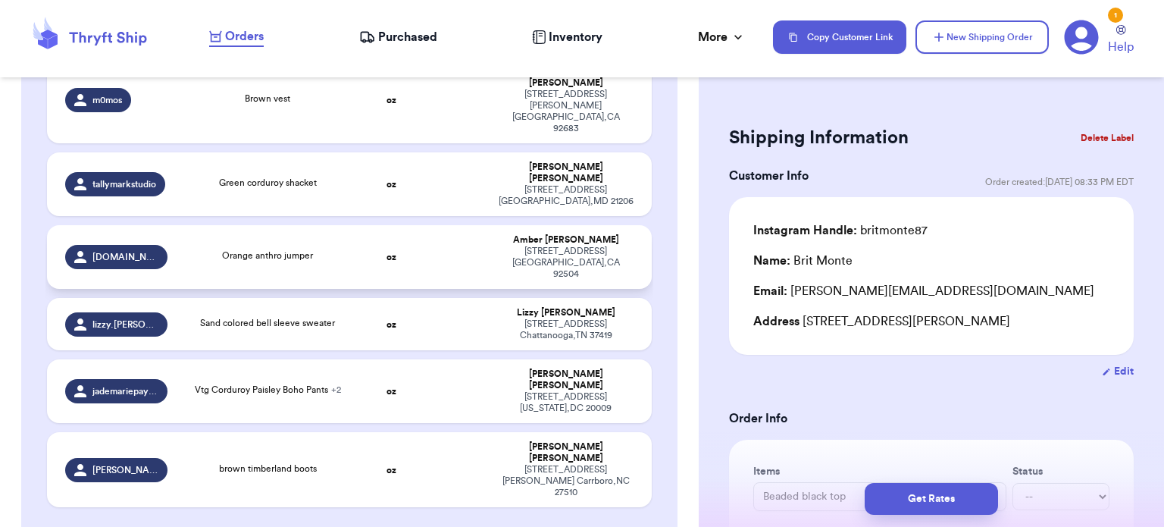
click at [454, 225] on td at bounding box center [456, 257] width 65 height 64
type input "Orange anthro jumper"
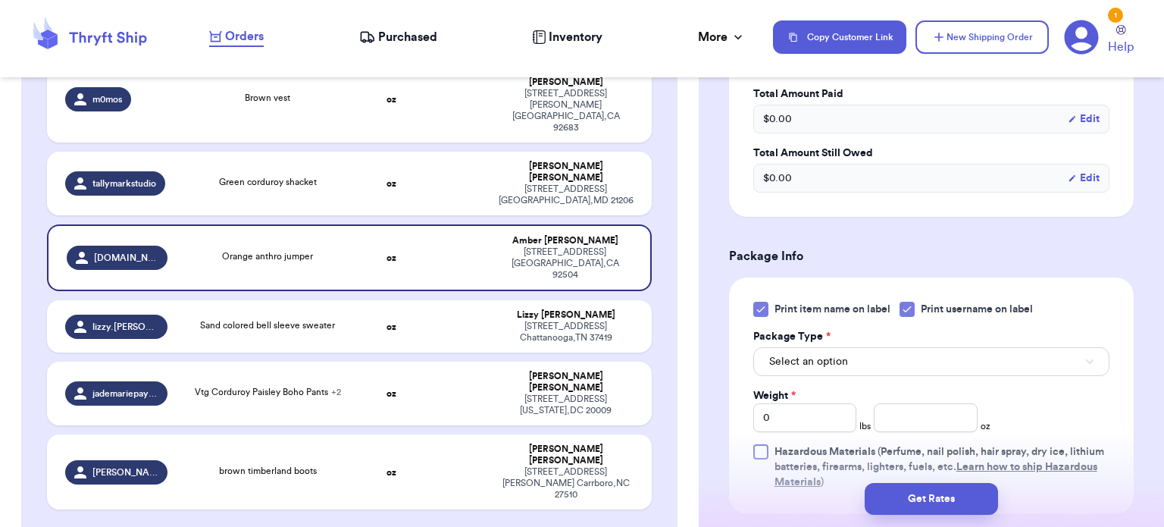
scroll to position [490, 0]
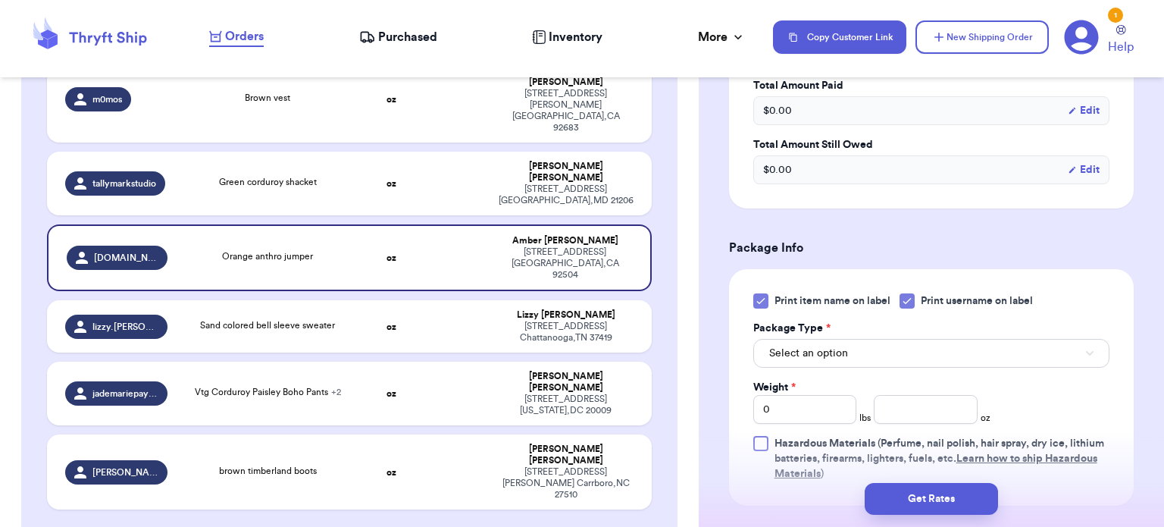
click at [756, 304] on icon at bounding box center [761, 301] width 12 height 12
click at [0, 0] on input "Print item name on label" at bounding box center [0, 0] width 0 height 0
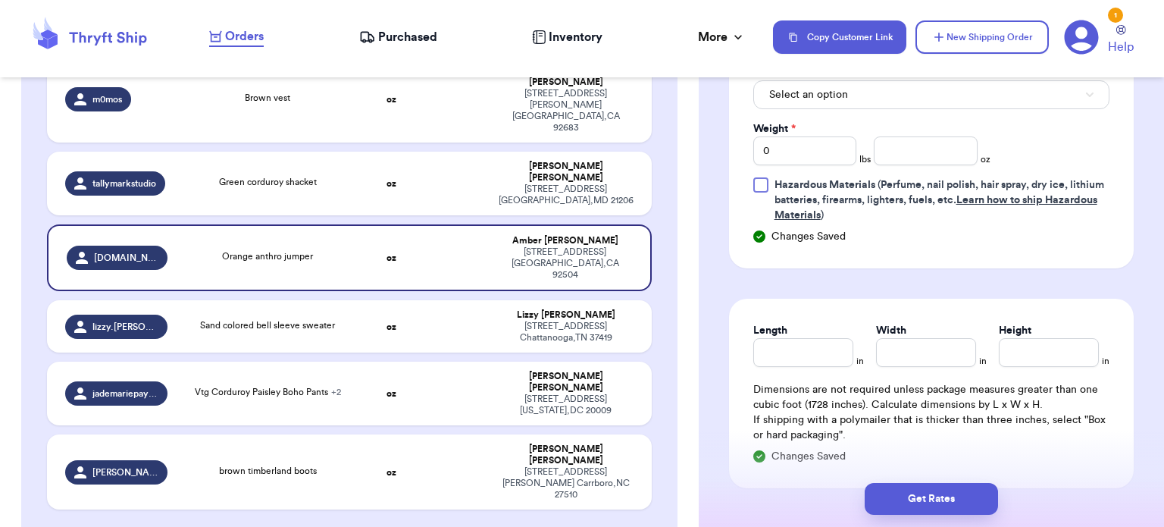
scroll to position [760, 0]
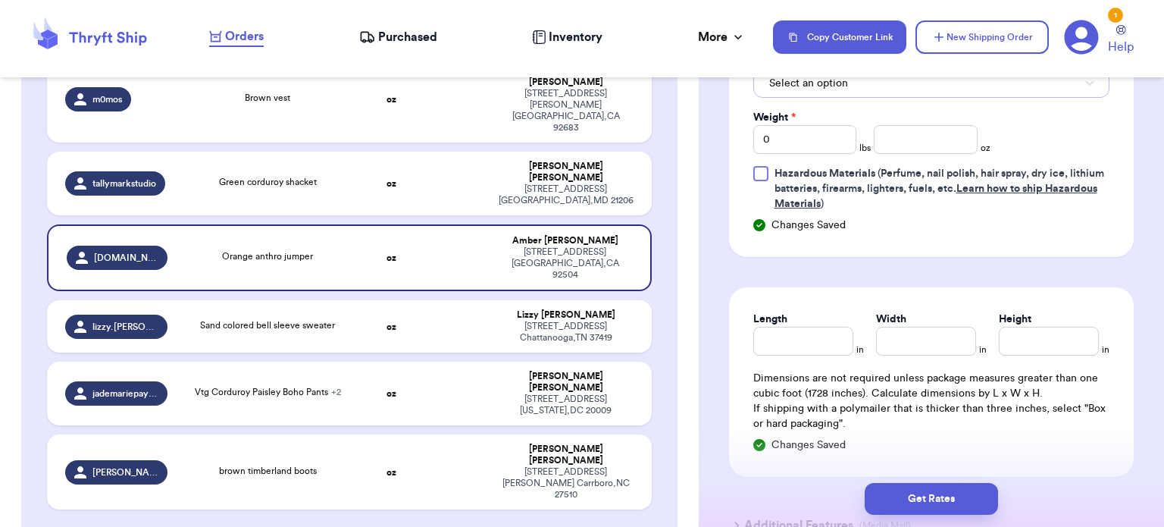
click at [1007, 90] on button "Select an option" at bounding box center [931, 83] width 356 height 29
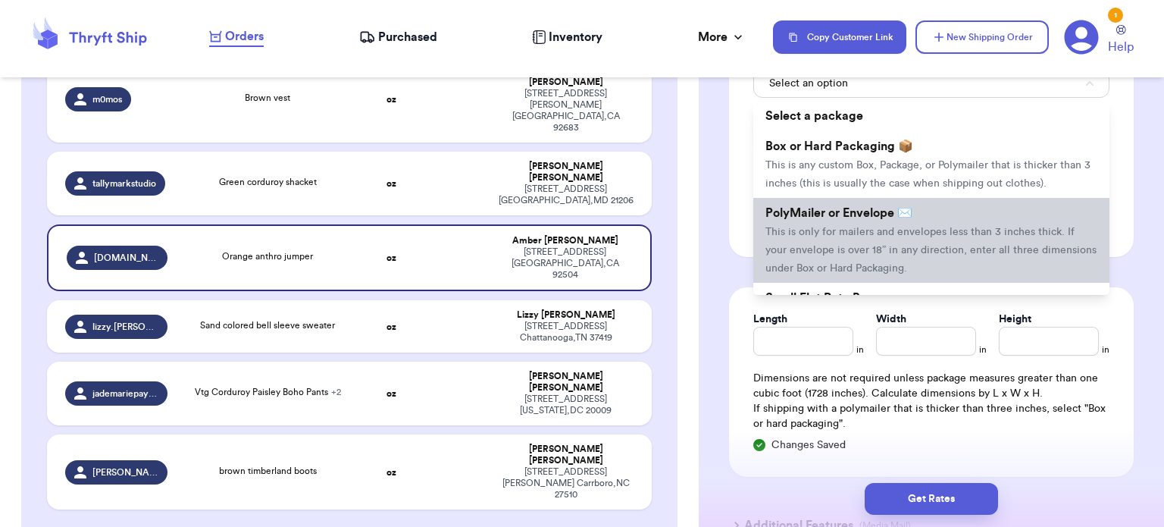
click at [987, 228] on span "This is only for mailers and envelopes less than 3 inches thick. If your envelo…" at bounding box center [930, 250] width 331 height 47
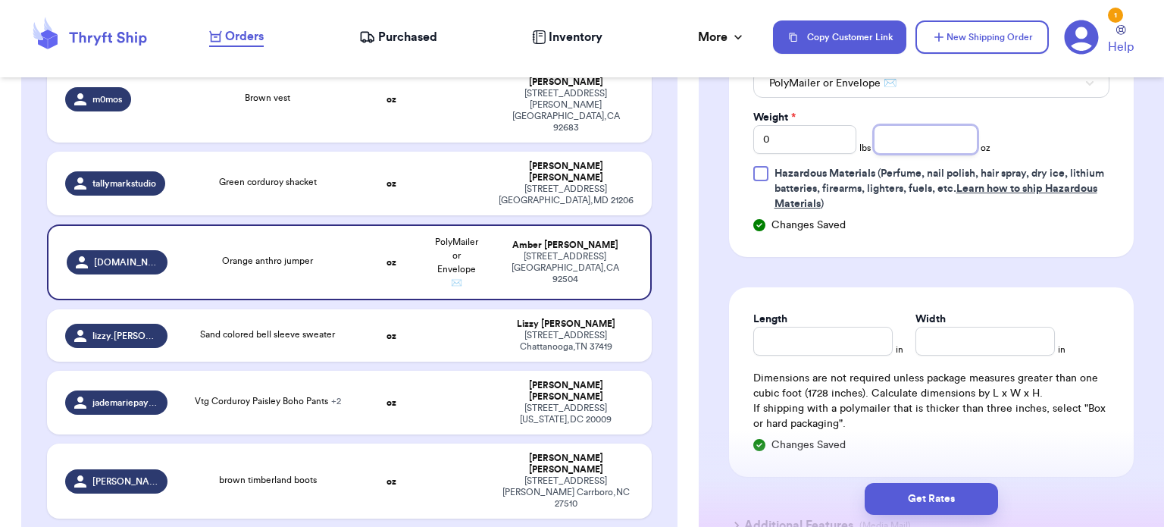
click at [881, 139] on input "number" at bounding box center [926, 139] width 104 height 29
type input "9"
click at [809, 333] on input "Length" at bounding box center [822, 341] width 139 height 29
type input "12"
click at [979, 348] on input "Width *" at bounding box center [984, 341] width 139 height 29
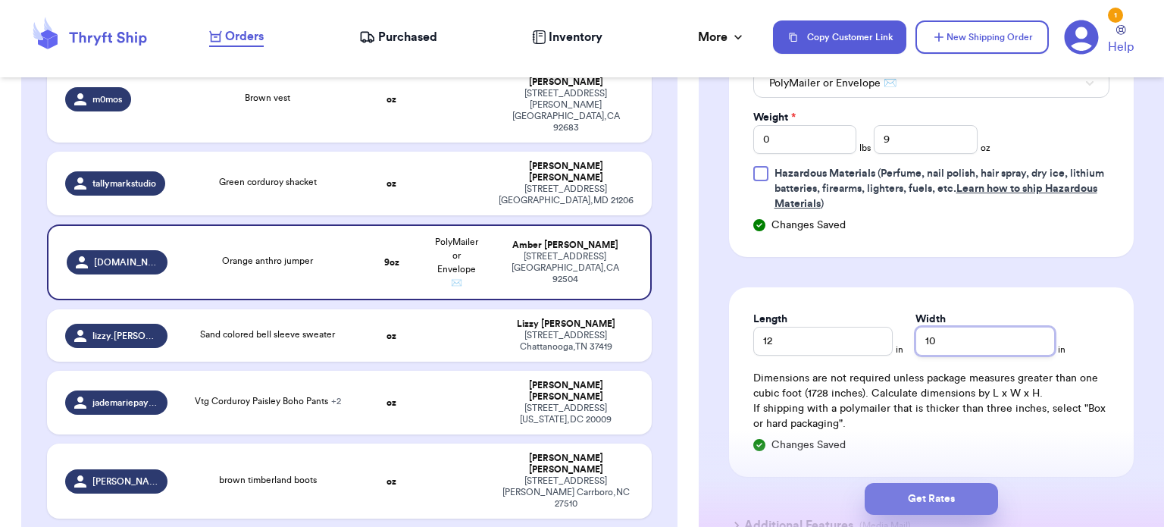
type input "10"
click at [927, 493] on button "Get Rates" at bounding box center [931, 499] width 133 height 32
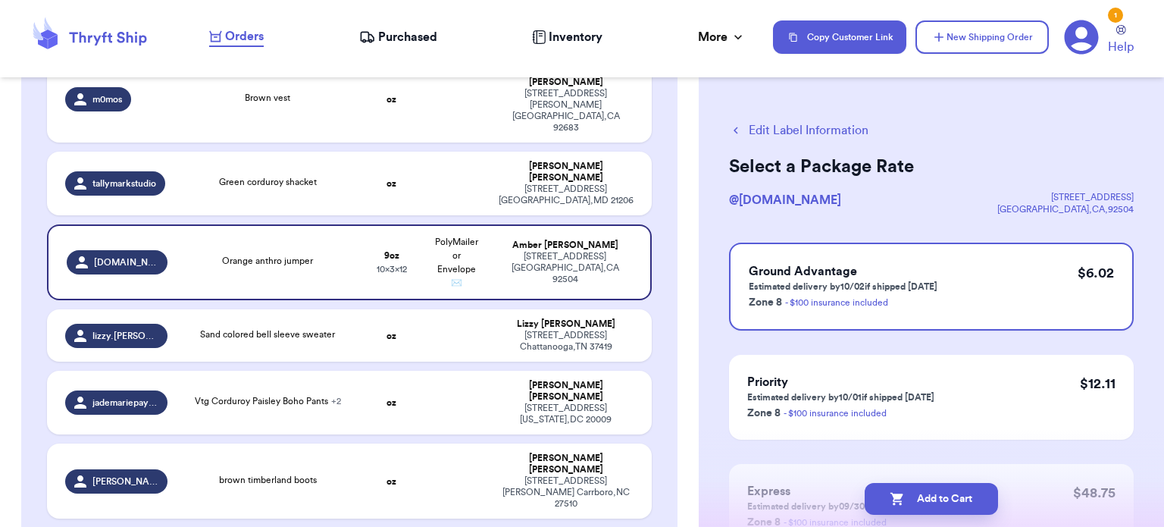
click at [927, 493] on button "Add to Cart" at bounding box center [931, 499] width 133 height 32
checkbox input "true"
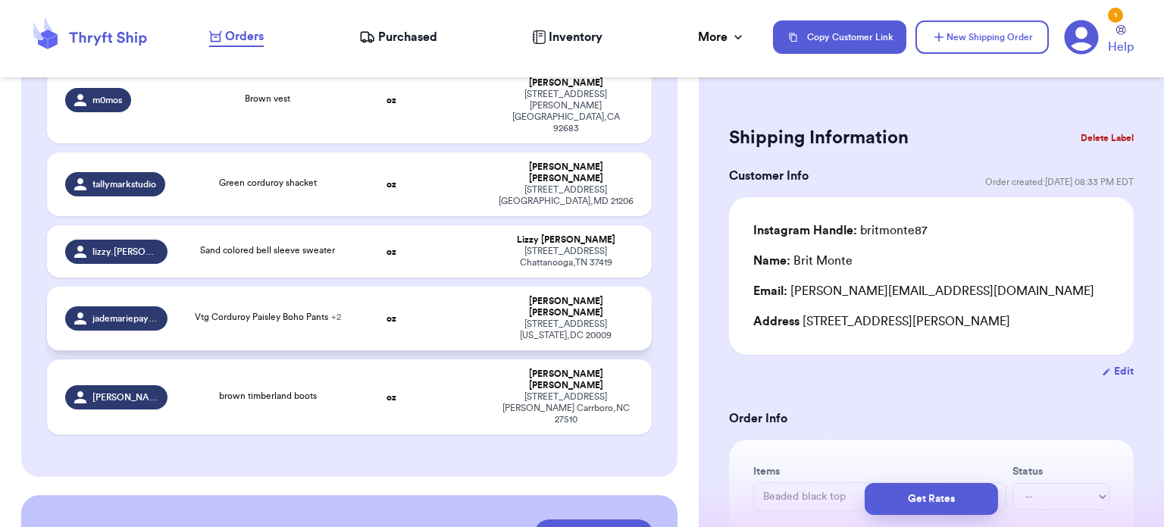
click at [414, 286] on td "oz" at bounding box center [391, 318] width 65 height 64
type input "Vtg Corduroy Paisley Boho Pants"
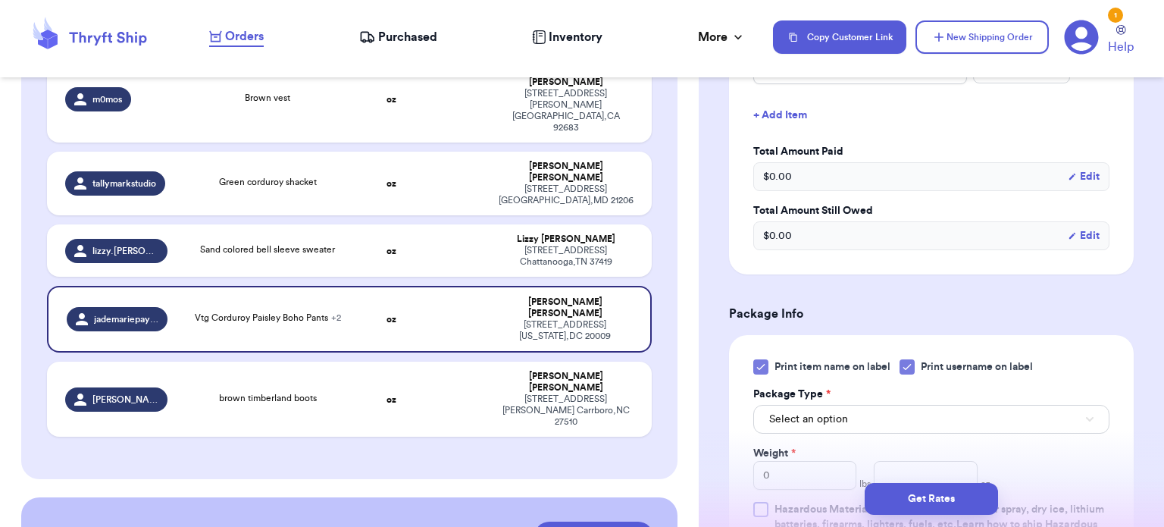
scroll to position [681, 0]
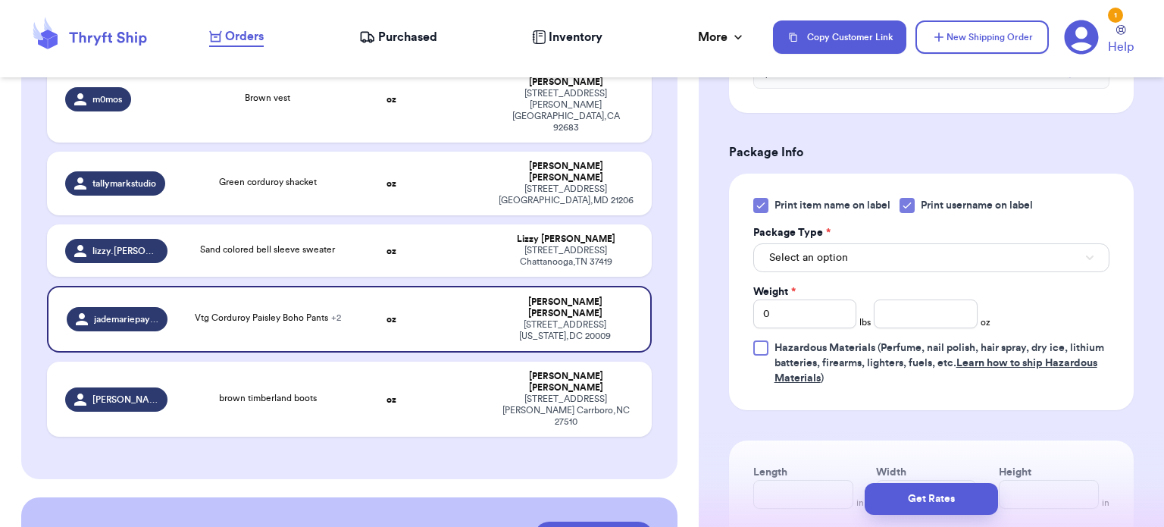
click at [758, 207] on icon at bounding box center [760, 205] width 7 height 5
click at [0, 0] on input "Print item name on label" at bounding box center [0, 0] width 0 height 0
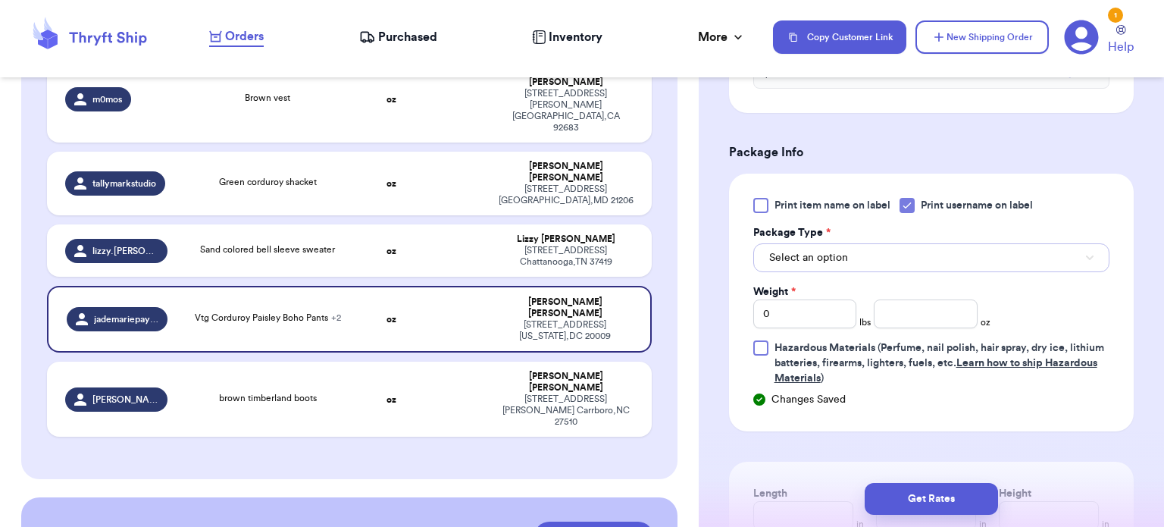
click at [818, 250] on span "Select an option" at bounding box center [808, 257] width 79 height 15
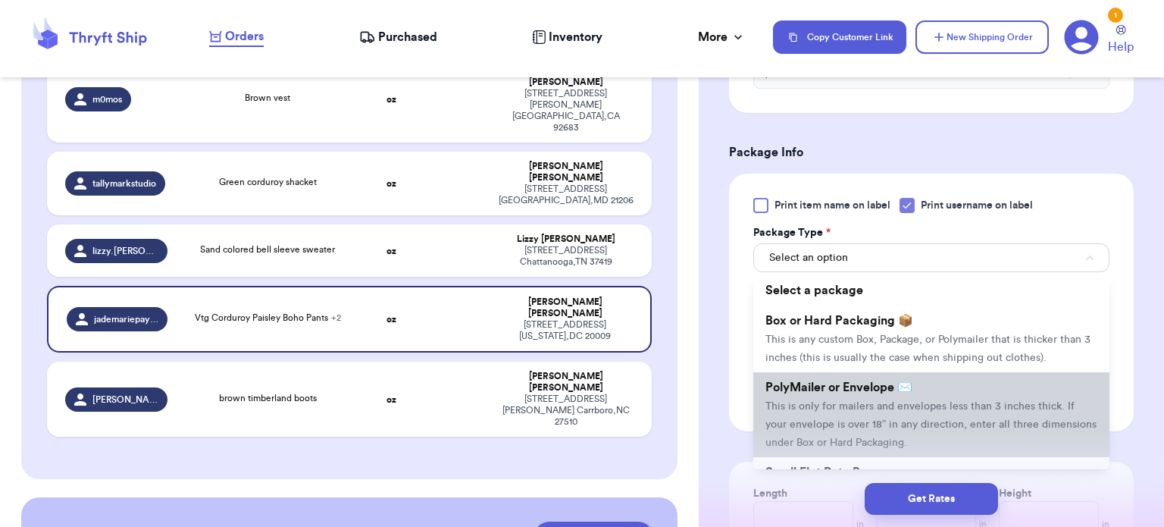
click at [885, 421] on span "This is only for mailers and envelopes less than 3 inches thick. If your envelo…" at bounding box center [930, 424] width 331 height 47
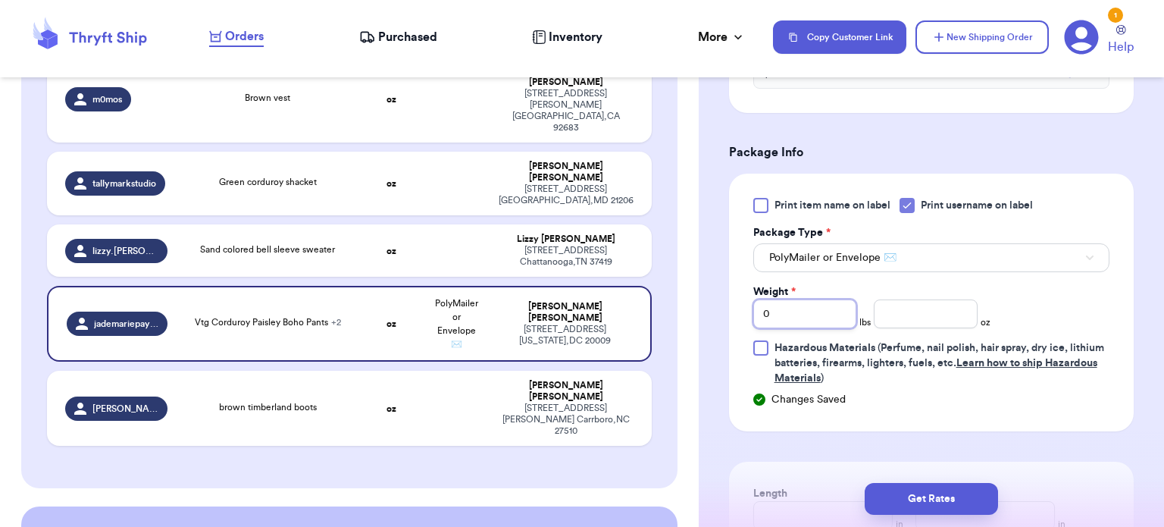
click at [831, 314] on input "0" at bounding box center [805, 313] width 104 height 29
type input "1"
click at [959, 310] on input "number" at bounding box center [926, 313] width 104 height 29
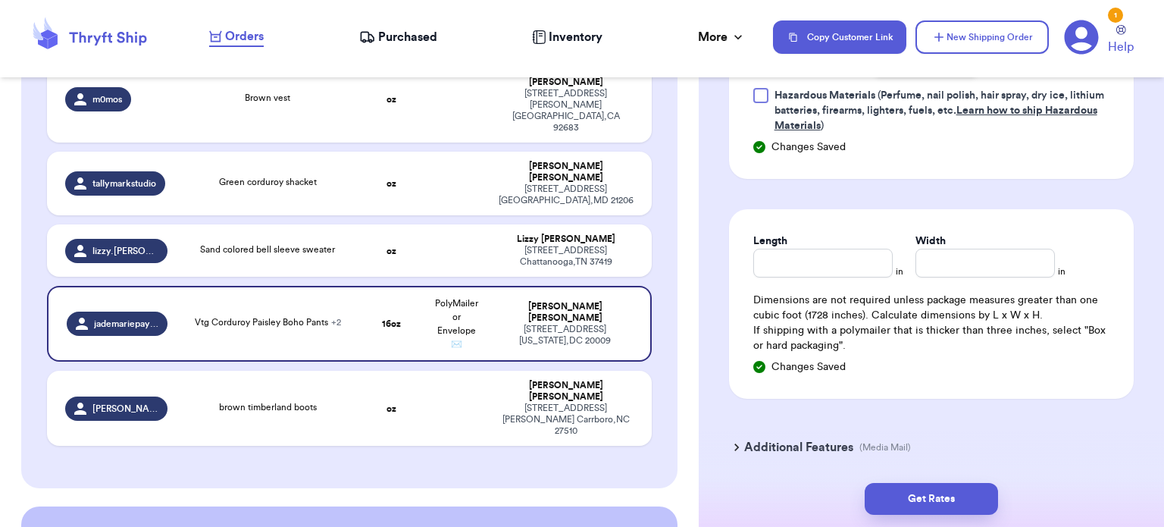
scroll to position [961, 0]
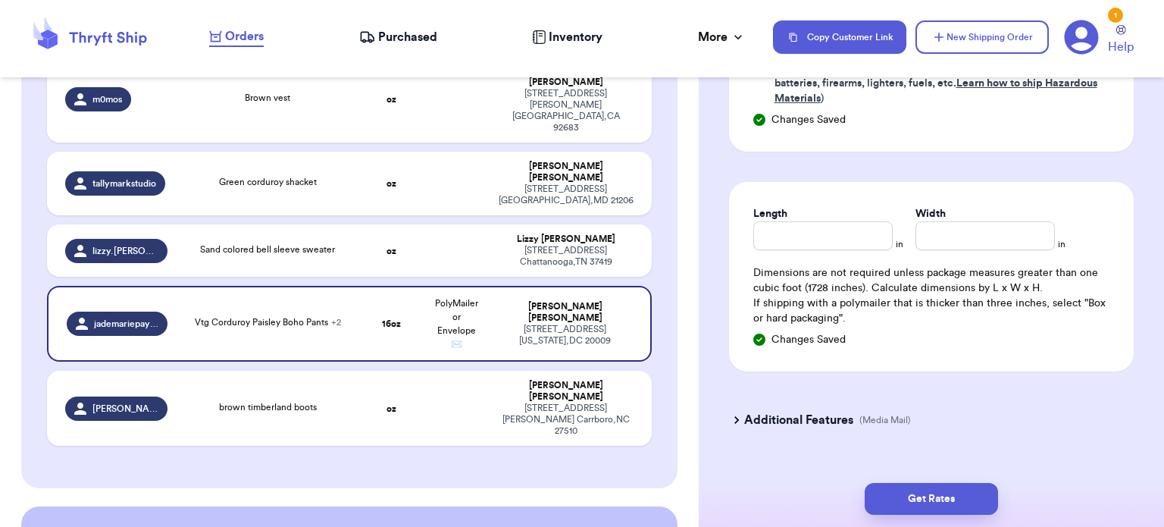
type input "9"
click at [784, 245] on input "Length" at bounding box center [822, 235] width 139 height 29
type input "14"
click at [919, 233] on input "Width *" at bounding box center [984, 235] width 139 height 29
type input "12"
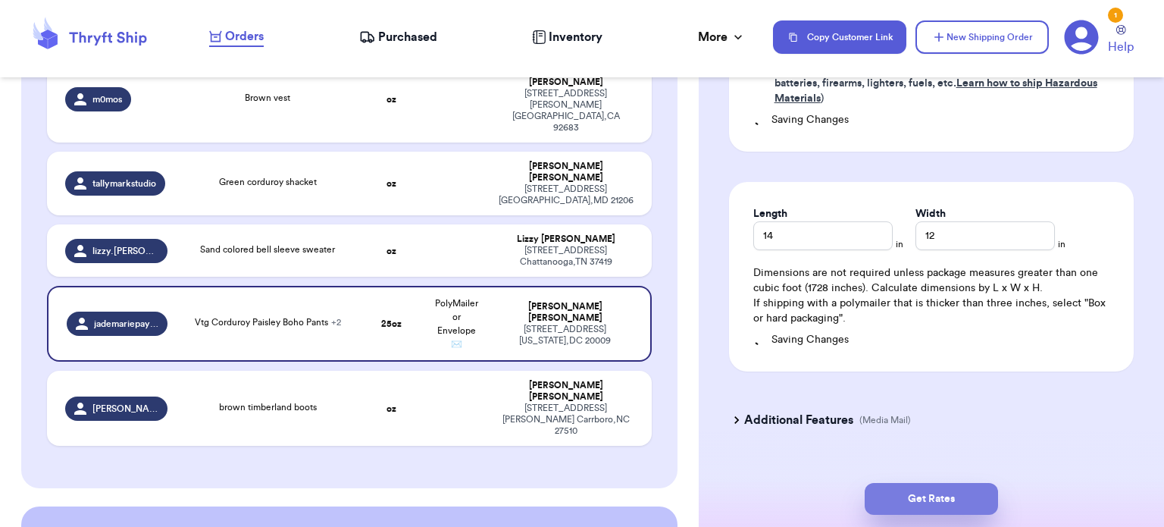
click at [934, 496] on button "Get Rates" at bounding box center [931, 499] width 133 height 32
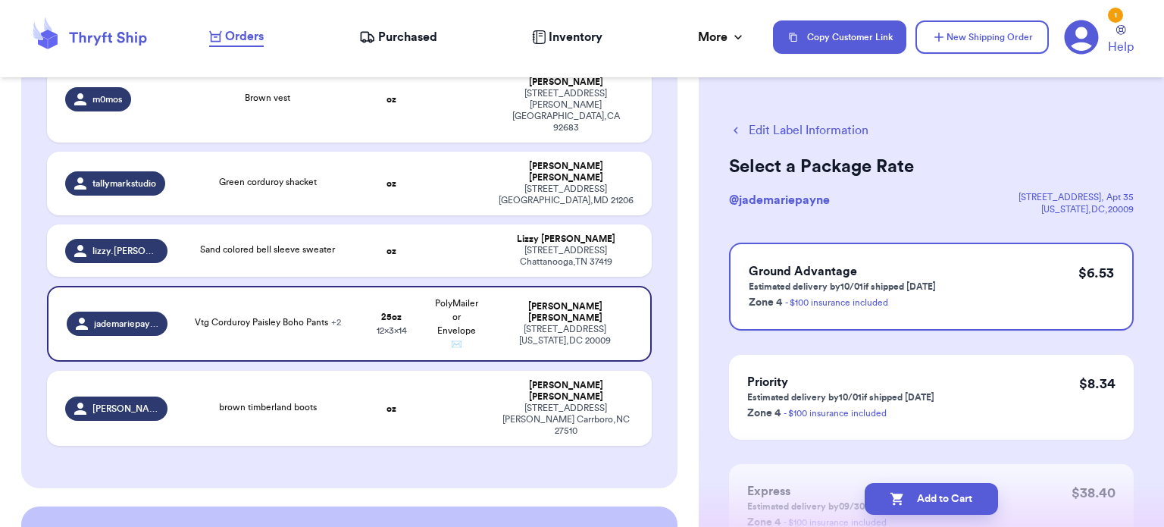
click at [934, 496] on button "Add to Cart" at bounding box center [931, 499] width 133 height 32
checkbox input "true"
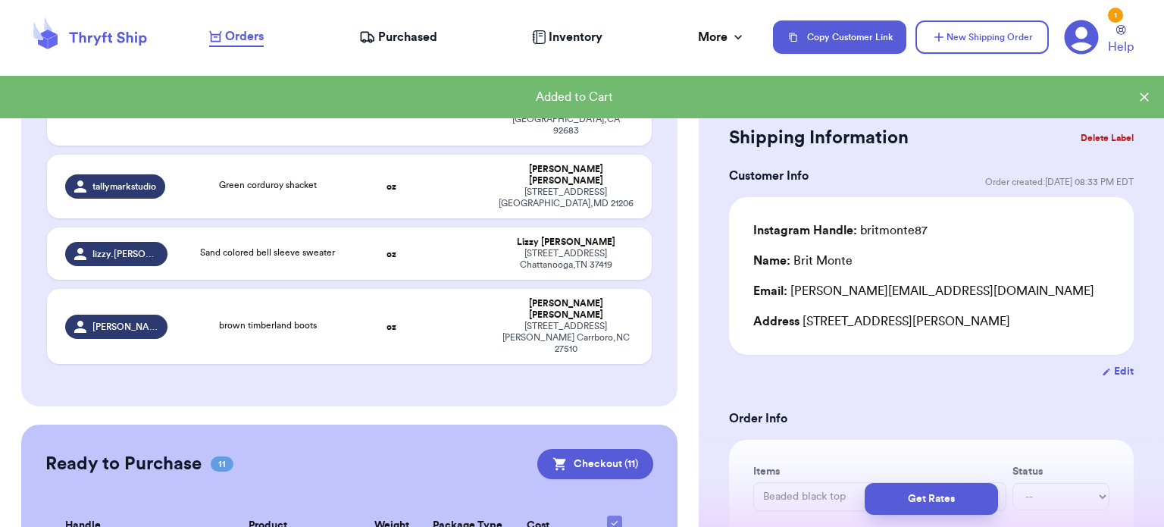
scroll to position [535, 0]
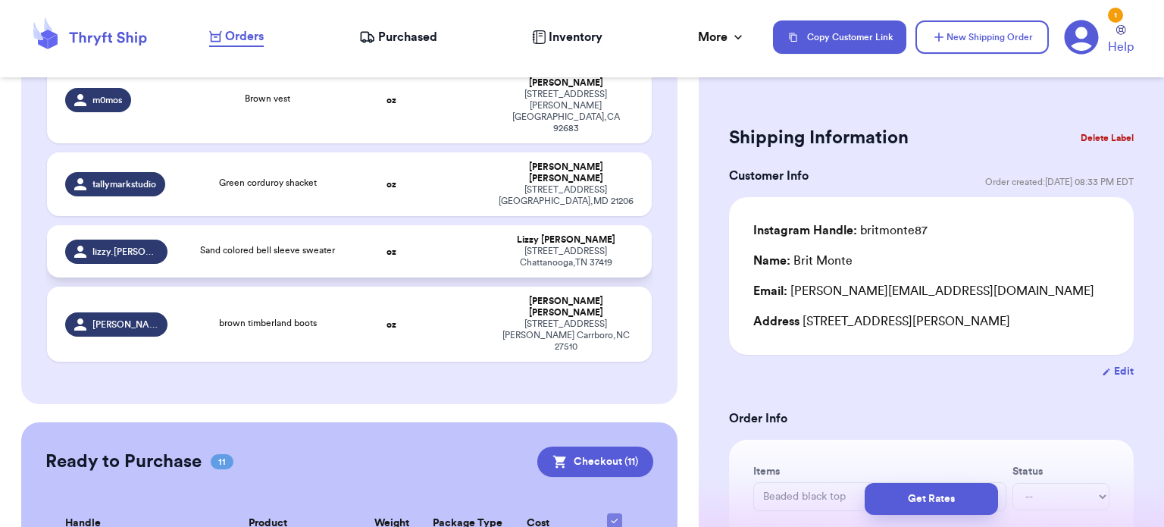
click at [385, 225] on td "oz" at bounding box center [391, 251] width 65 height 52
type input "Sand colored bell sleeve sweater"
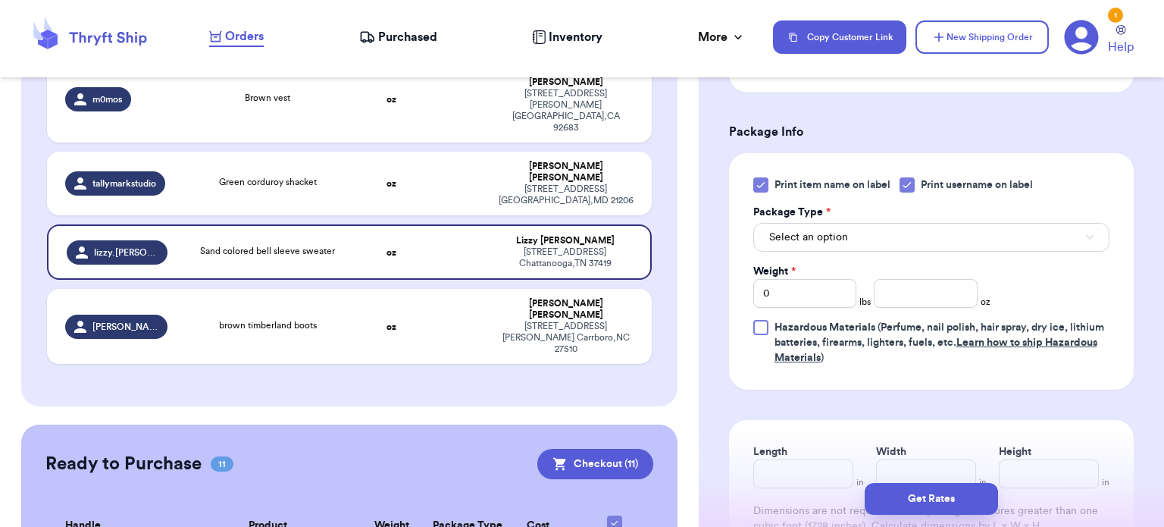
scroll to position [618, 0]
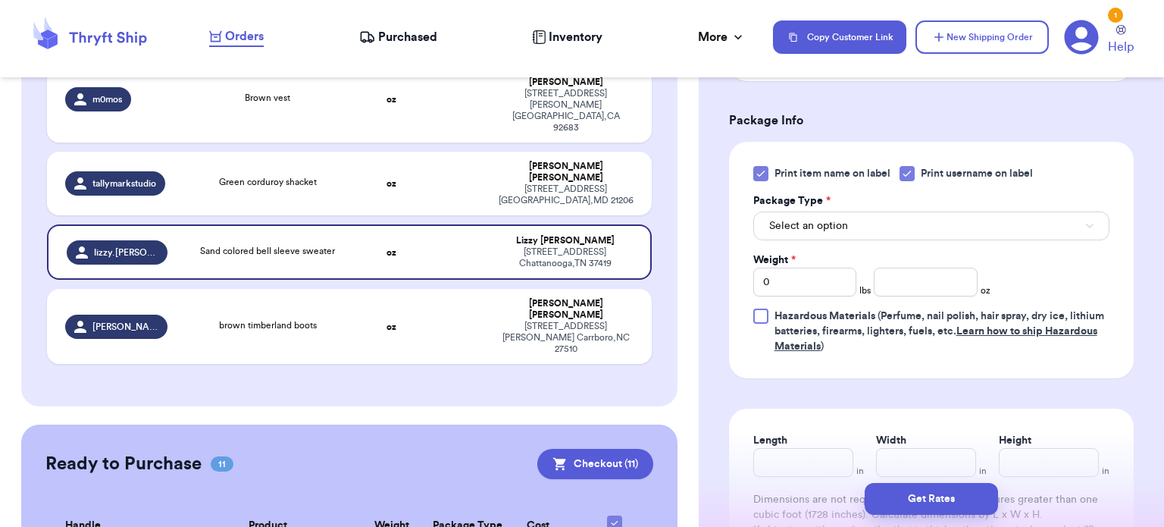
click at [759, 169] on icon at bounding box center [761, 173] width 12 height 12
click at [0, 0] on input "Print item name on label" at bounding box center [0, 0] width 0 height 0
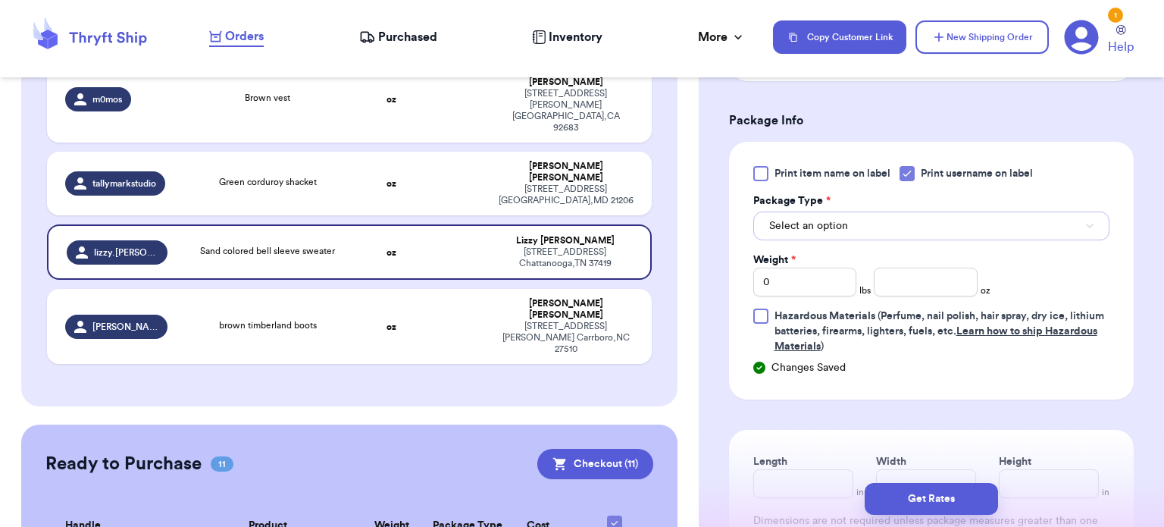
click at [834, 223] on span "Select an option" at bounding box center [808, 225] width 79 height 15
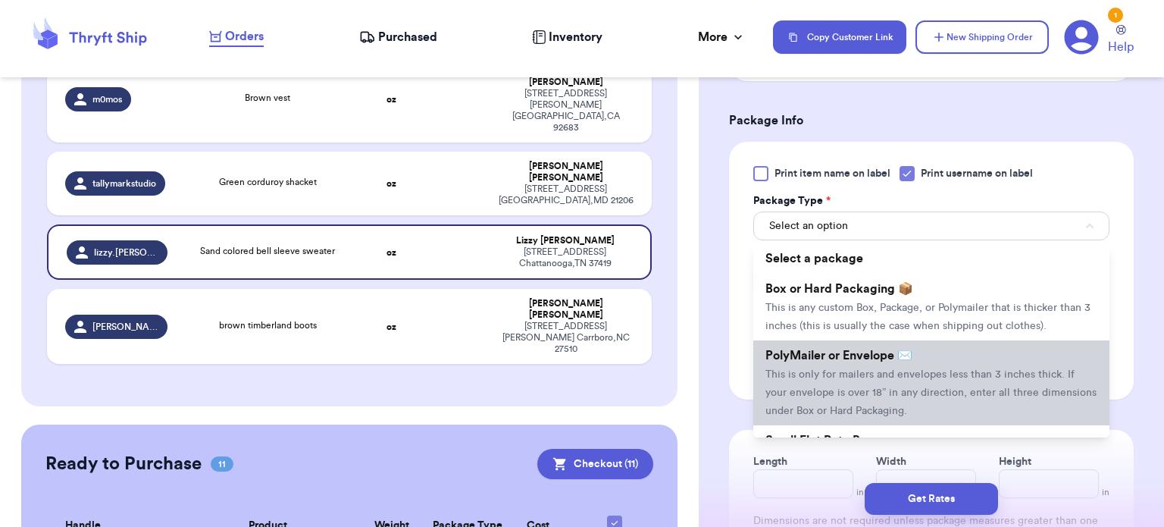
click at [879, 354] on span "PolyMailer or Envelope ✉️" at bounding box center [838, 355] width 147 height 12
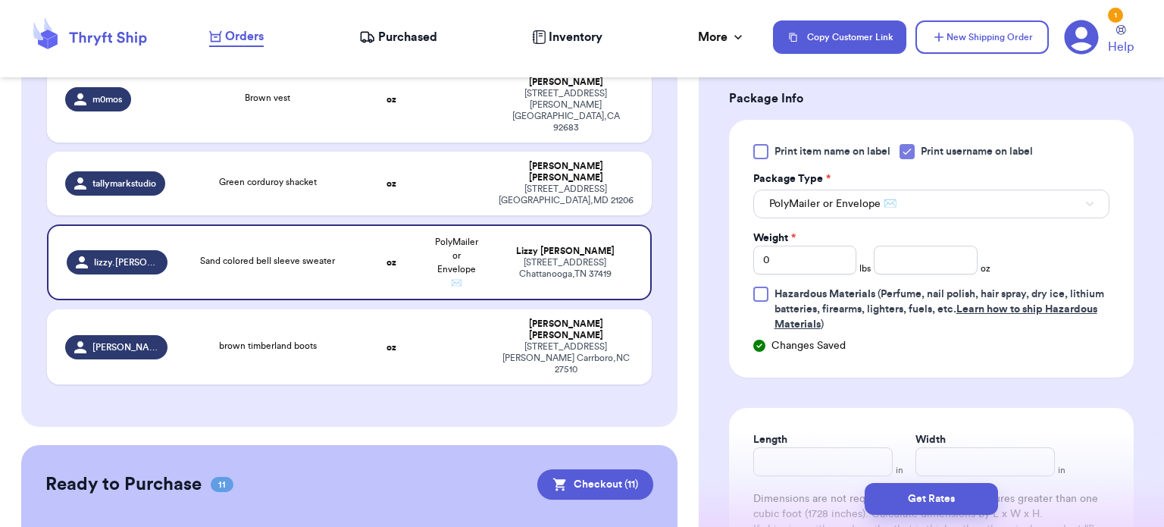
scroll to position [649, 0]
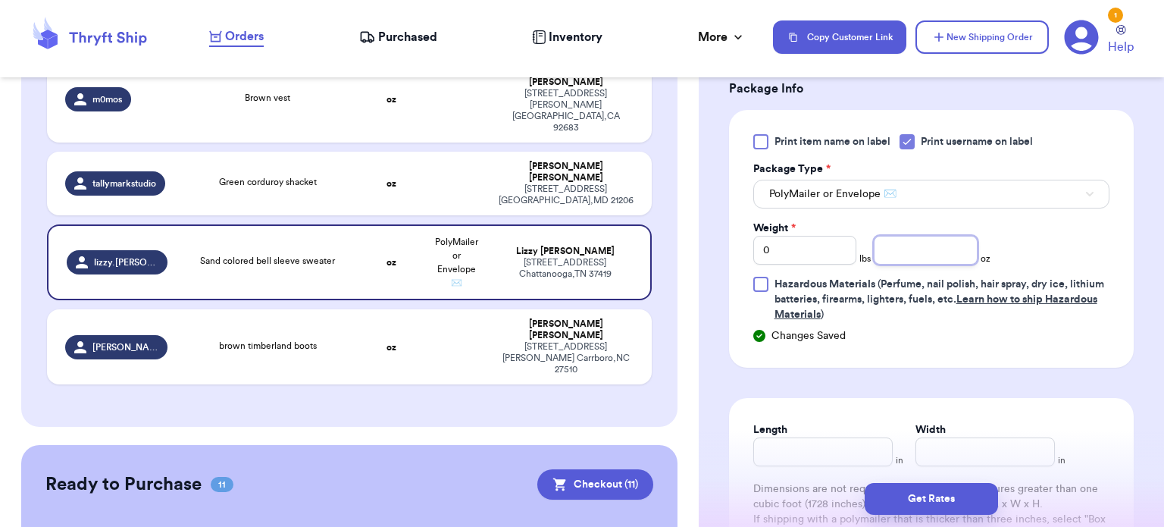
click at [902, 238] on input "number" at bounding box center [926, 250] width 104 height 29
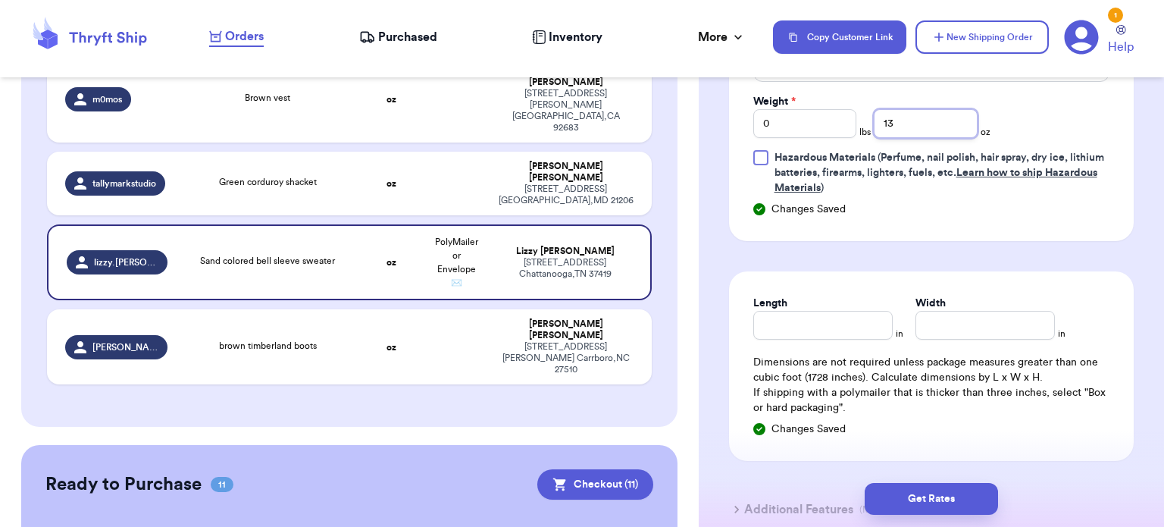
scroll to position [791, 0]
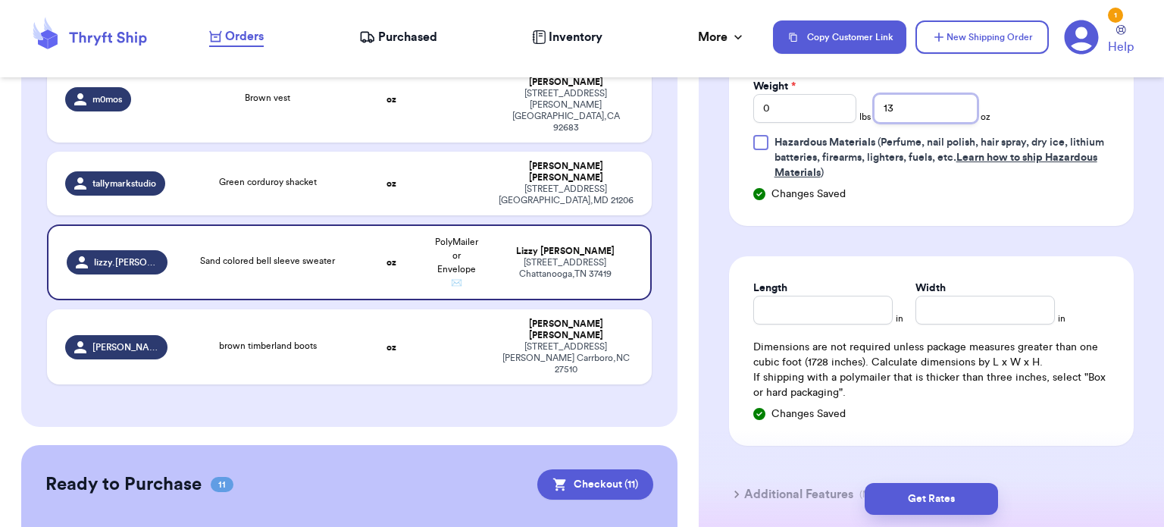
type input "13"
click at [785, 308] on input "Length" at bounding box center [822, 310] width 139 height 29
type input "11"
click at [933, 311] on input "Width *" at bounding box center [984, 310] width 139 height 29
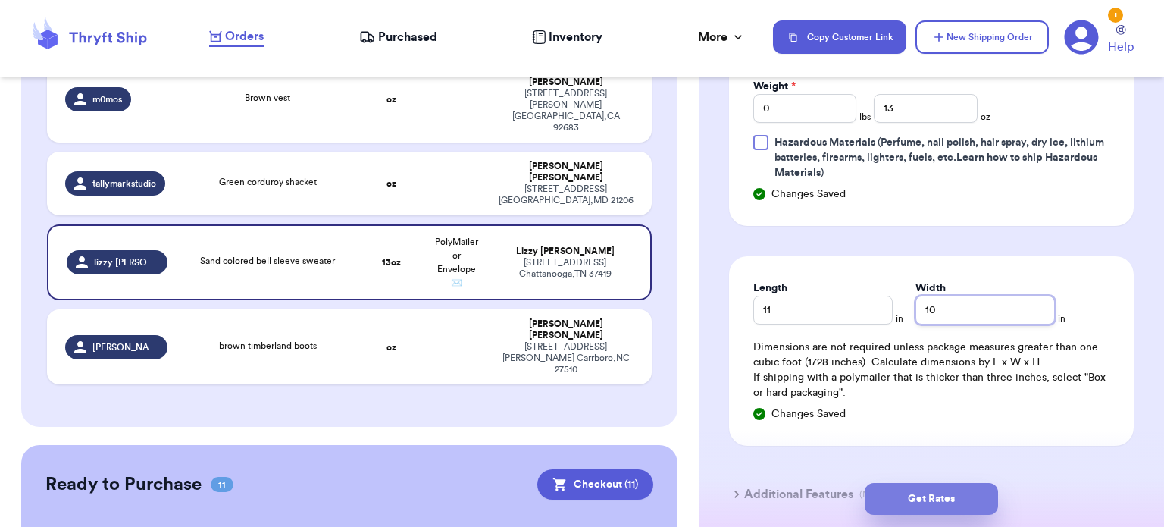
type input "10"
click at [949, 490] on button "Get Rates" at bounding box center [931, 499] width 133 height 32
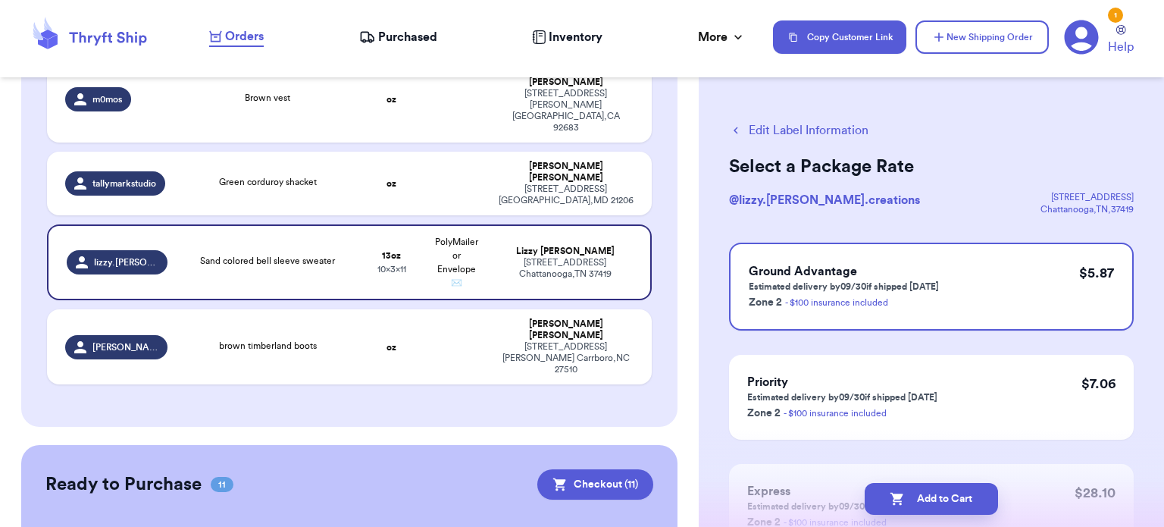
click at [949, 490] on button "Add to Cart" at bounding box center [931, 499] width 133 height 32
checkbox input "true"
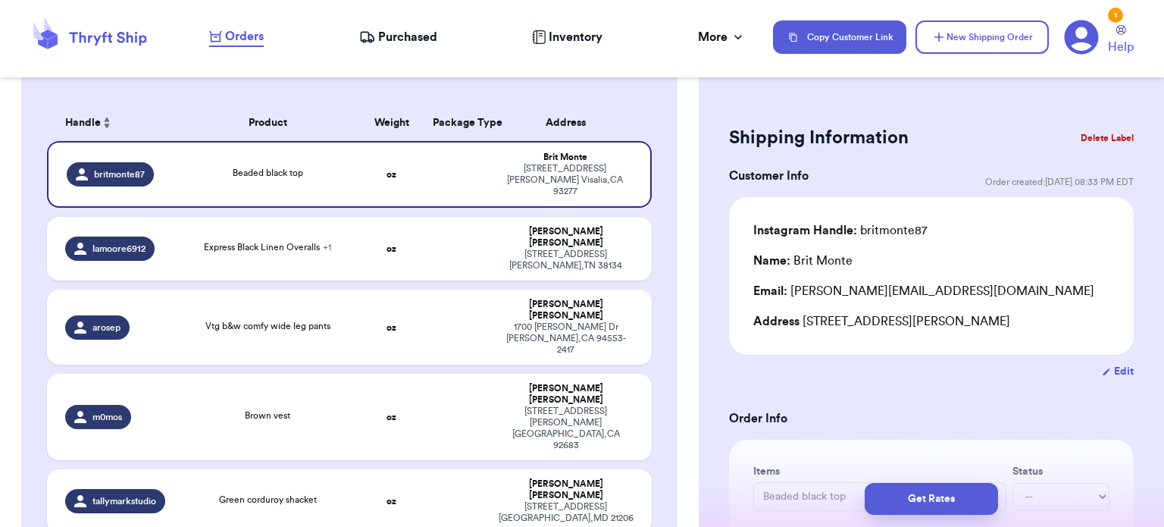
scroll to position [221, 0]
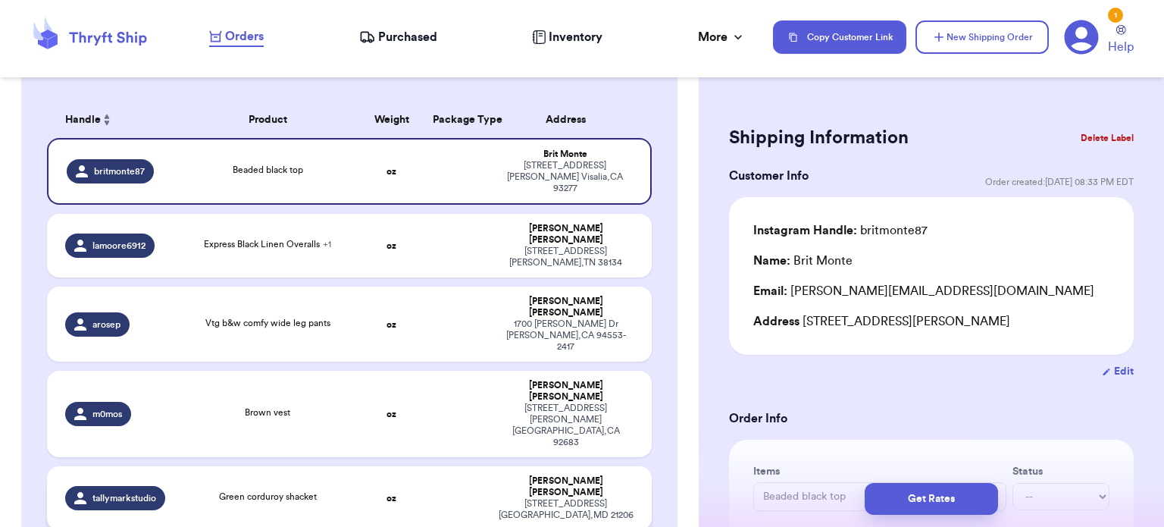
click at [424, 466] on td at bounding box center [456, 498] width 65 height 64
type input "Green corduroy shacket"
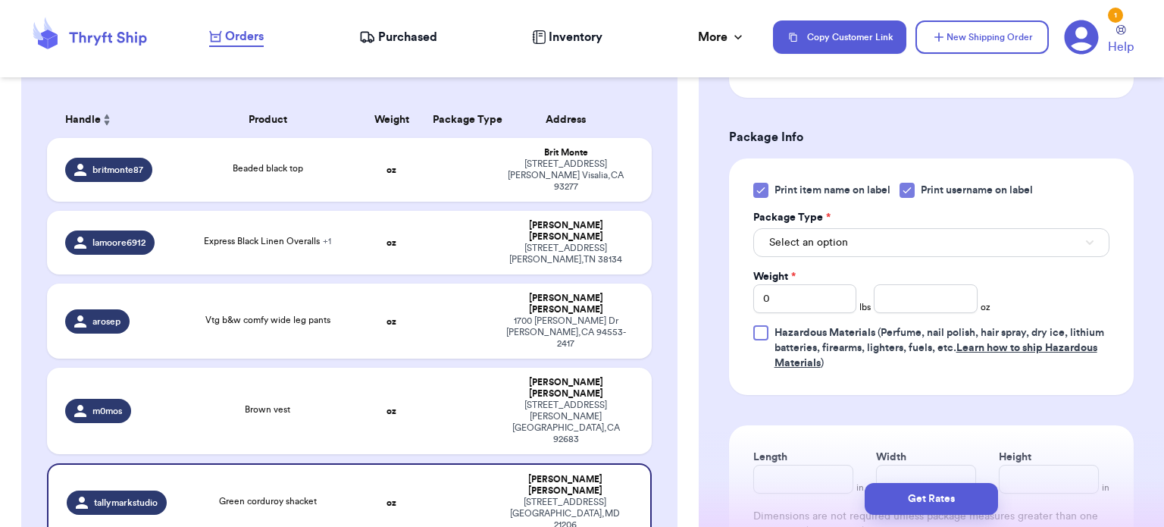
scroll to position [606, 0]
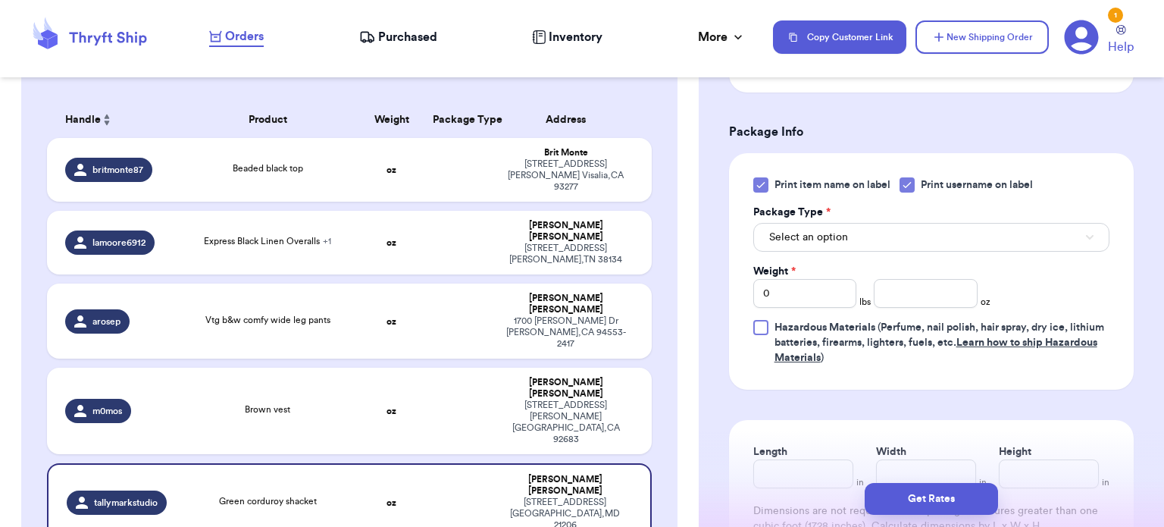
click at [769, 179] on label "Print item name on label" at bounding box center [821, 184] width 137 height 15
click at [0, 0] on input "Print item name on label" at bounding box center [0, 0] width 0 height 0
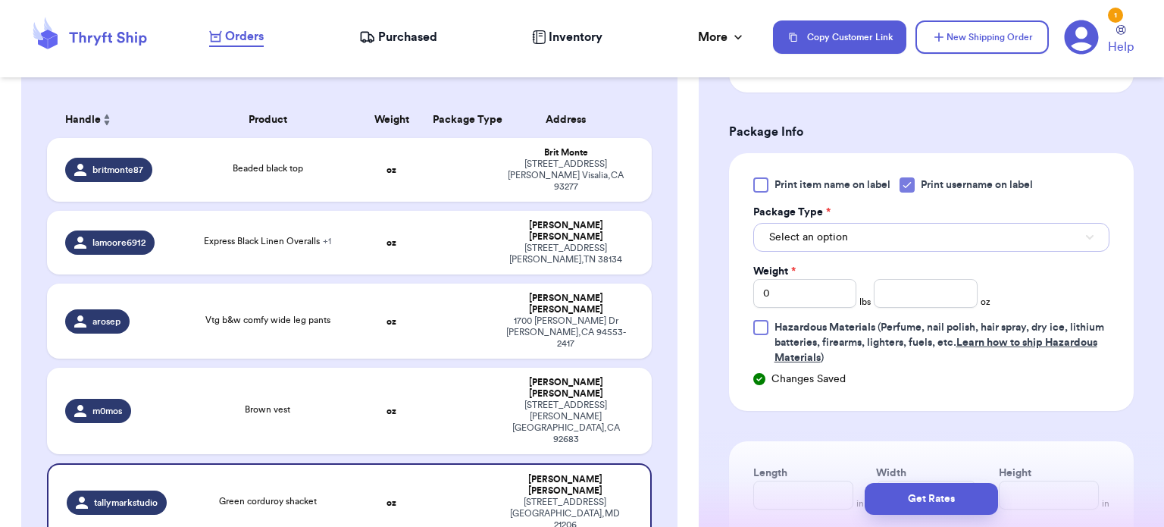
click at [837, 230] on span "Select an option" at bounding box center [808, 237] width 79 height 15
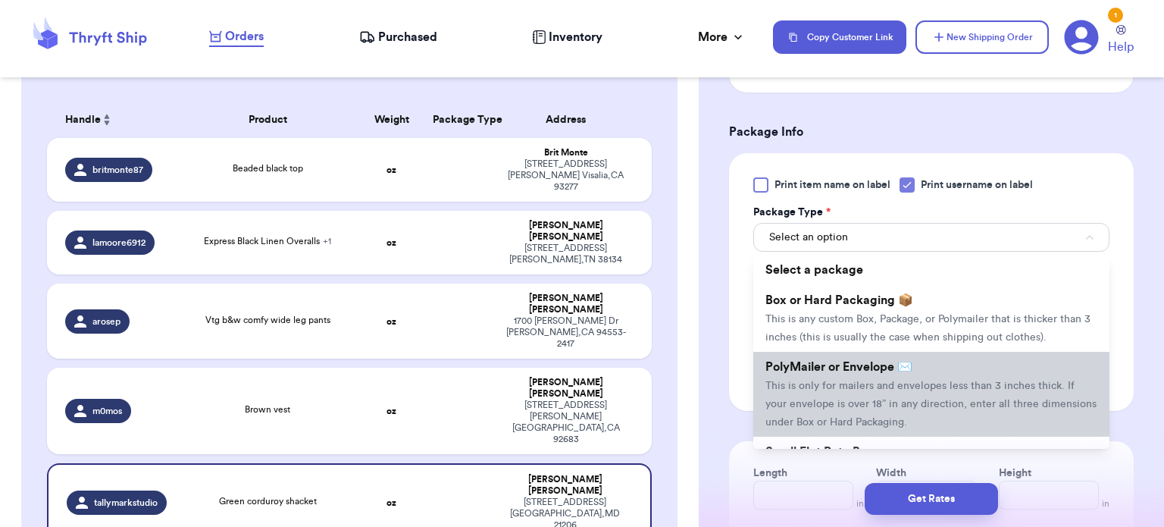
click at [875, 383] on span "This is only for mailers and envelopes less than 3 inches thick. If your envelo…" at bounding box center [930, 403] width 331 height 47
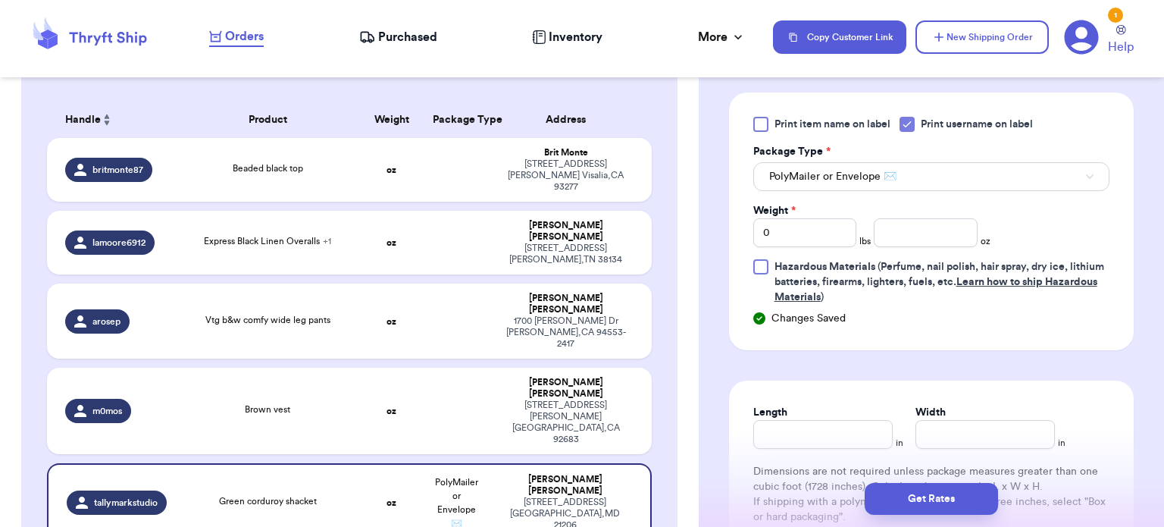
scroll to position [668, 0]
click at [821, 236] on input "0" at bounding box center [805, 231] width 104 height 29
type input "1"
click at [940, 230] on input "number" at bounding box center [926, 231] width 104 height 29
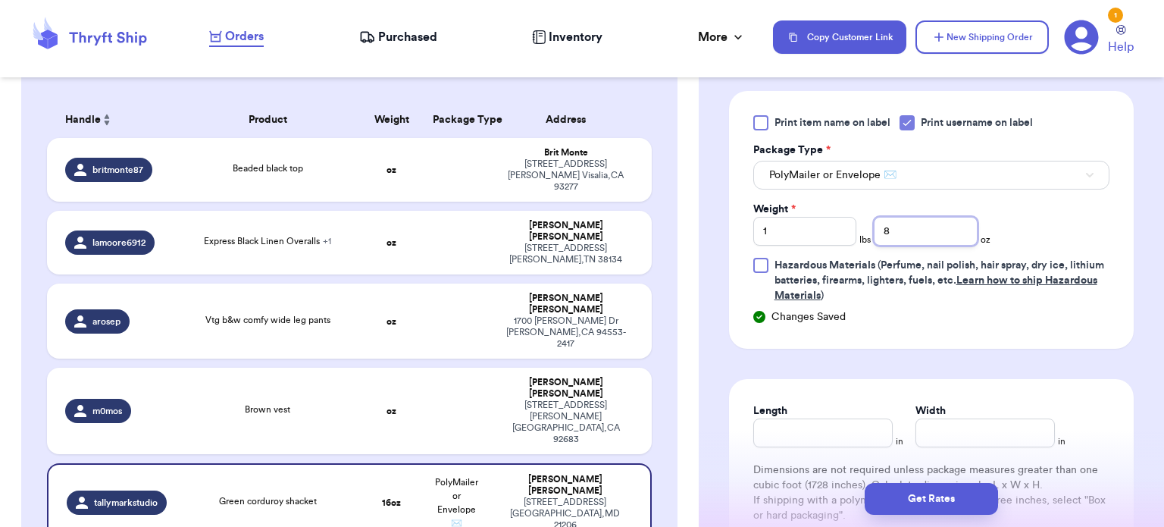
type input "8"
click at [821, 433] on input "Length" at bounding box center [822, 432] width 139 height 29
type input "14"
click at [959, 430] on input "Width *" at bounding box center [984, 432] width 139 height 29
type input "12"
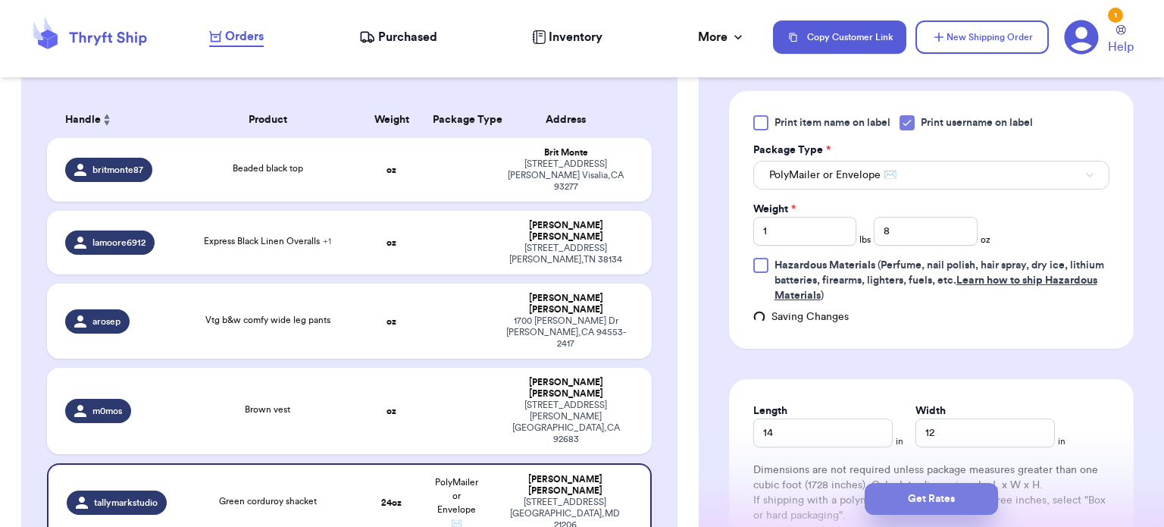
click at [947, 496] on button "Get Rates" at bounding box center [931, 499] width 133 height 32
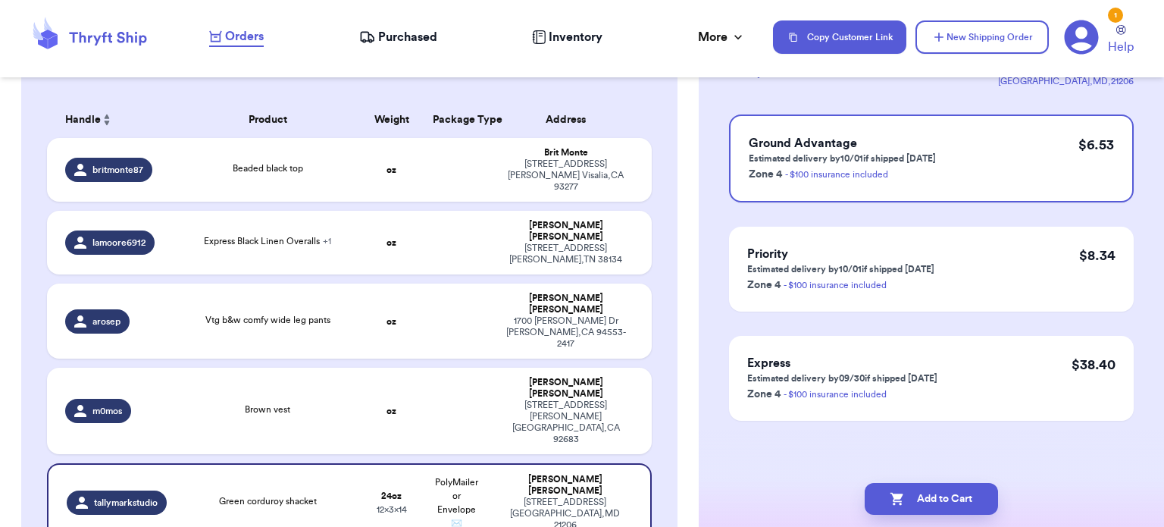
scroll to position [0, 0]
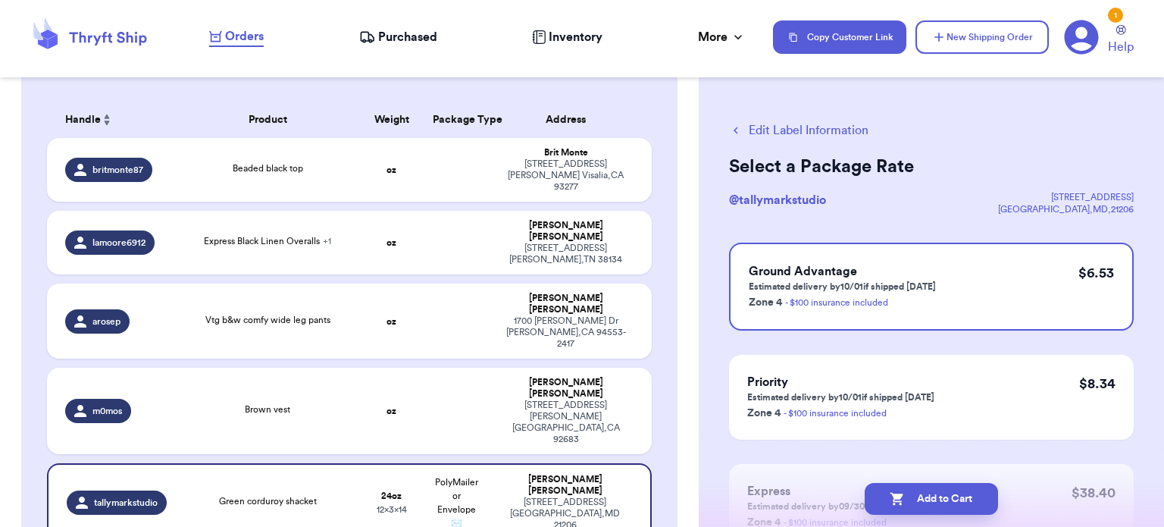
click at [947, 496] on button "Add to Cart" at bounding box center [931, 499] width 133 height 32
checkbox input "true"
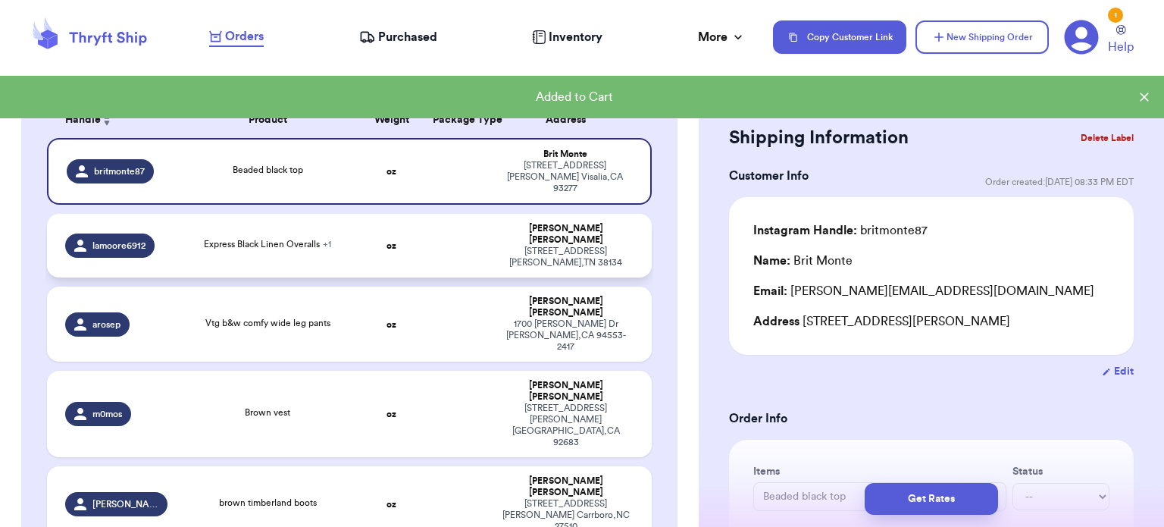
click at [412, 233] on td "oz" at bounding box center [391, 246] width 65 height 64
type input "Express Black Linen Overalls"
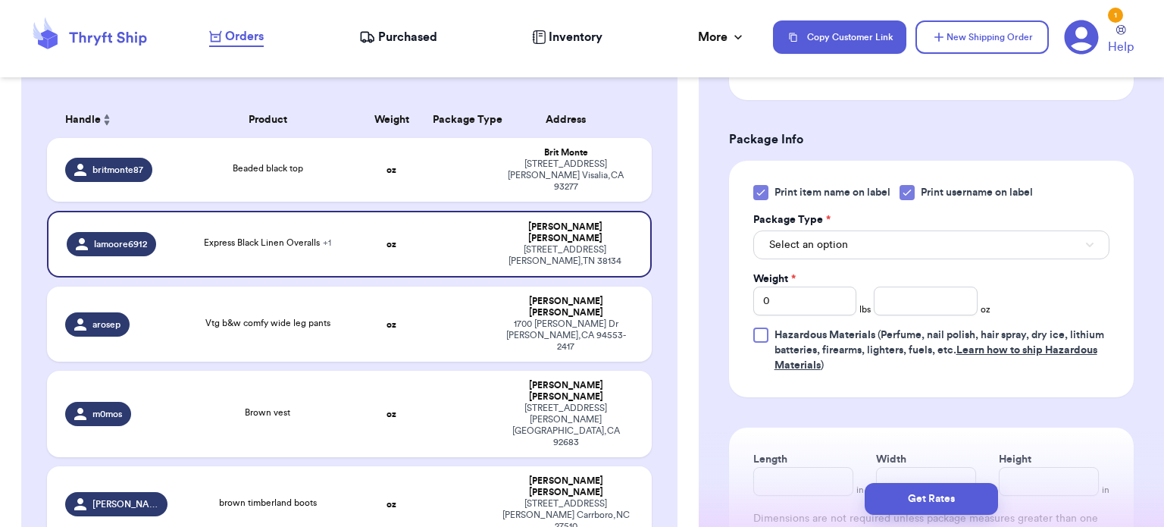
scroll to position [665, 0]
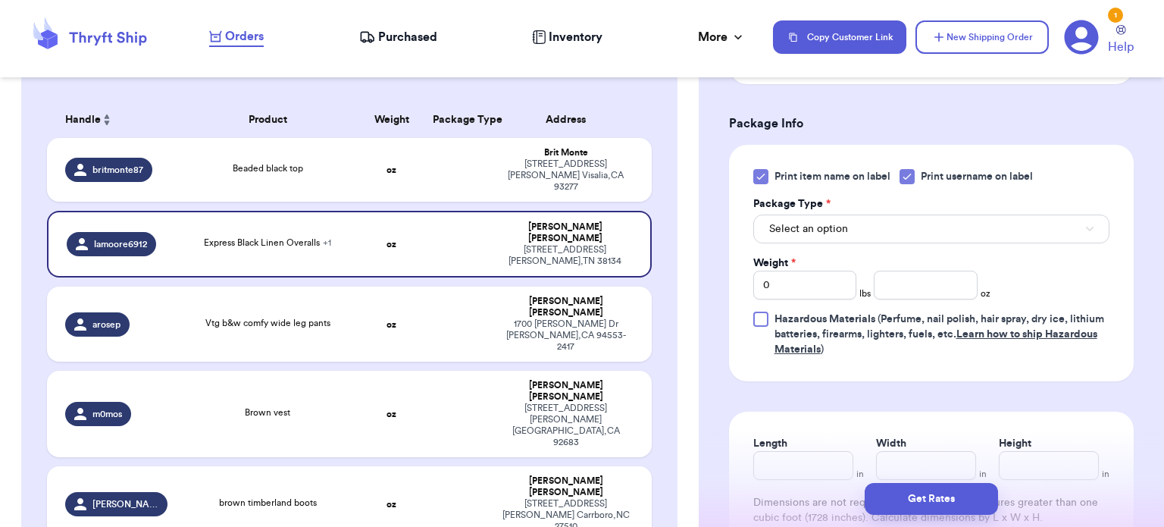
click at [759, 182] on div at bounding box center [760, 176] width 15 height 15
click at [0, 0] on input "Print item name on label" at bounding box center [0, 0] width 0 height 0
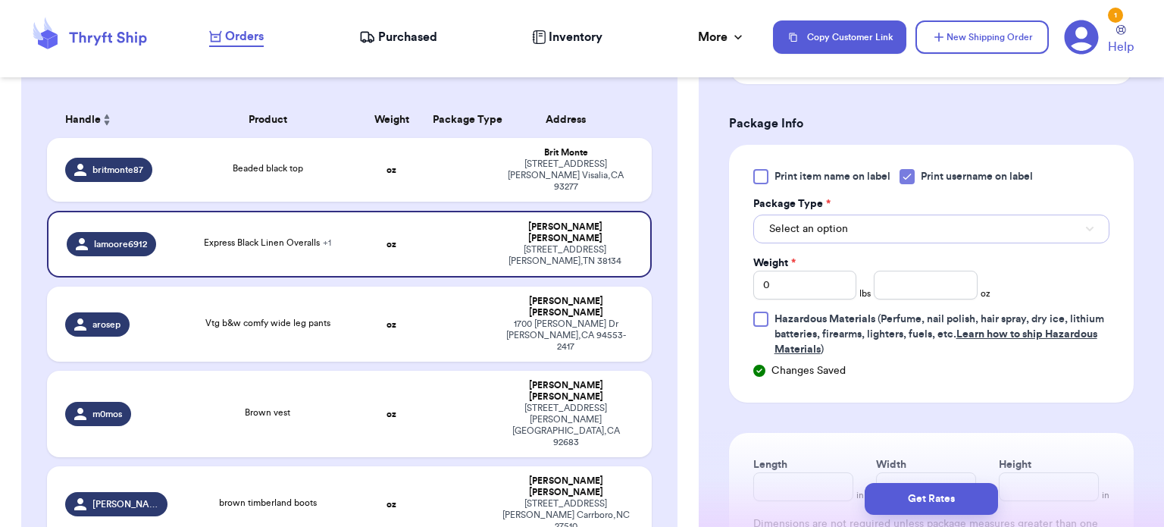
click at [863, 221] on button "Select an option" at bounding box center [931, 228] width 356 height 29
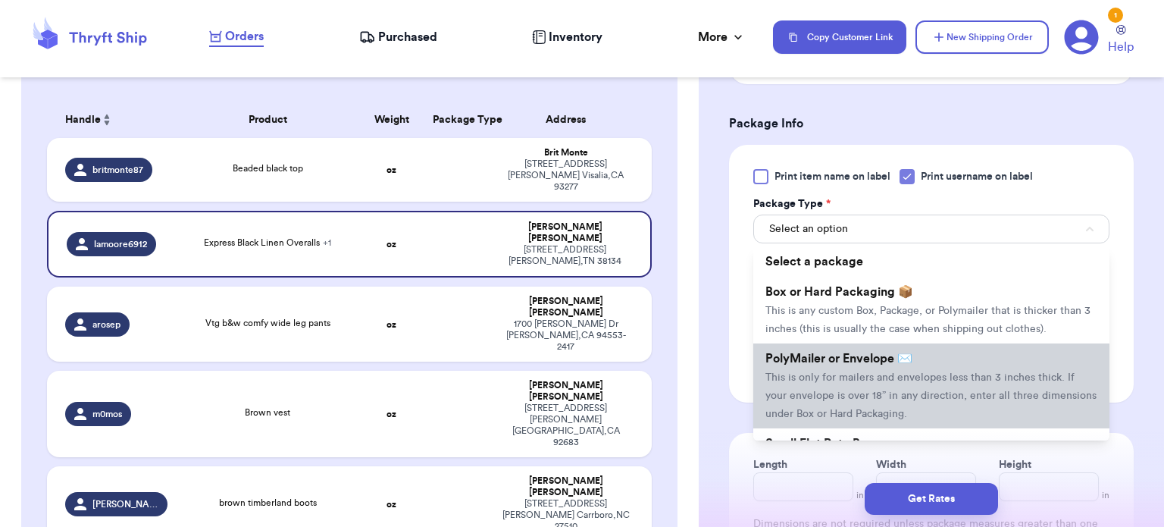
click at [882, 369] on li "PolyMailer or Envelope ✉️ This is only for mailers and envelopes less than 3 in…" at bounding box center [931, 385] width 356 height 85
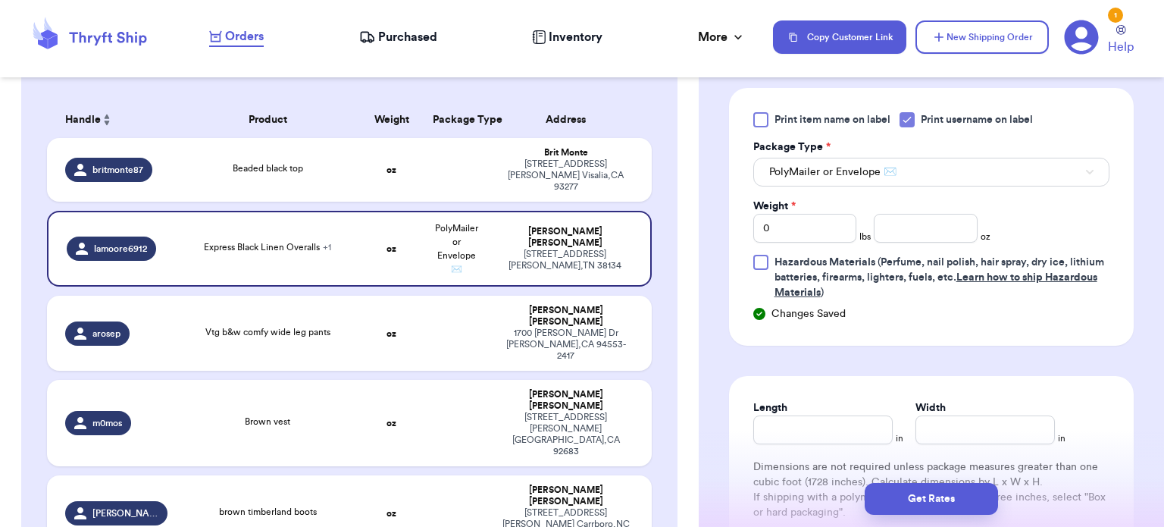
scroll to position [732, 0]
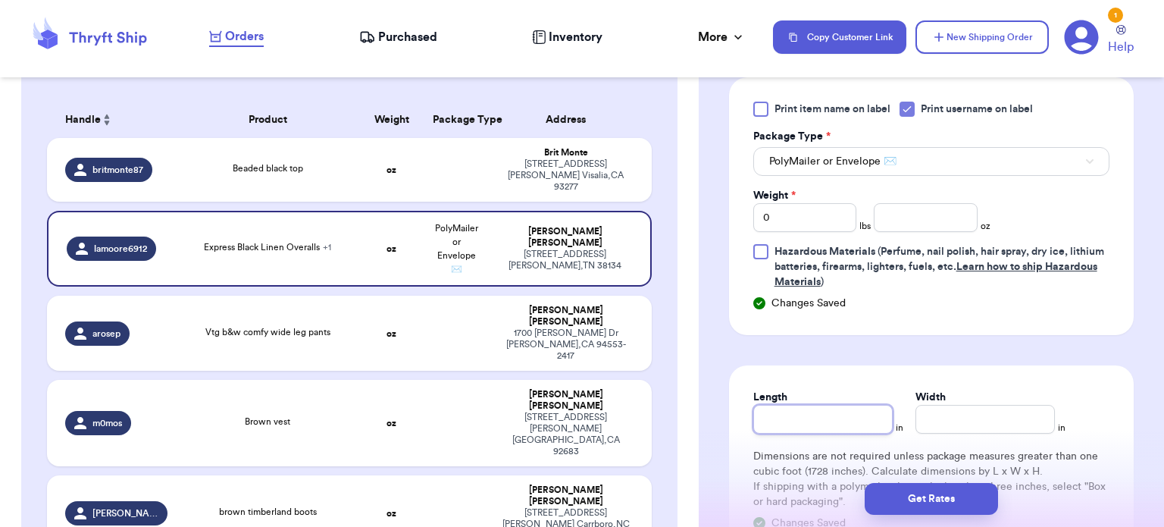
click at [770, 424] on input "Length" at bounding box center [822, 419] width 139 height 29
type input "1"
type input "11"
click at [950, 408] on input "Width *" at bounding box center [984, 419] width 139 height 29
type input "1"
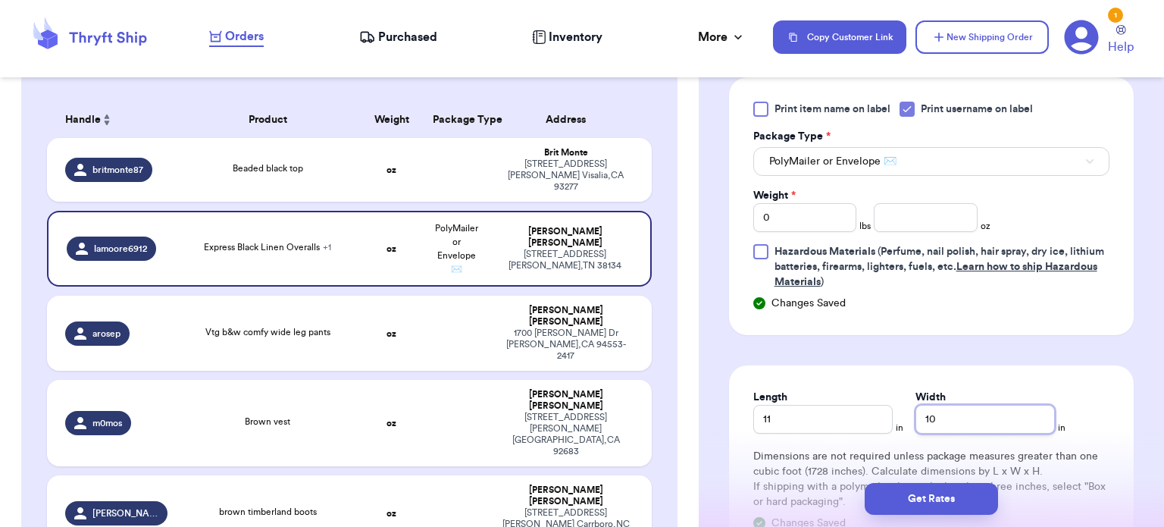
type input "10"
click at [900, 205] on input "number" at bounding box center [926, 217] width 104 height 29
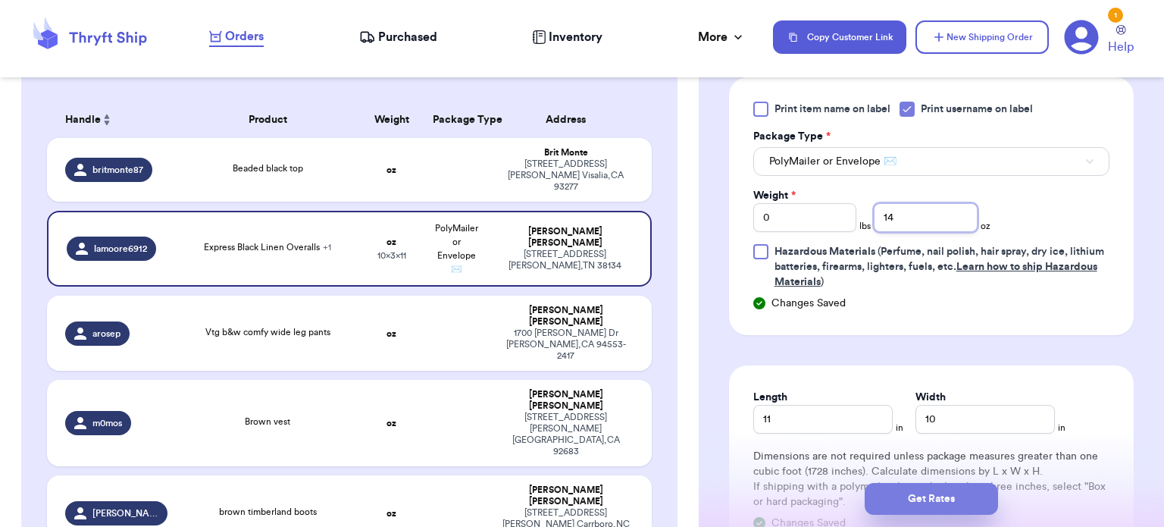
type input "14"
click at [940, 496] on button "Get Rates" at bounding box center [931, 499] width 133 height 32
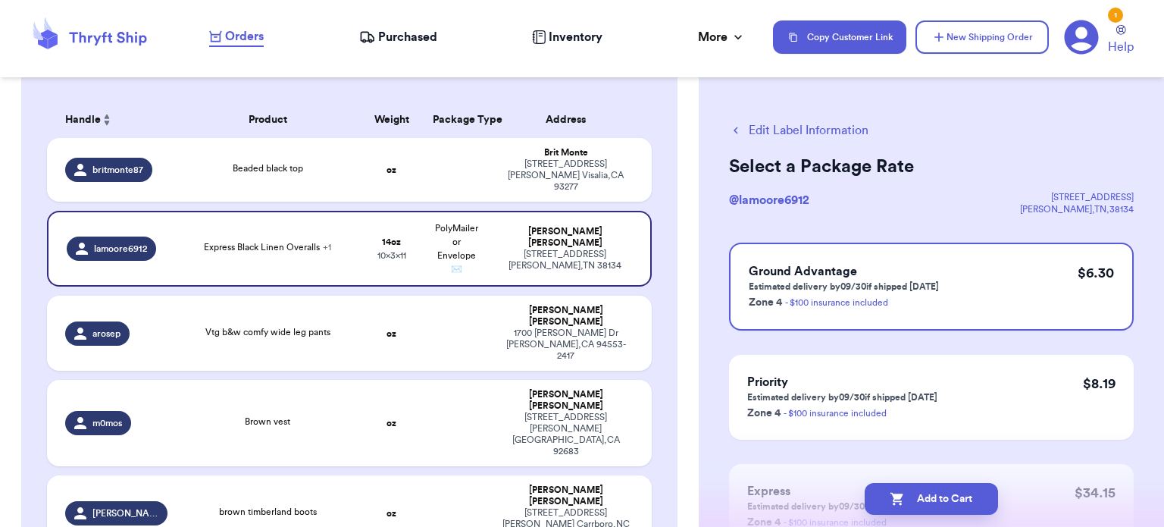
click at [940, 496] on button "Add to Cart" at bounding box center [931, 499] width 133 height 32
checkbox input "true"
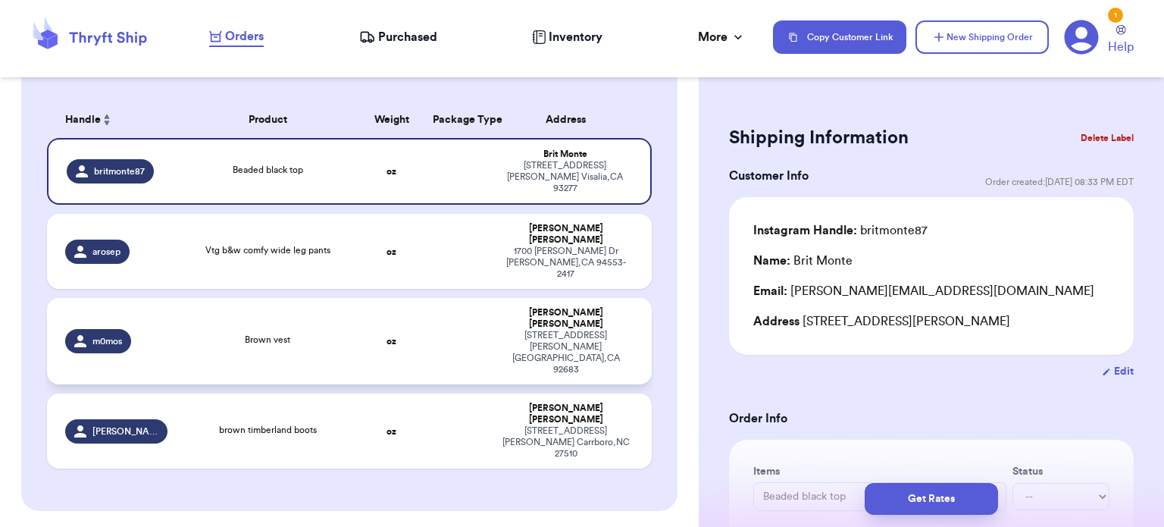
click at [424, 298] on td at bounding box center [456, 341] width 65 height 86
type input "Brown vest"
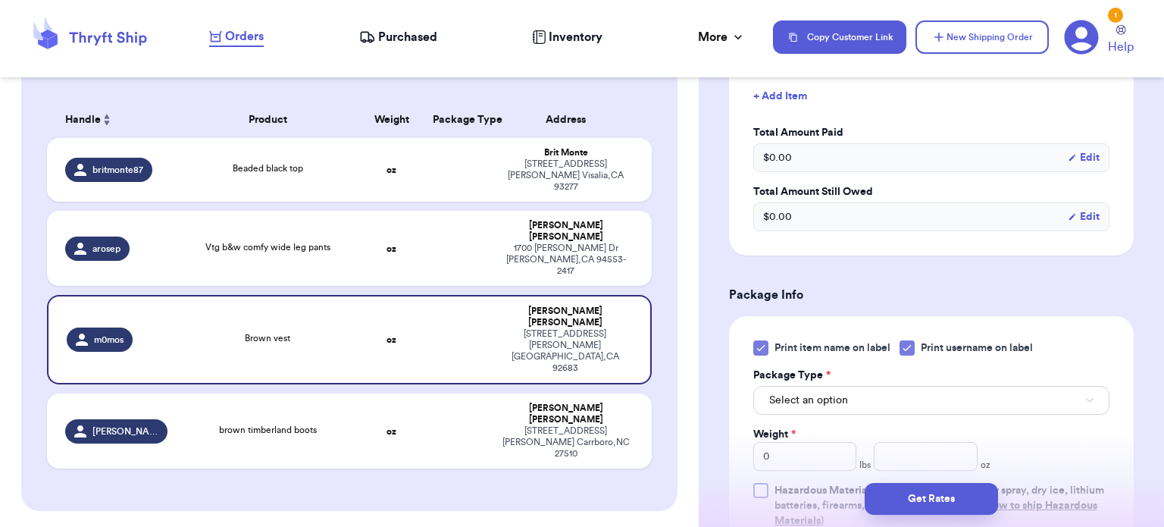
scroll to position [542, 0]
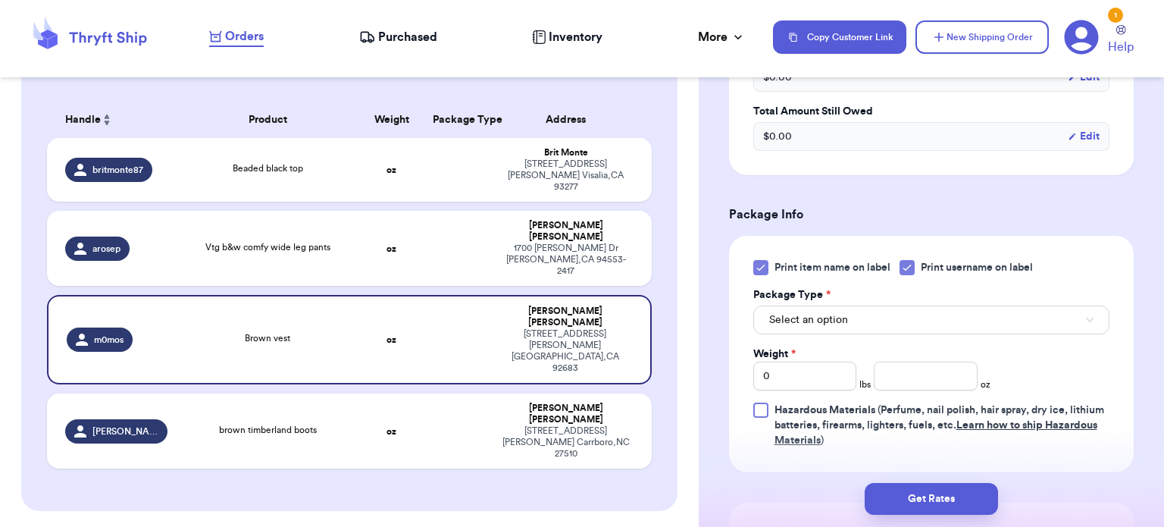
click at [755, 261] on icon at bounding box center [761, 267] width 12 height 12
click at [0, 0] on input "Print item name on label" at bounding box center [0, 0] width 0 height 0
click at [843, 313] on button "Select an option" at bounding box center [931, 319] width 356 height 29
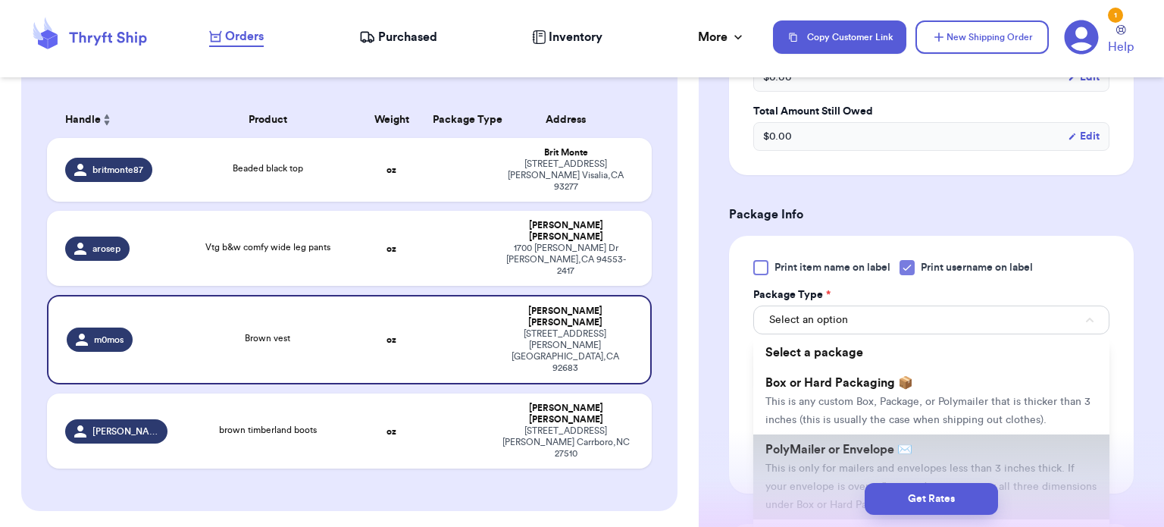
click at [878, 436] on li "PolyMailer or Envelope ✉️ This is only for mailers and envelopes less than 3 in…" at bounding box center [931, 476] width 356 height 85
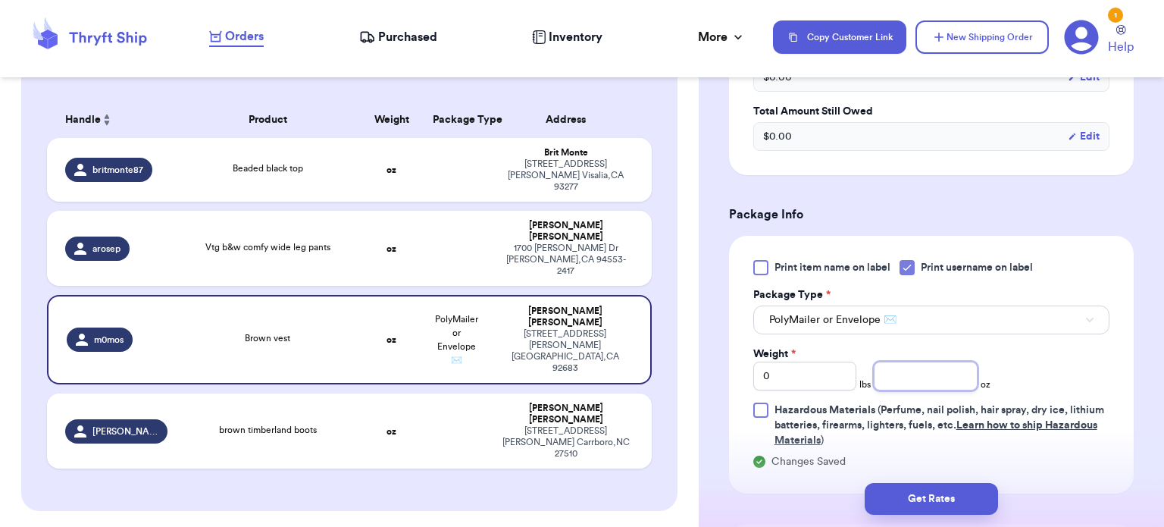
click at [897, 361] on input "number" at bounding box center [926, 375] width 104 height 29
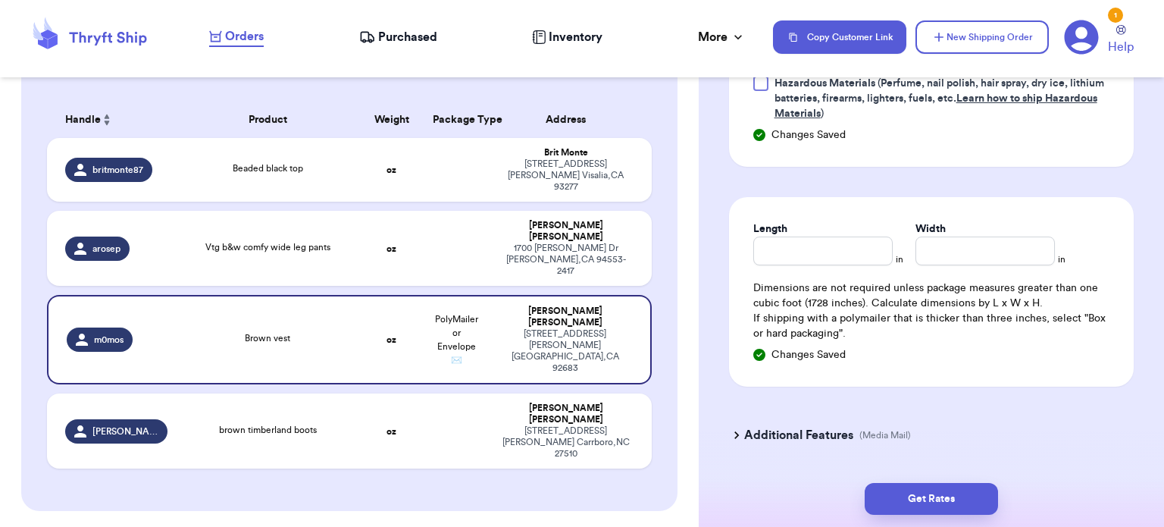
scroll to position [869, 0]
type input "10"
click at [816, 240] on input "Length" at bounding box center [822, 250] width 139 height 29
type input "11"
click at [971, 236] on input "Width *" at bounding box center [984, 250] width 139 height 29
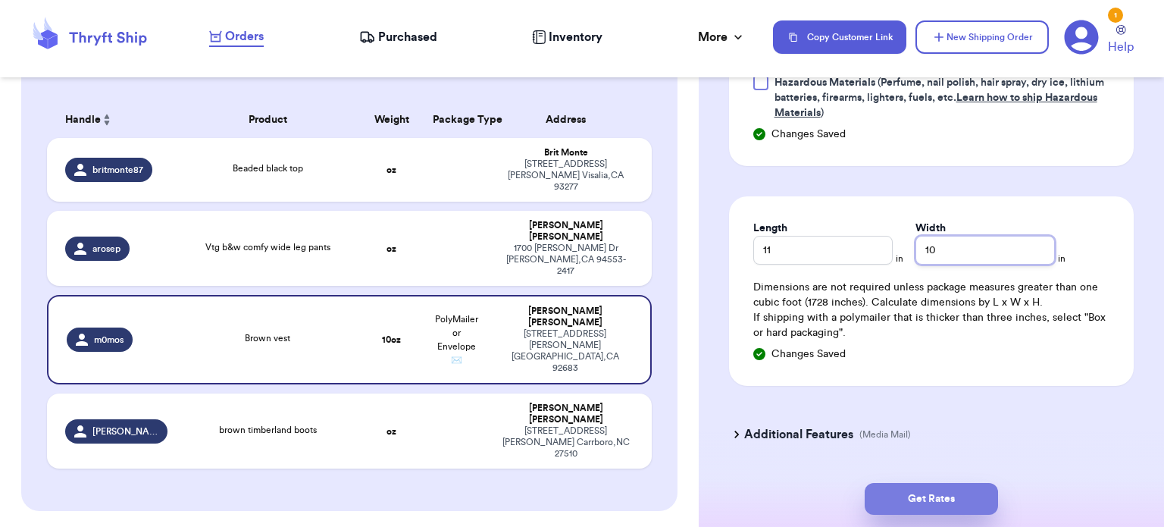
type input "10"
click at [898, 484] on button "Get Rates" at bounding box center [931, 499] width 133 height 32
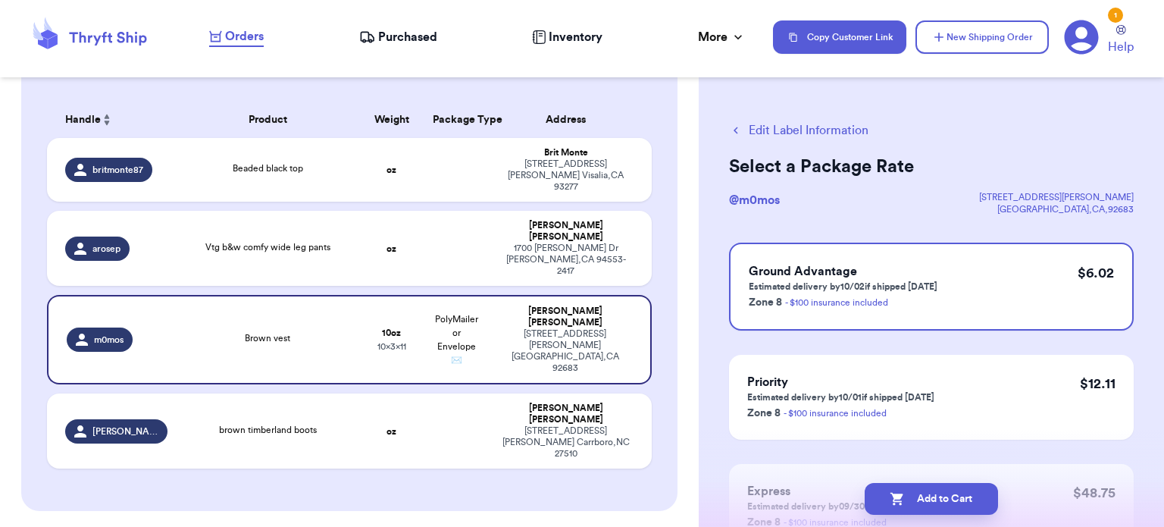
click at [898, 484] on button "Add to Cart" at bounding box center [931, 499] width 133 height 32
checkbox input "true"
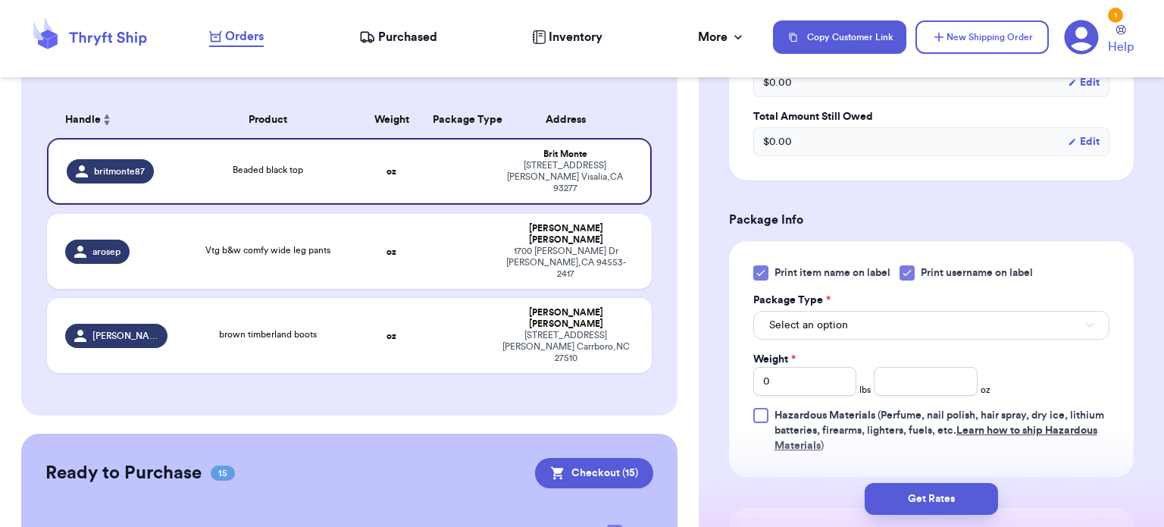
scroll to position [540, 0]
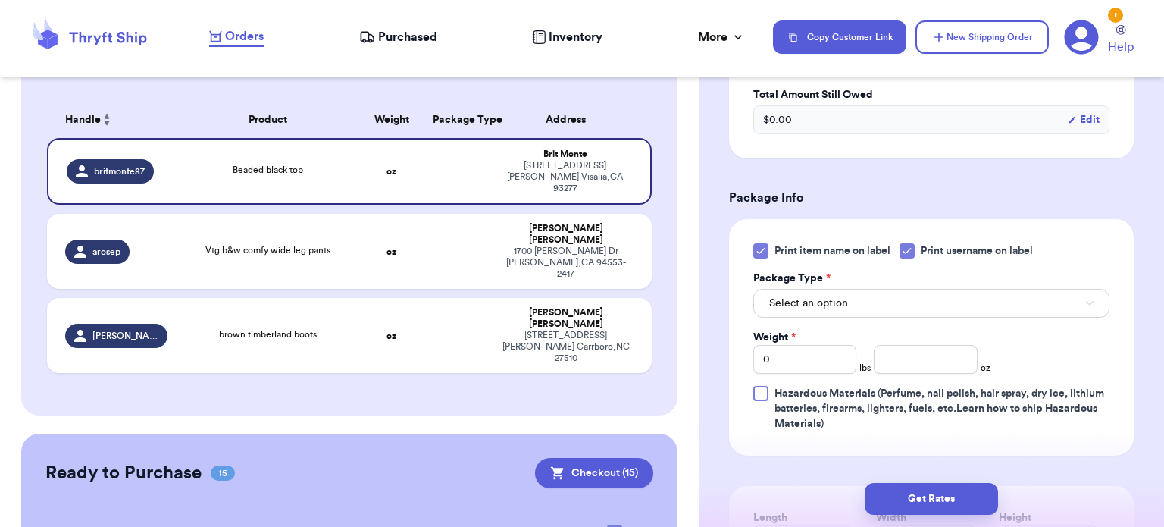
click at [765, 249] on icon at bounding box center [761, 251] width 12 height 12
click at [0, 0] on input "Print item name on label" at bounding box center [0, 0] width 0 height 0
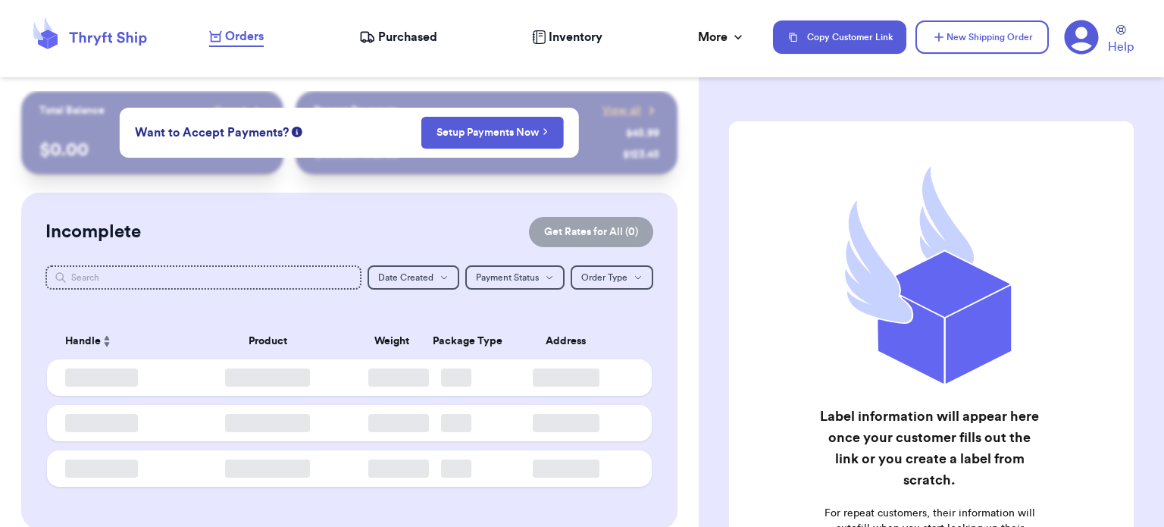
checkbox input "true"
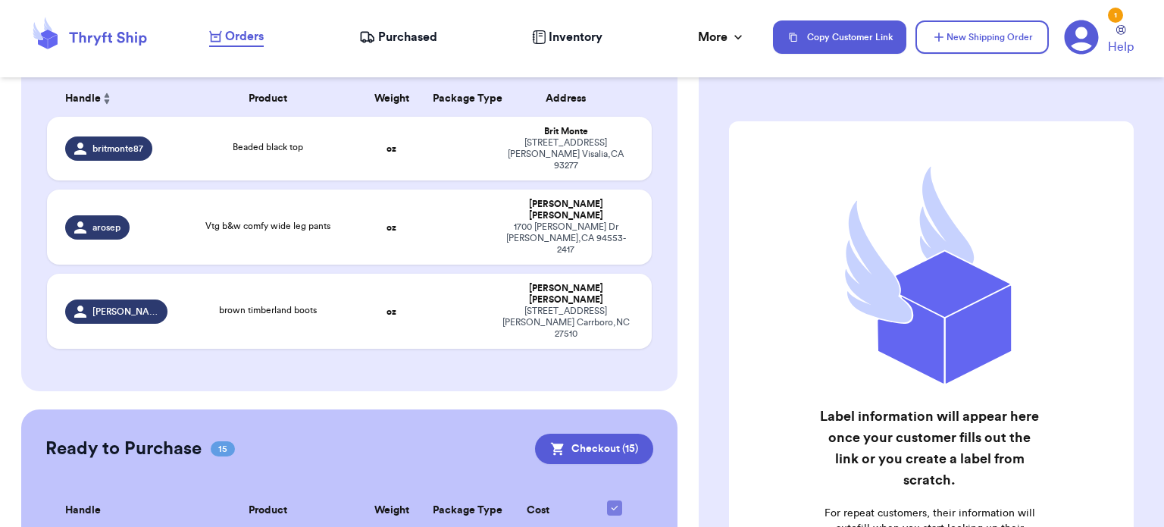
scroll to position [238, 0]
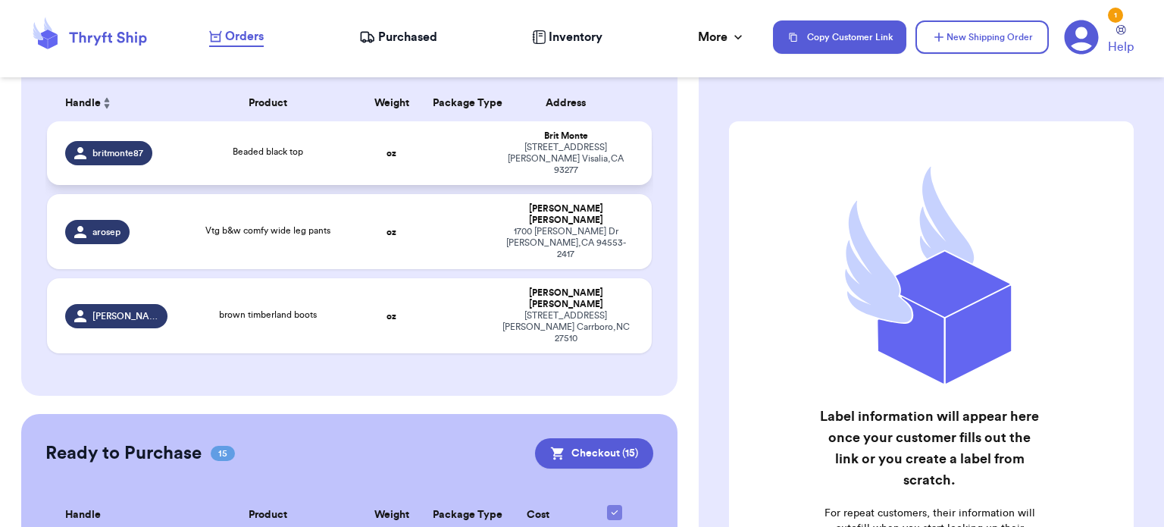
click at [255, 153] on div "Beaded black top" at bounding box center [268, 153] width 164 height 17
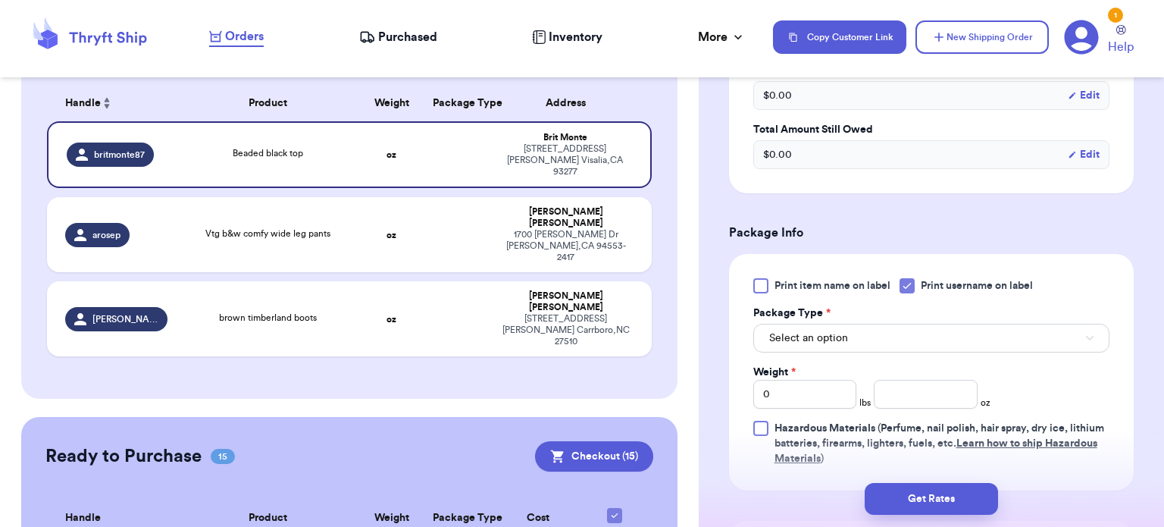
scroll to position [546, 0]
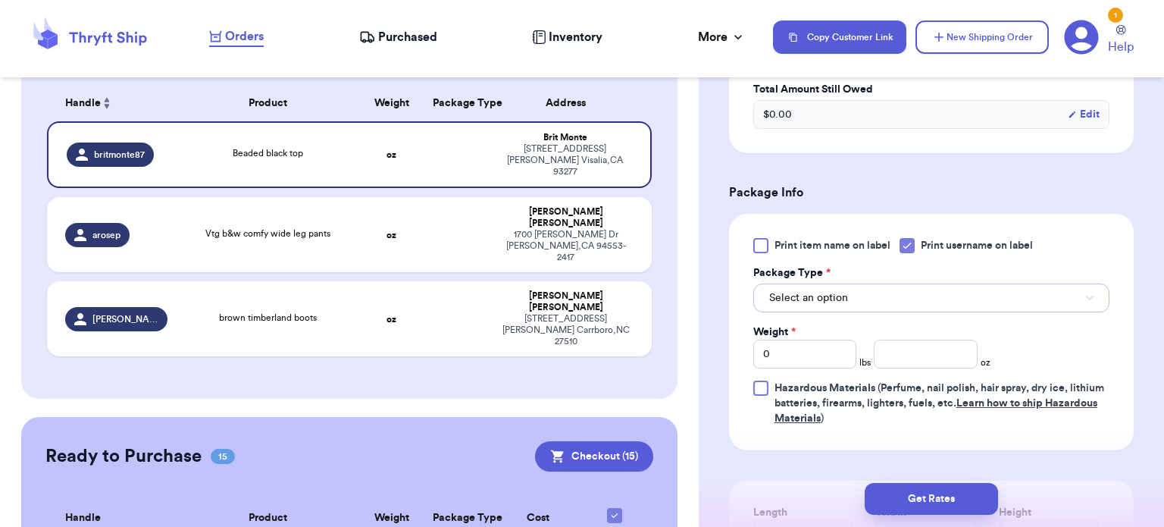
click at [1003, 296] on button "Select an option" at bounding box center [931, 297] width 356 height 29
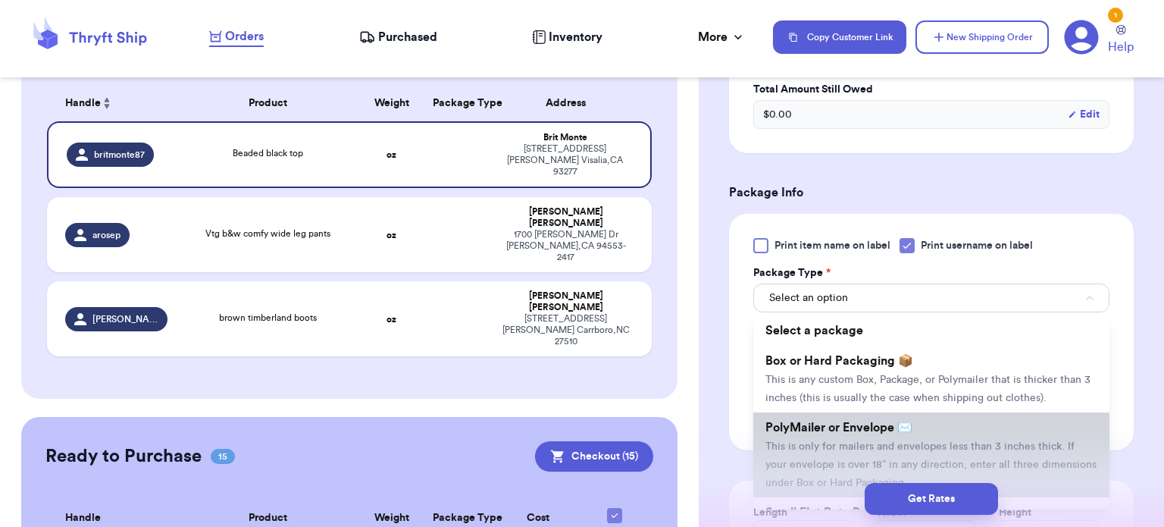
click at [968, 433] on li "PolyMailer or Envelope ✉️ This is only for mailers and envelopes less than 3 in…" at bounding box center [931, 454] width 356 height 85
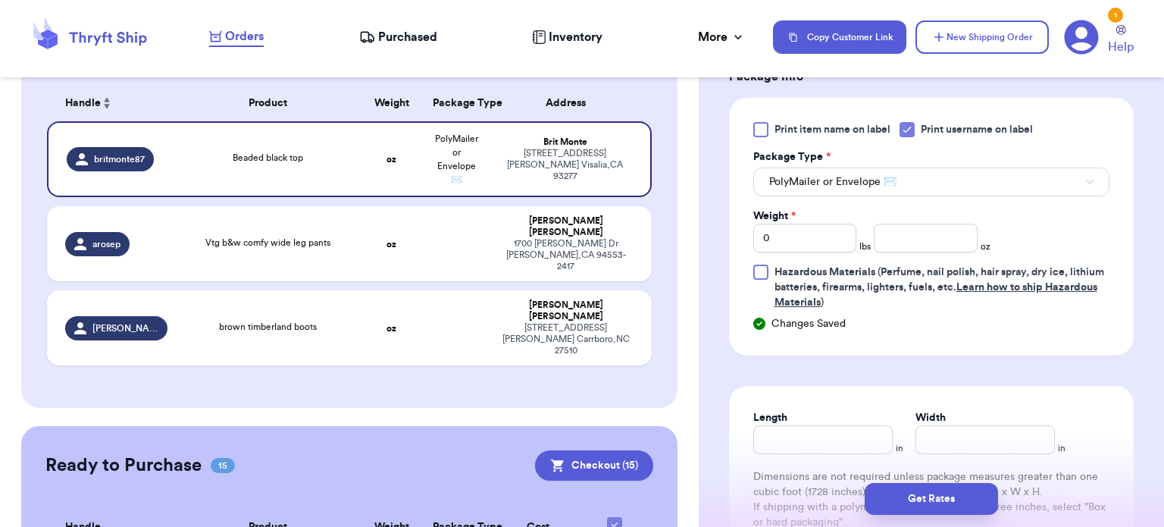
scroll to position [686, 0]
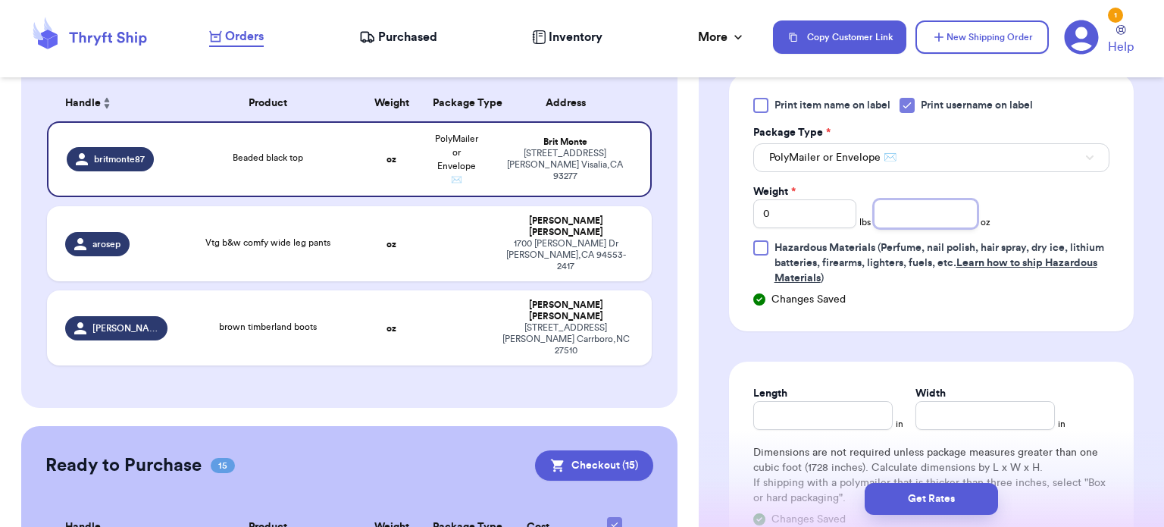
click at [940, 214] on input "number" at bounding box center [926, 213] width 104 height 29
type input "7"
click at [855, 412] on input "Length" at bounding box center [822, 415] width 139 height 29
type input "8"
type input "6"
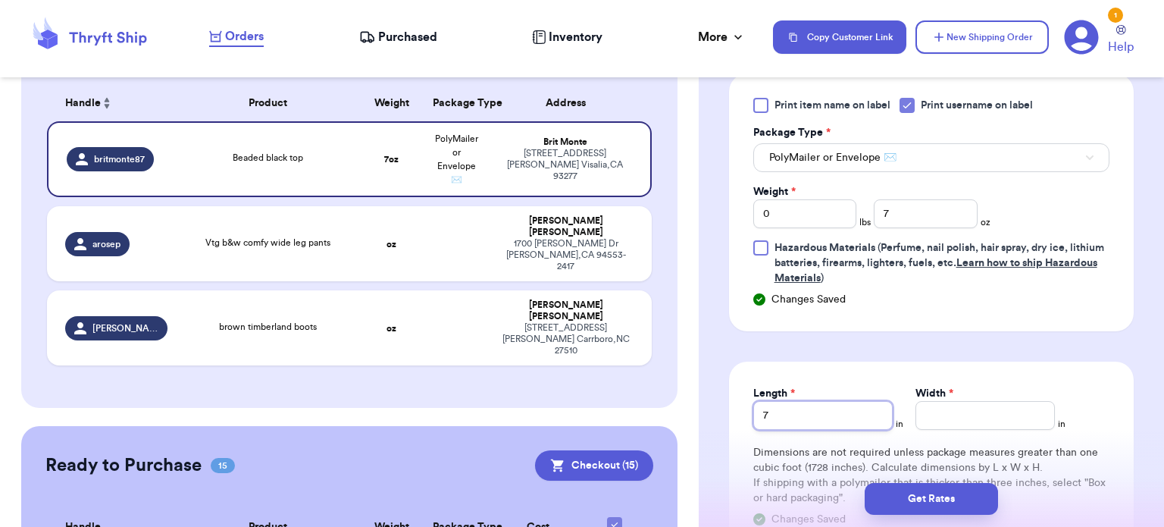
type input "7"
click at [953, 419] on input "Width *" at bounding box center [984, 415] width 139 height 29
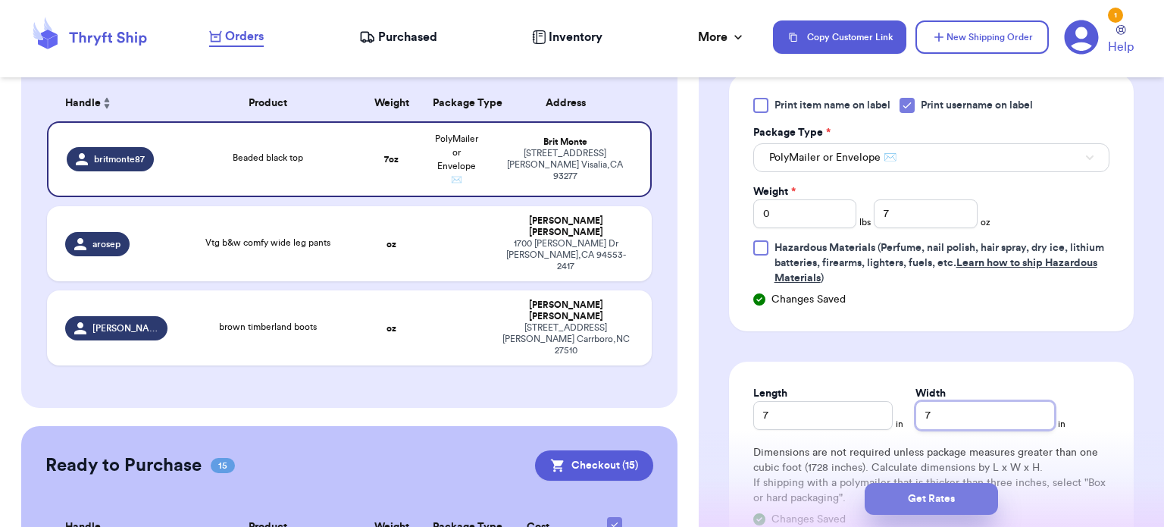
type input "7"
click at [949, 490] on button "Get Rates" at bounding box center [931, 499] width 133 height 32
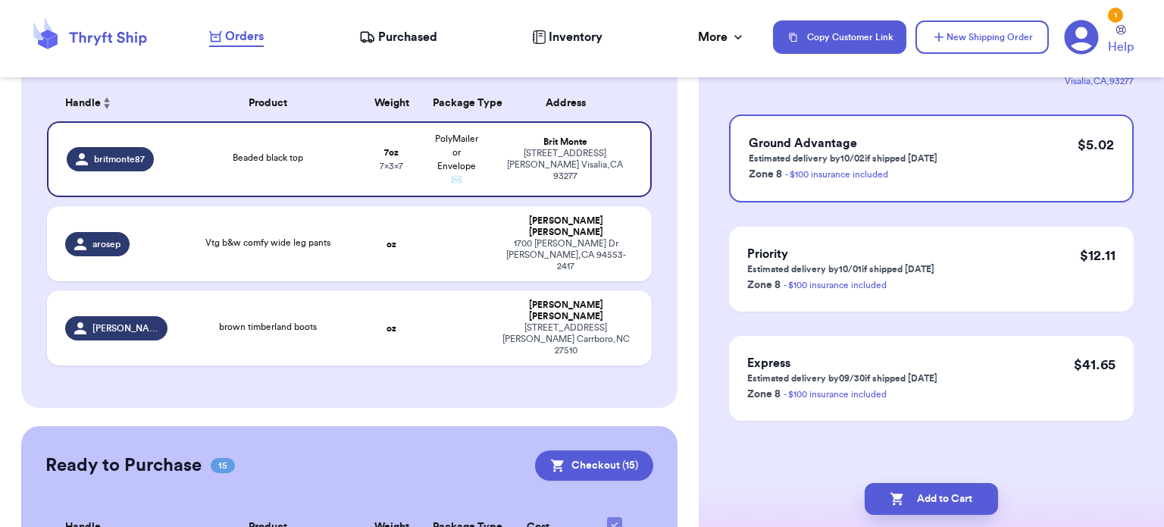
scroll to position [0, 0]
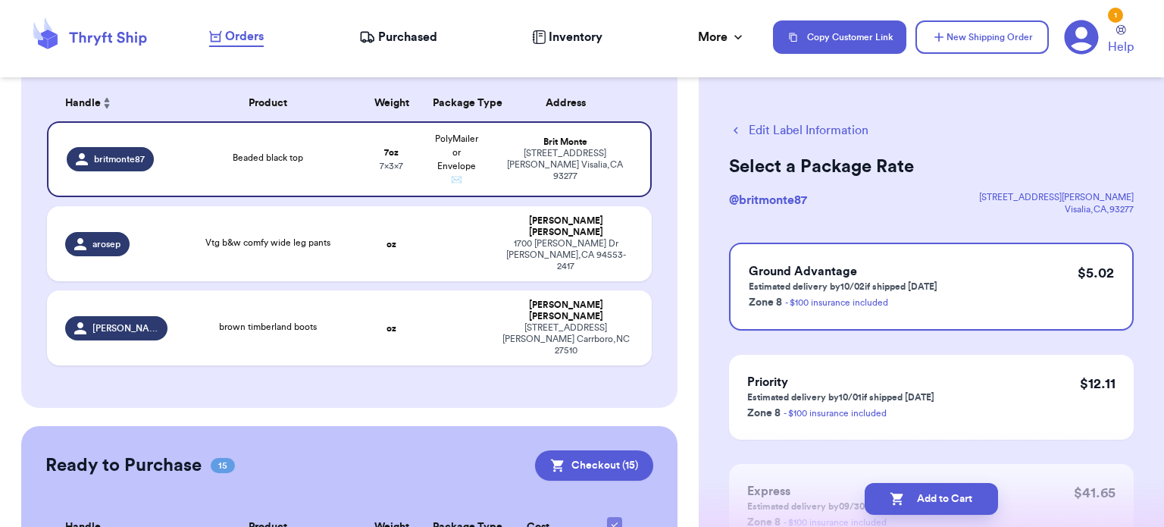
click at [949, 490] on button "Add to Cart" at bounding box center [931, 499] width 133 height 32
checkbox input "true"
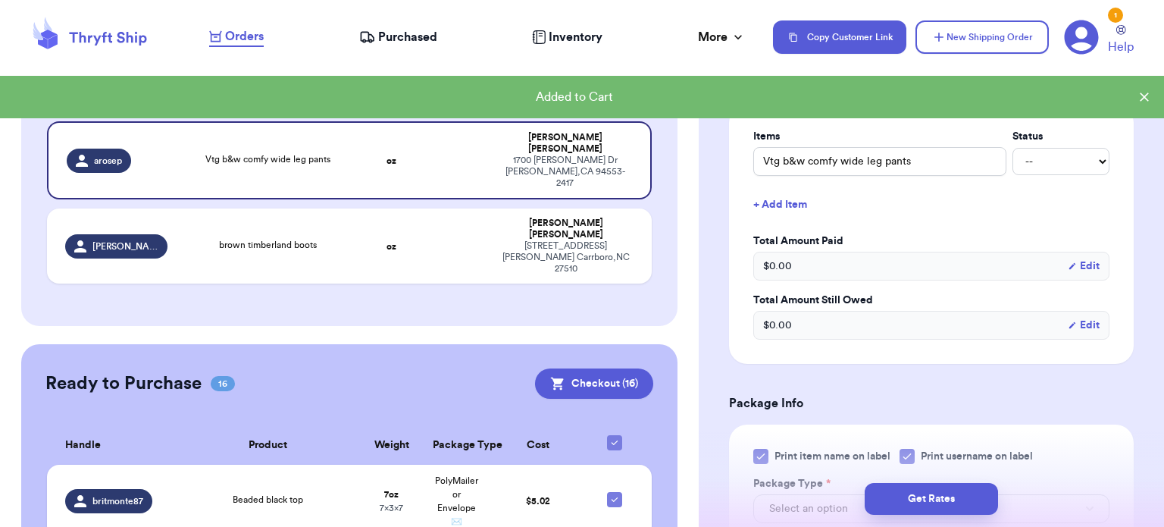
scroll to position [442, 0]
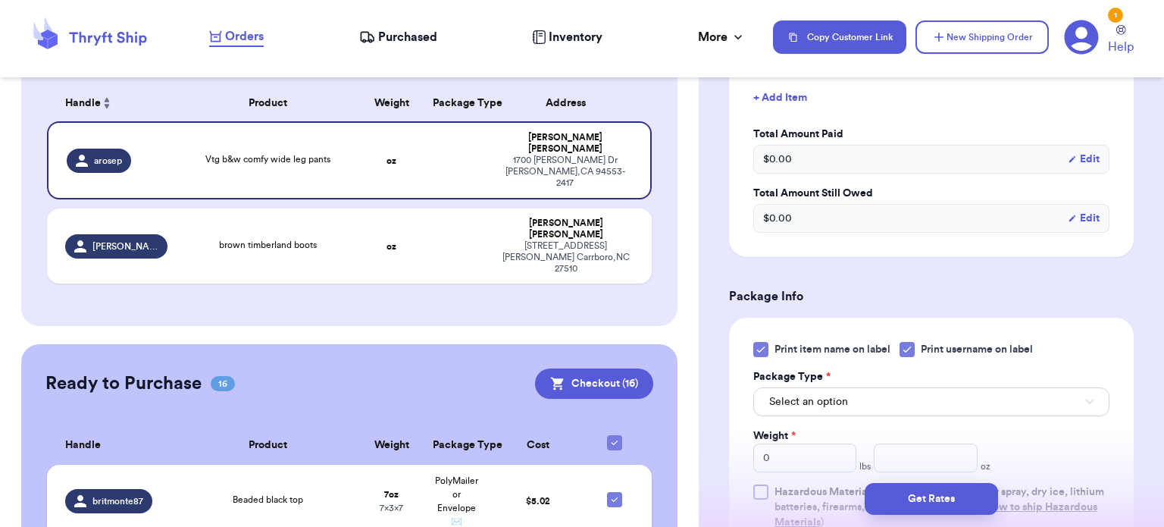
click at [760, 348] on icon at bounding box center [761, 349] width 12 height 12
click at [0, 0] on input "Print item name on label" at bounding box center [0, 0] width 0 height 0
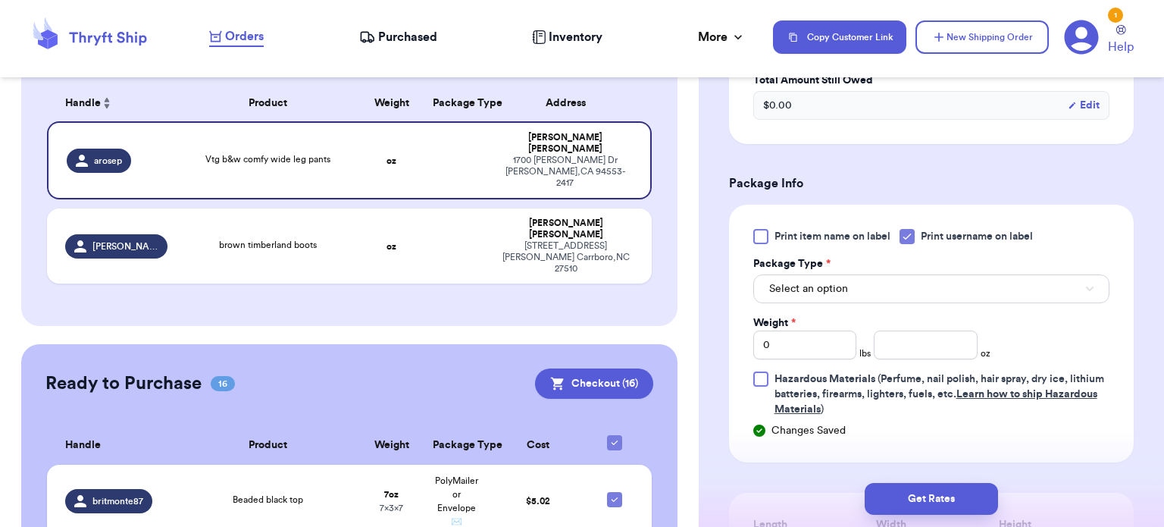
scroll to position [591, 0]
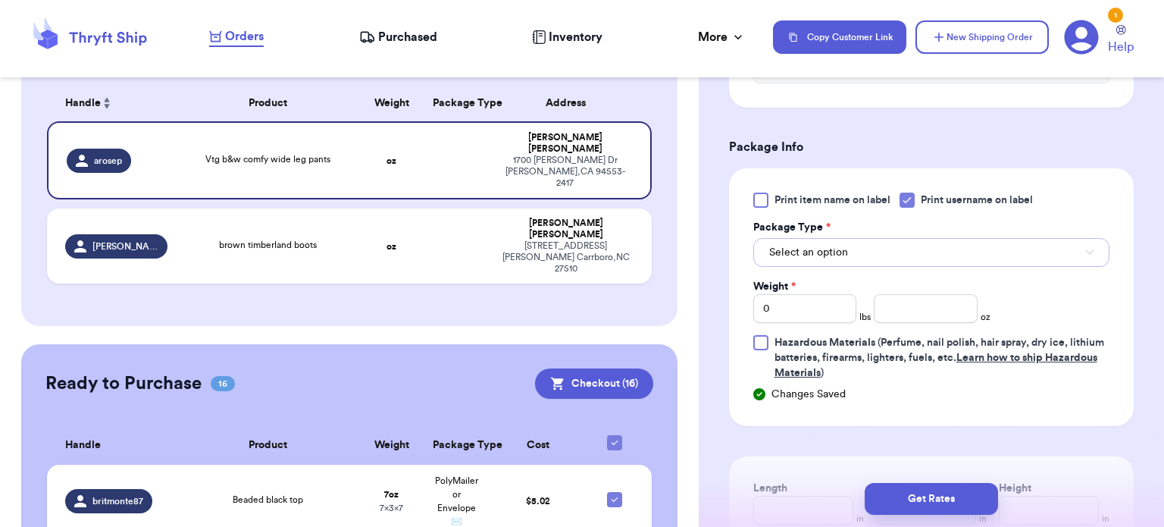
click at [1025, 247] on button "Select an option" at bounding box center [931, 252] width 356 height 29
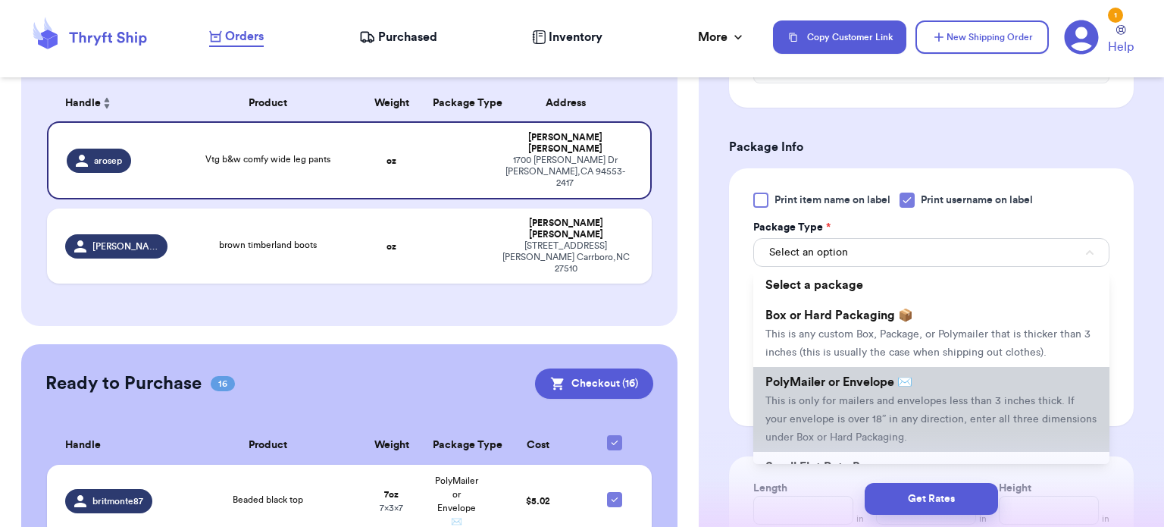
click at [1006, 380] on li "PolyMailer or Envelope ✉️ This is only for mailers and envelopes less than 3 in…" at bounding box center [931, 409] width 356 height 85
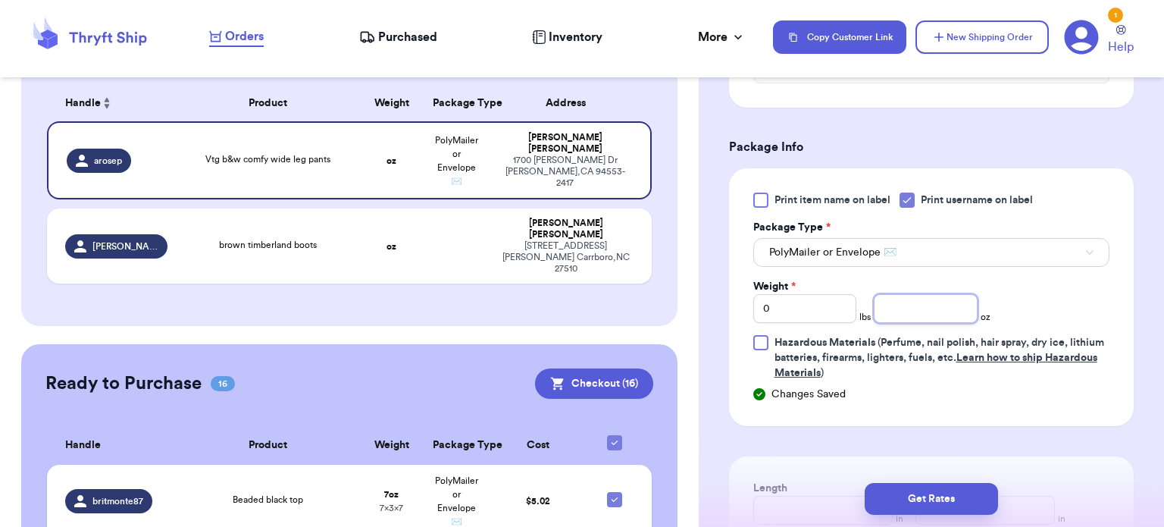
click at [917, 309] on input "number" at bounding box center [926, 308] width 104 height 29
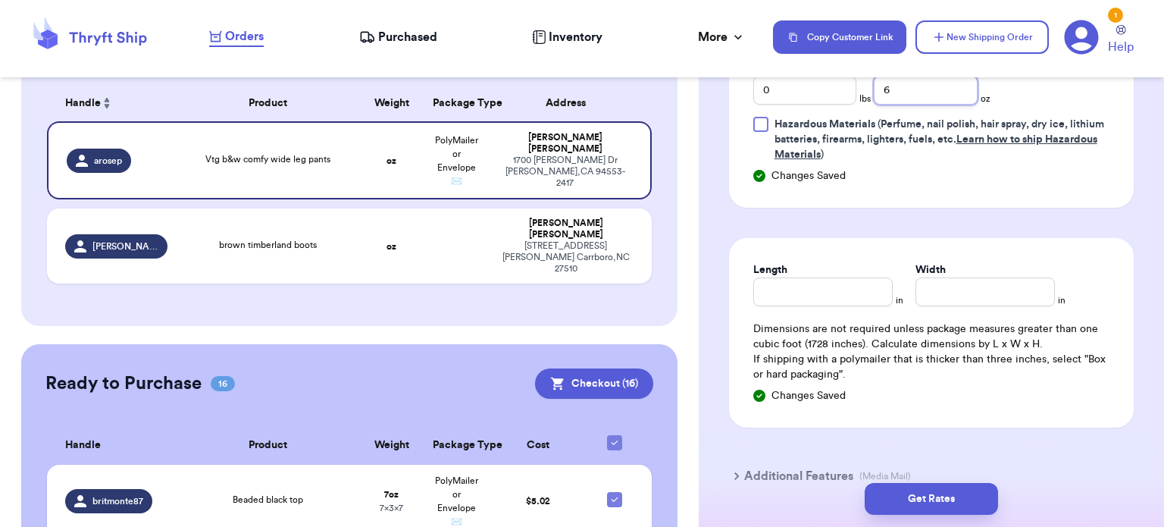
scroll to position [846, 0]
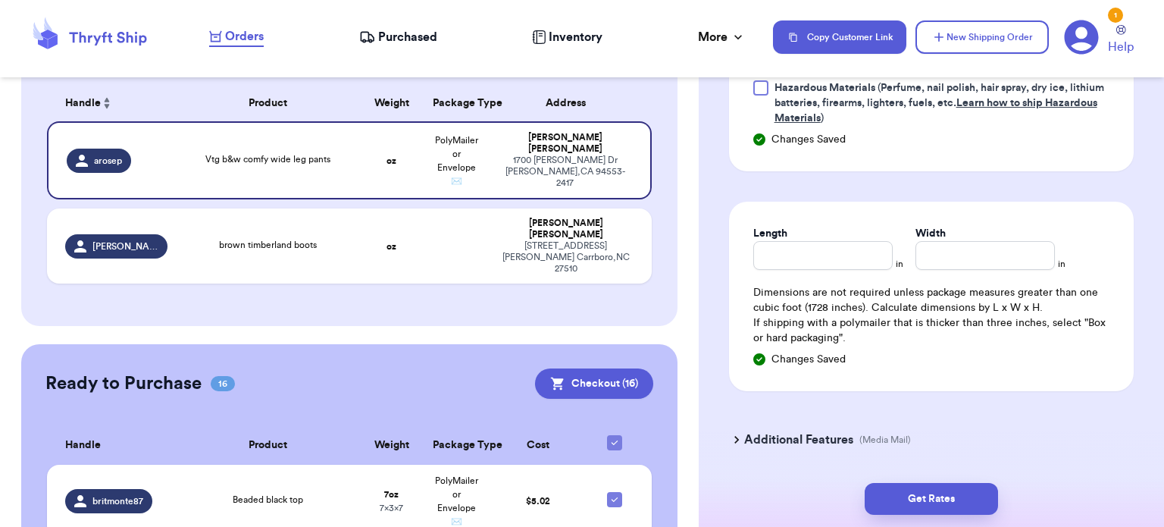
type input "6"
click at [821, 248] on input "Length" at bounding box center [822, 255] width 139 height 29
type input "10"
click at [986, 249] on input "Width *" at bounding box center [984, 255] width 139 height 29
type input "10"
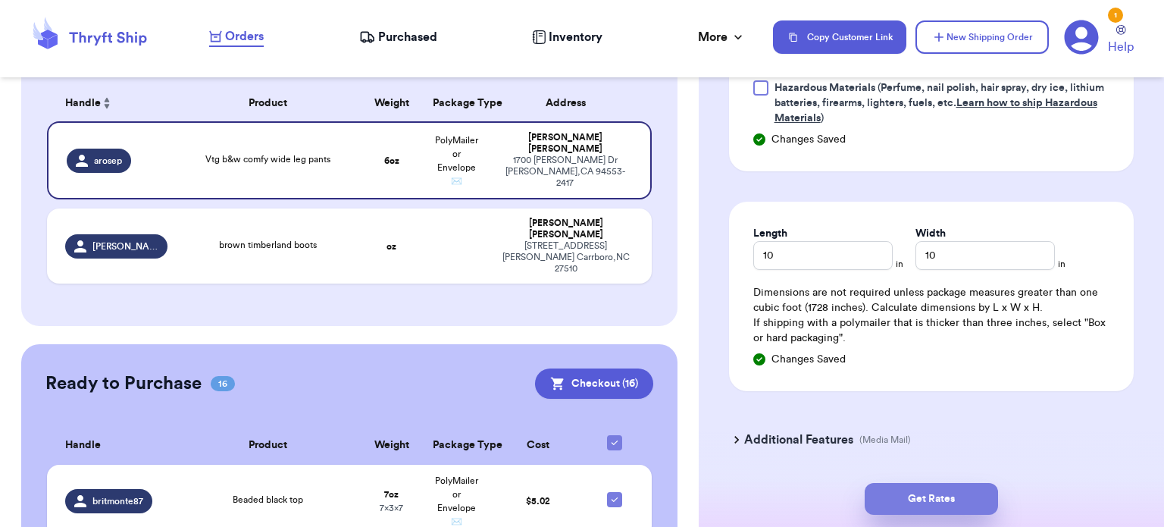
click at [914, 488] on button "Get Rates" at bounding box center [931, 499] width 133 height 32
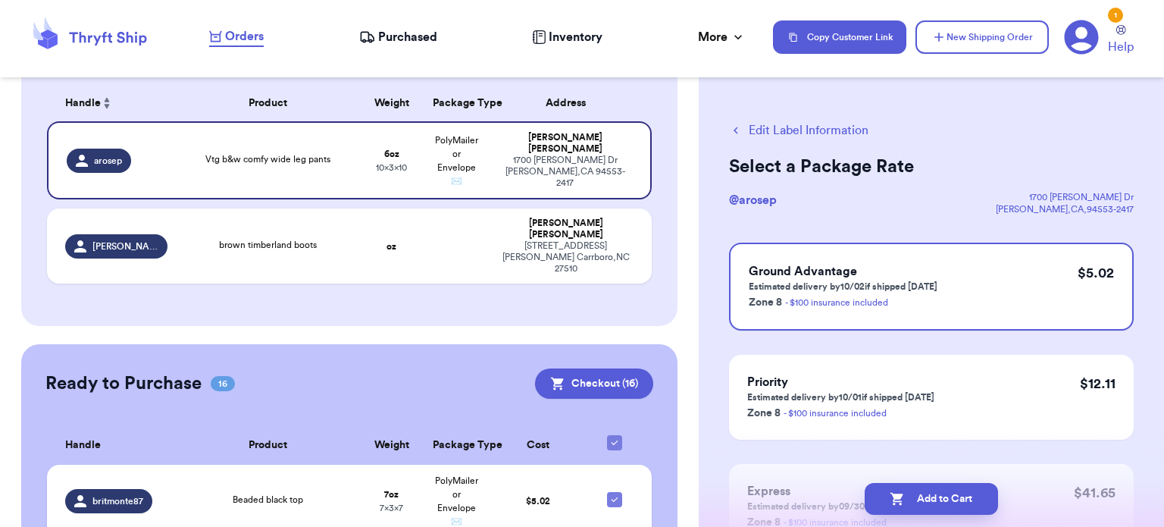
click at [914, 488] on button "Add to Cart" at bounding box center [931, 499] width 133 height 32
checkbox input "true"
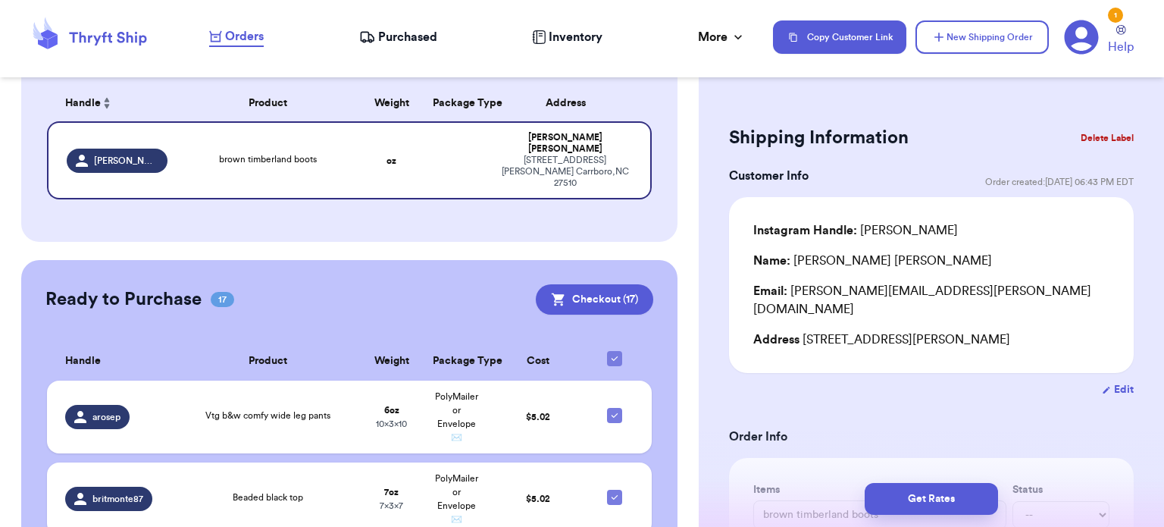
scroll to position [461, 0]
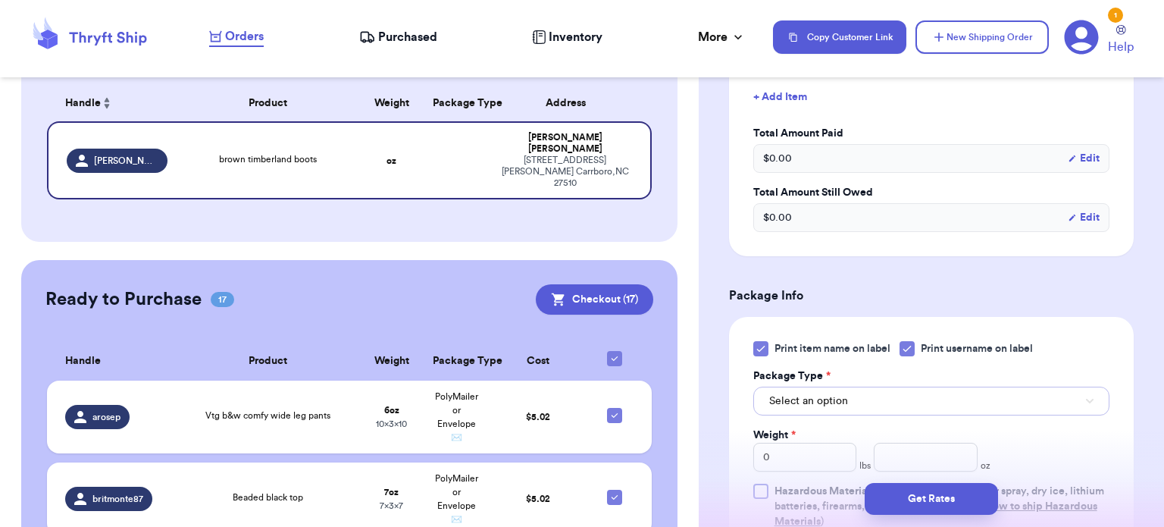
click at [824, 393] on span "Select an option" at bounding box center [808, 400] width 79 height 15
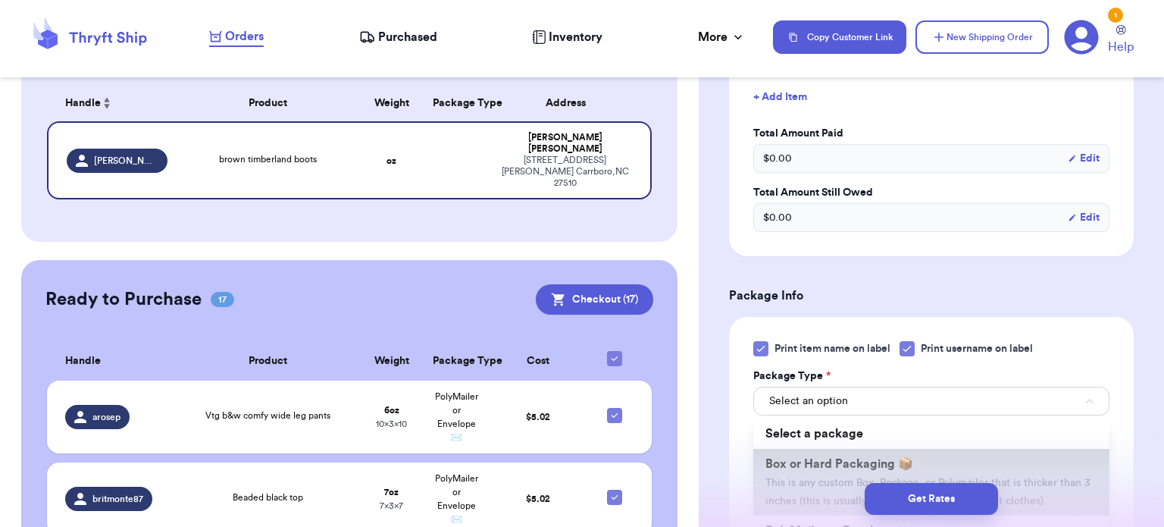
click at [846, 477] on span "This is any custom Box, Package, or Polymailer that is thicker than 3 inches (t…" at bounding box center [927, 491] width 325 height 29
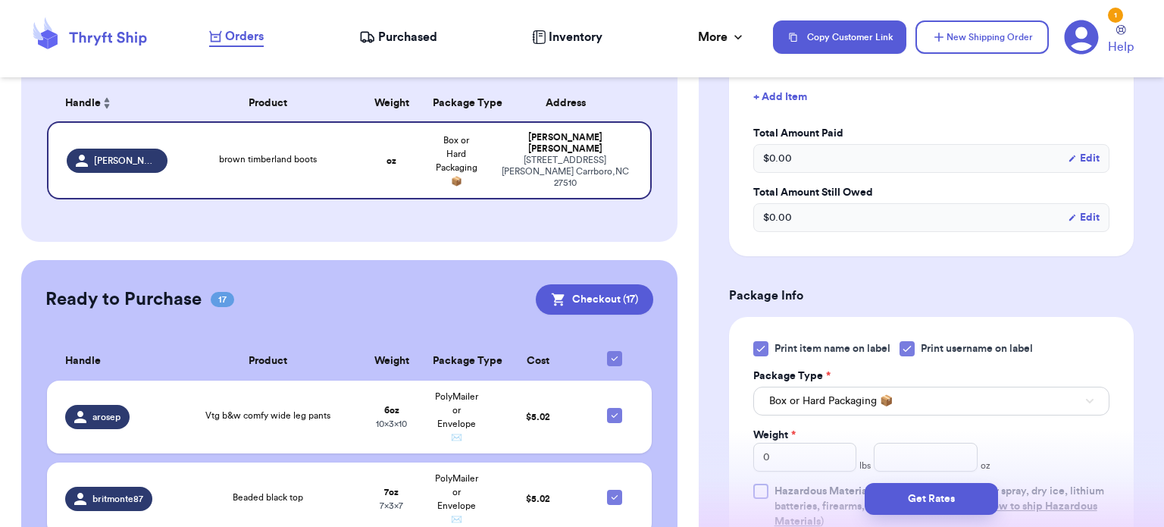
click at [761, 341] on div "Print item name on label Print username on label Package Type * Box or Hard Pac…" at bounding box center [931, 435] width 356 height 188
click at [764, 343] on icon at bounding box center [761, 349] width 12 height 12
click at [0, 0] on input "Print item name on label" at bounding box center [0, 0] width 0 height 0
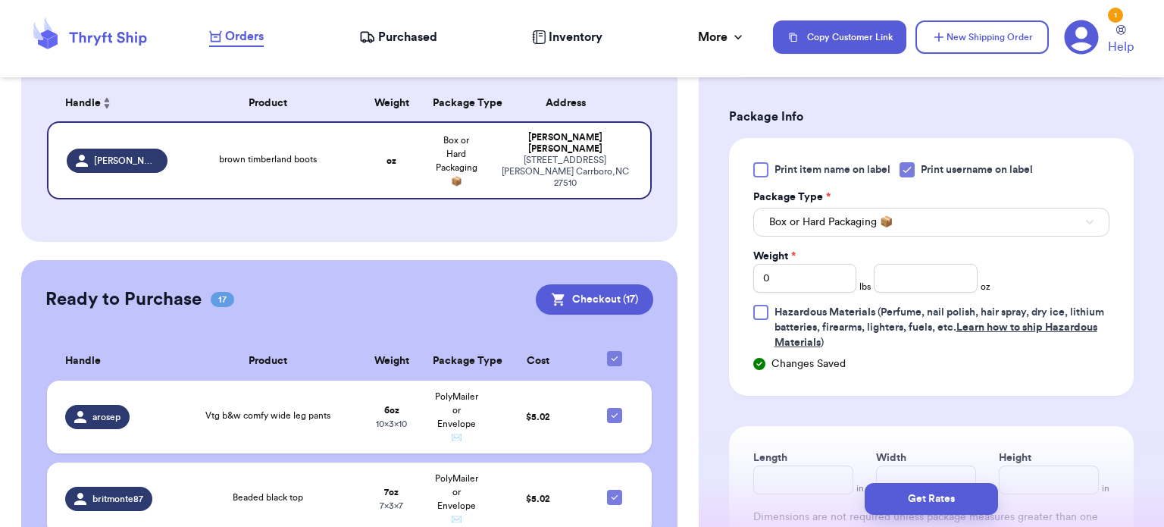
scroll to position [676, 0]
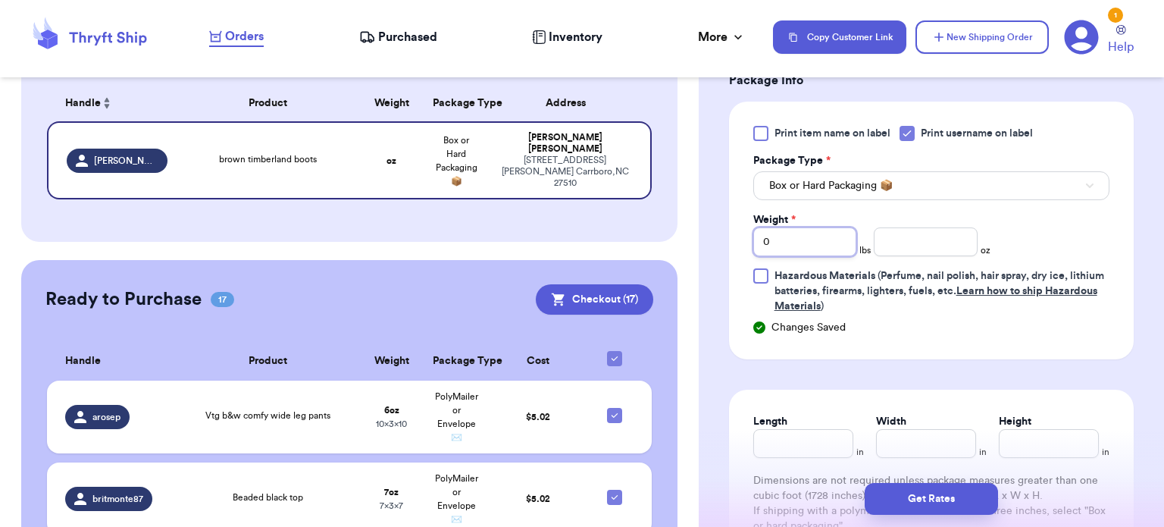
click at [780, 227] on input "0" at bounding box center [805, 241] width 104 height 29
type input "2"
click at [884, 227] on input "number" at bounding box center [926, 241] width 104 height 29
type input "10"
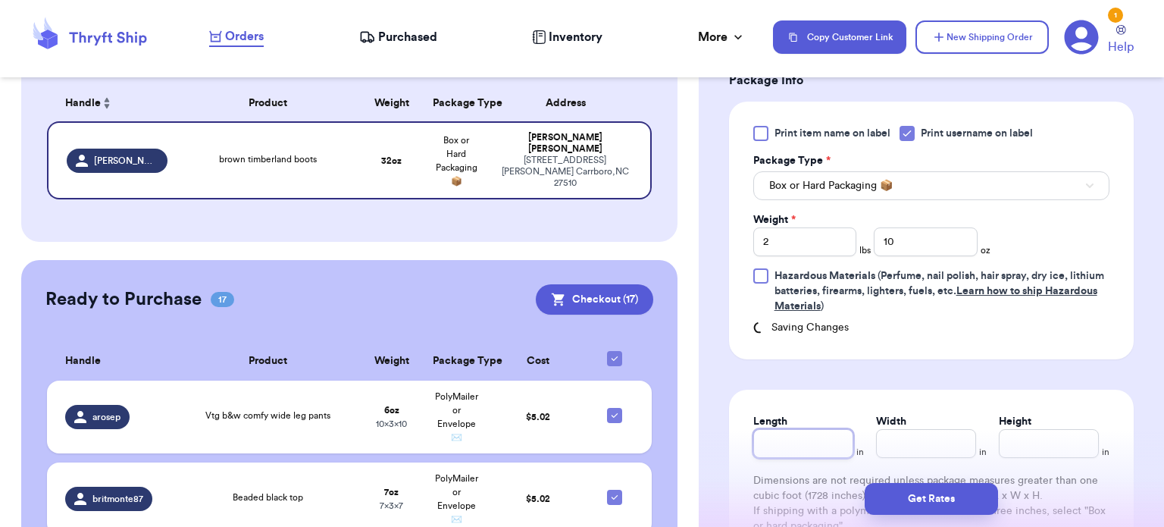
click at [825, 429] on input "Length" at bounding box center [803, 443] width 100 height 29
type input "13"
click at [933, 429] on input "Width *" at bounding box center [926, 443] width 100 height 29
type input "11"
click at [1006, 429] on input "Height *" at bounding box center [1049, 443] width 100 height 29
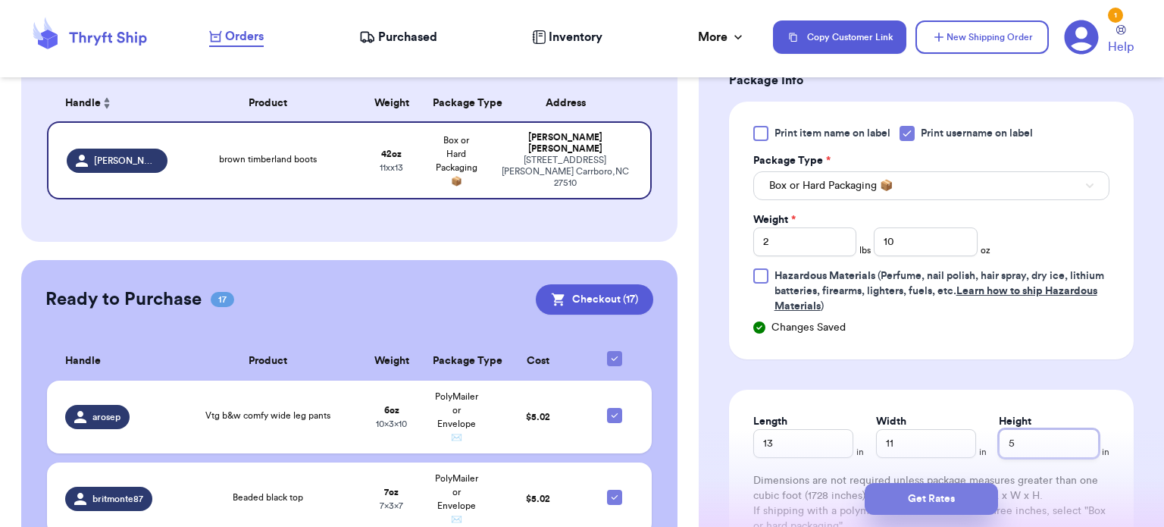
type input "5"
click at [971, 496] on button "Get Rates" at bounding box center [931, 499] width 133 height 32
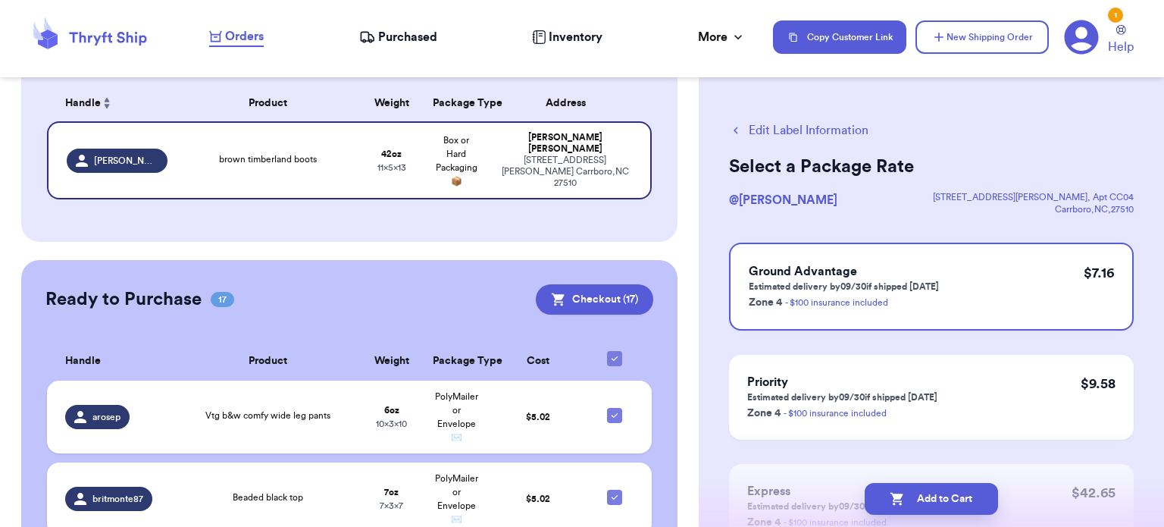
click at [971, 496] on button "Add to Cart" at bounding box center [931, 499] width 133 height 32
checkbox input "true"
